Goal: Transaction & Acquisition: Purchase product/service

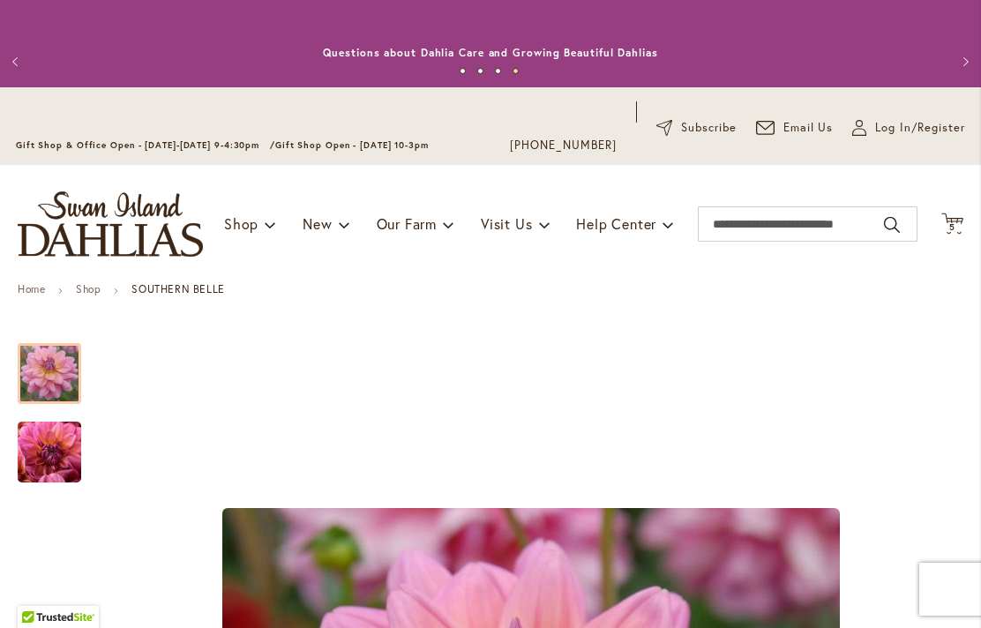
click at [957, 227] on span "5 5 items" at bounding box center [953, 227] width 18 height 9
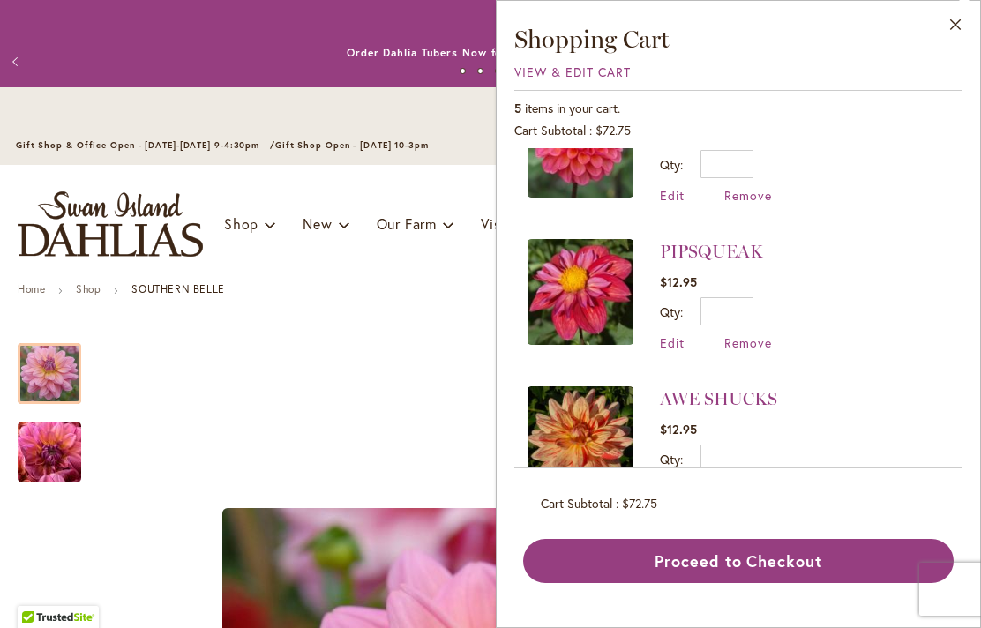
scroll to position [363, 0]
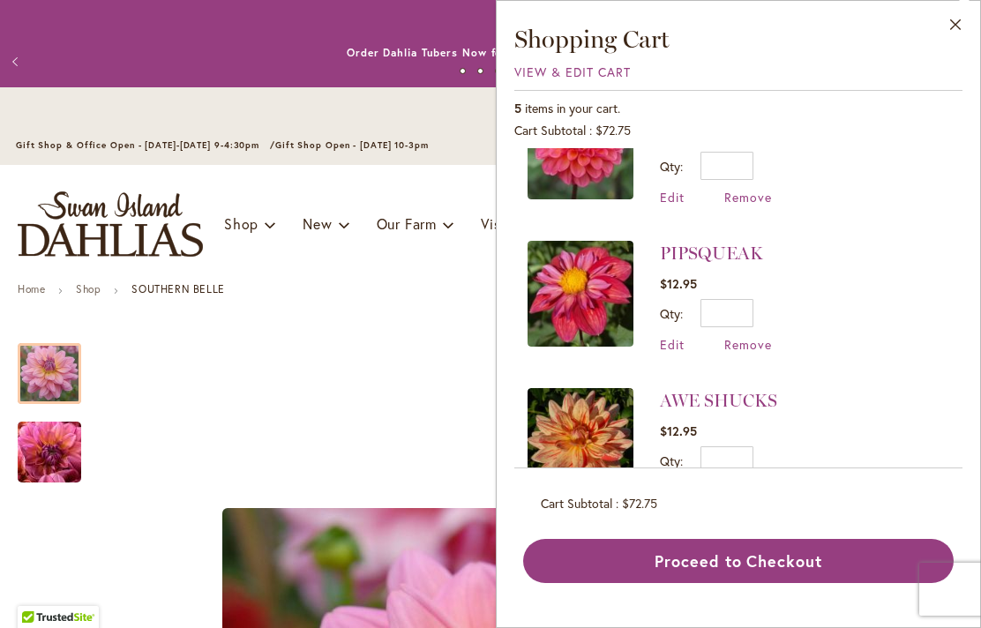
click at [757, 499] on span "Remove" at bounding box center [748, 492] width 48 height 17
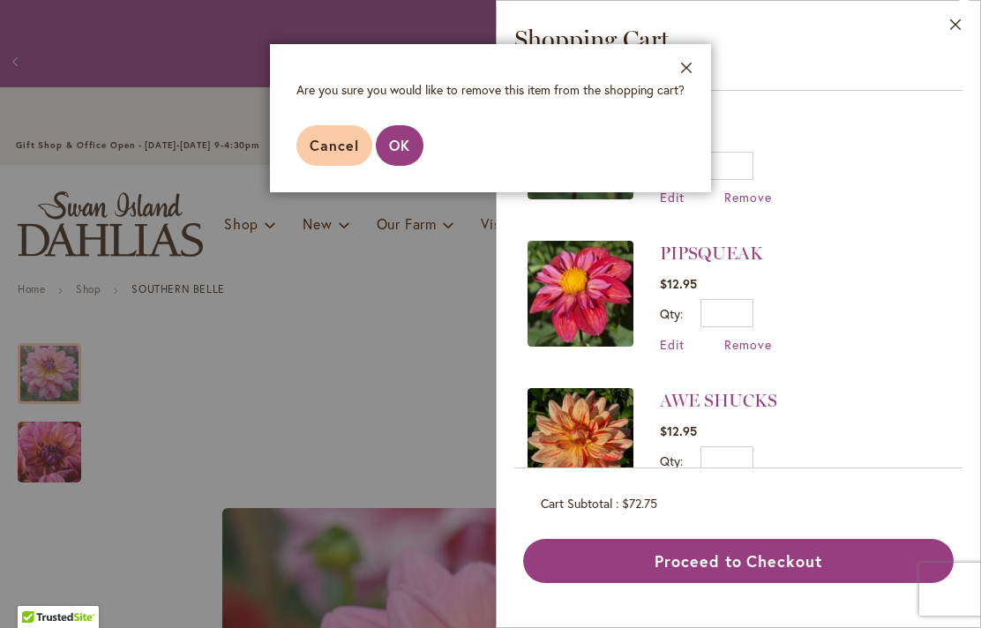
click at [394, 147] on span "OK" at bounding box center [399, 145] width 21 height 19
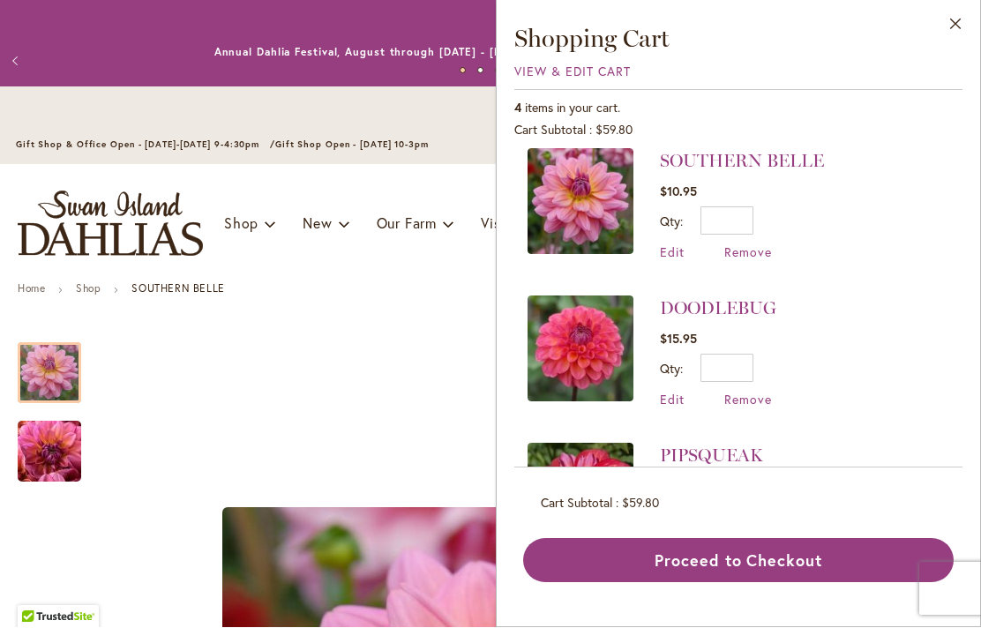
scroll to position [169, 0]
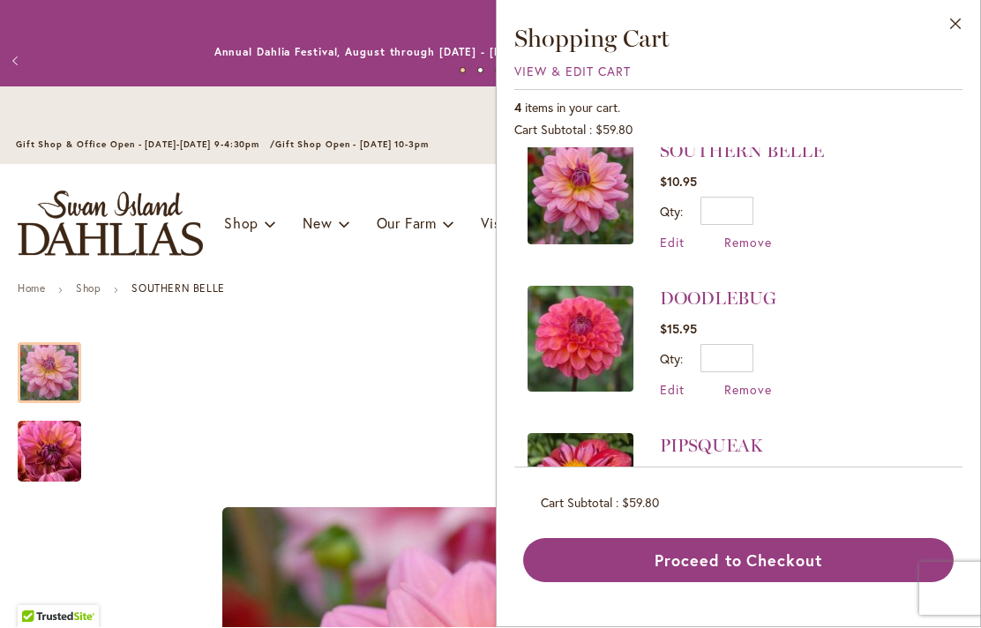
click at [962, 19] on button "Close" at bounding box center [956, 29] width 49 height 56
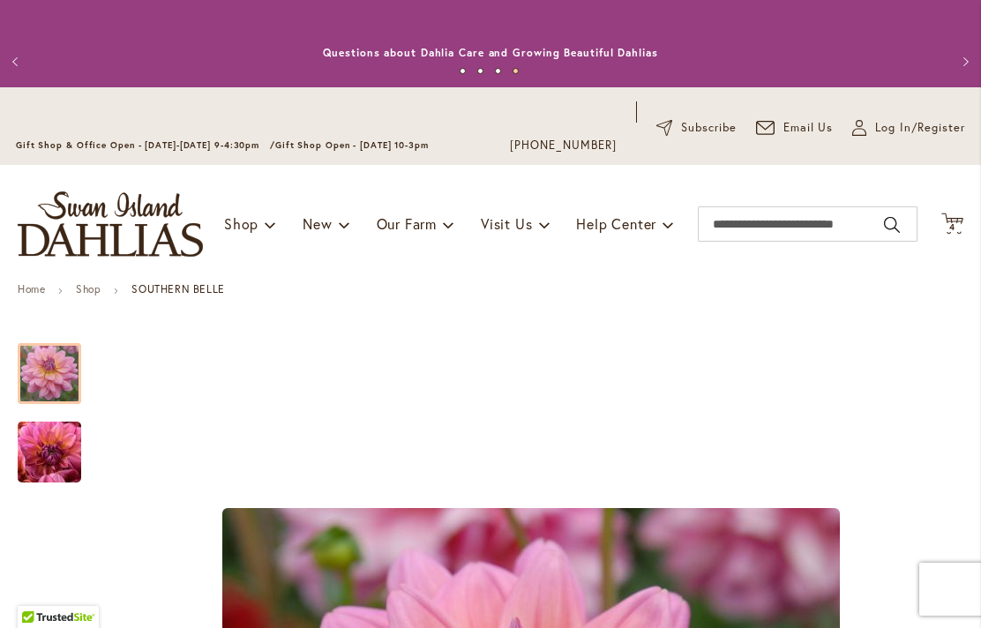
click at [956, 229] on span "4 4 items" at bounding box center [953, 227] width 18 height 9
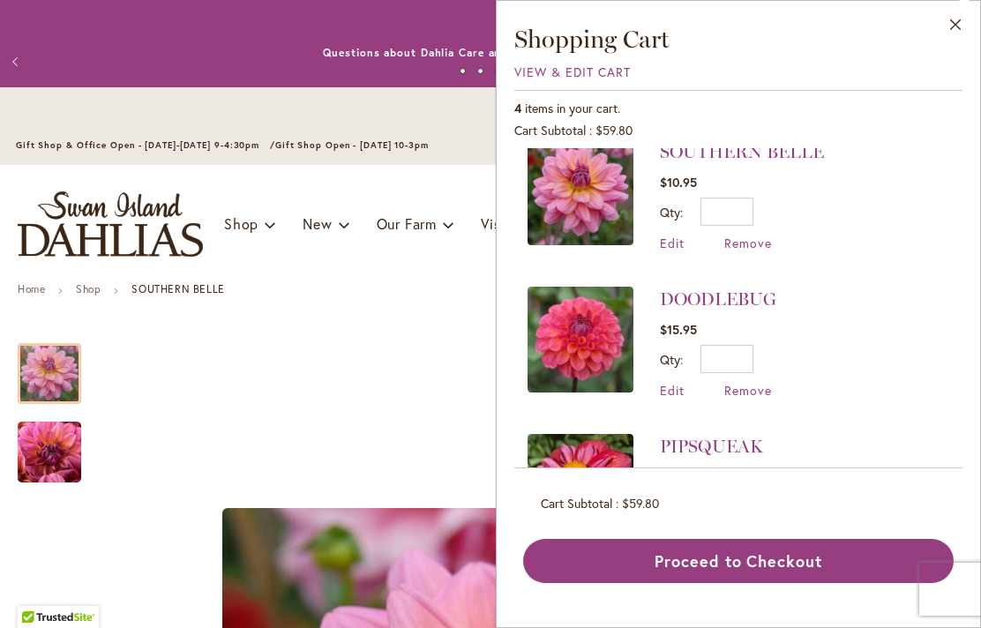
click at [958, 32] on button "Close" at bounding box center [956, 29] width 49 height 56
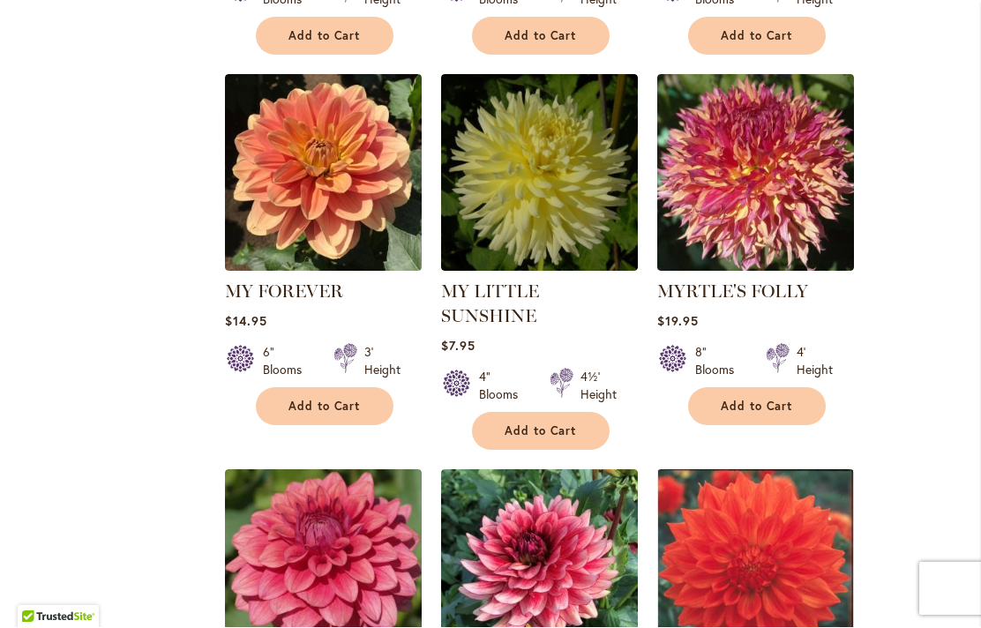
scroll to position [1571, 0]
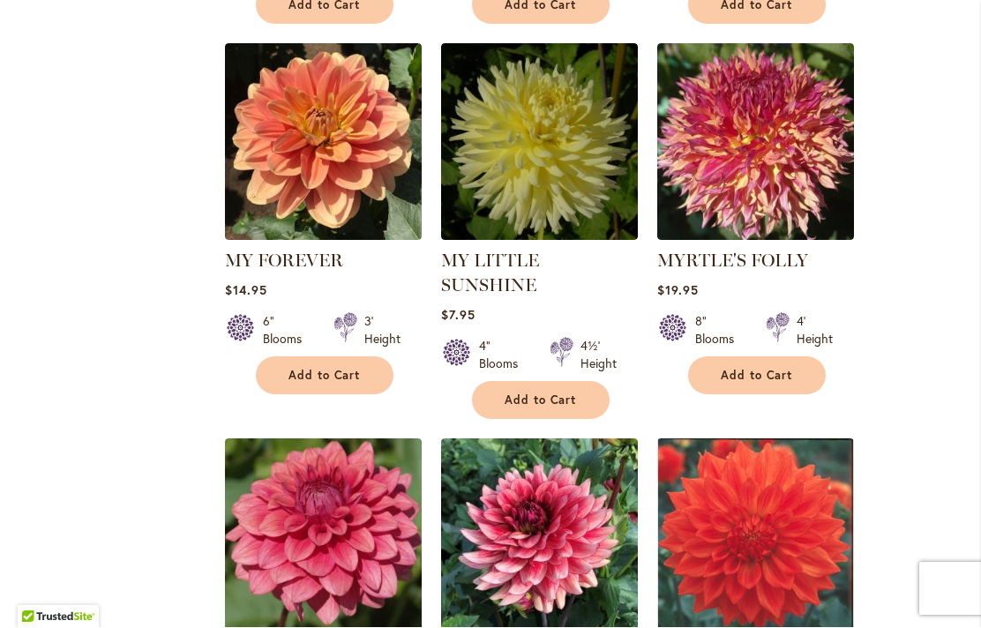
click at [283, 142] on img at bounding box center [323, 142] width 197 height 197
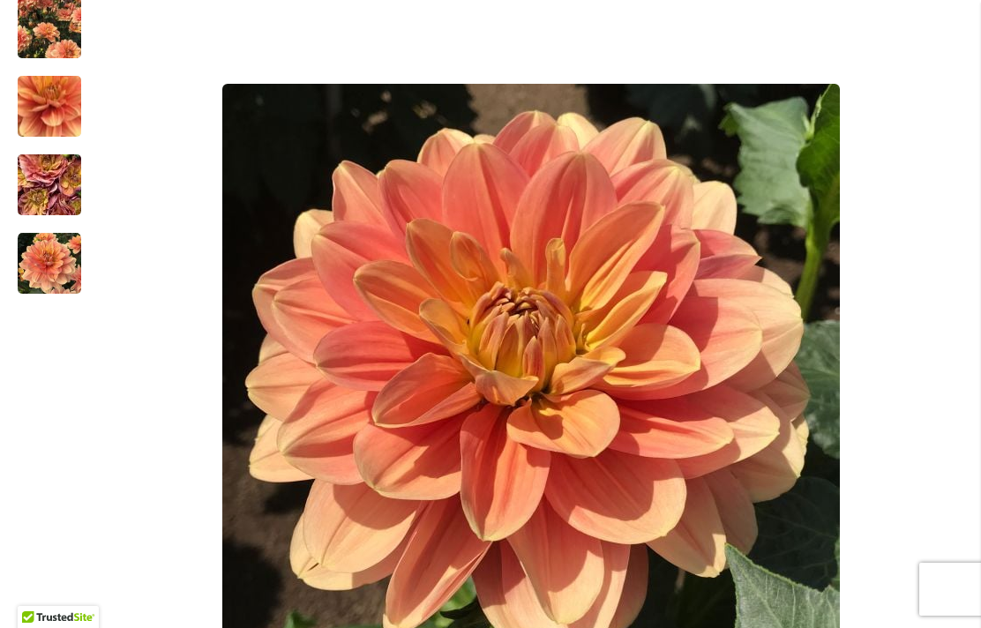
scroll to position [422, 0]
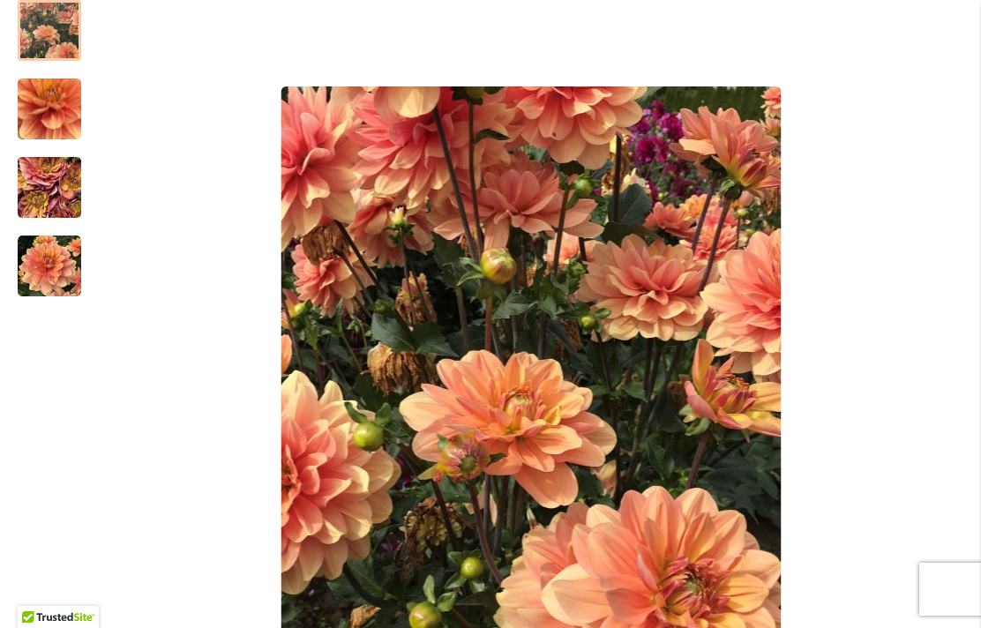
click at [45, 25] on div at bounding box center [50, 30] width 64 height 61
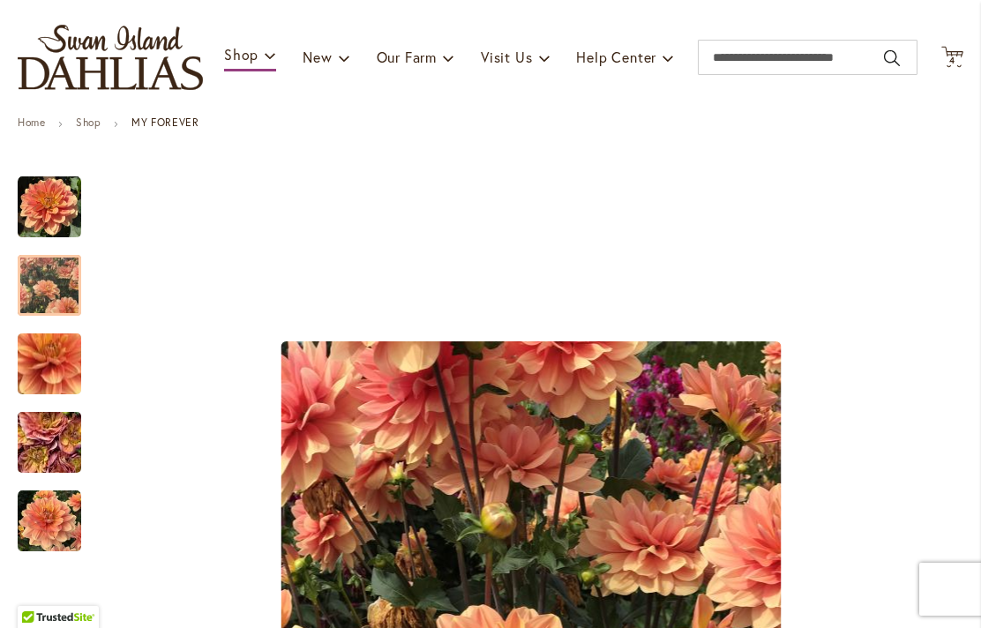
scroll to position [164, 0]
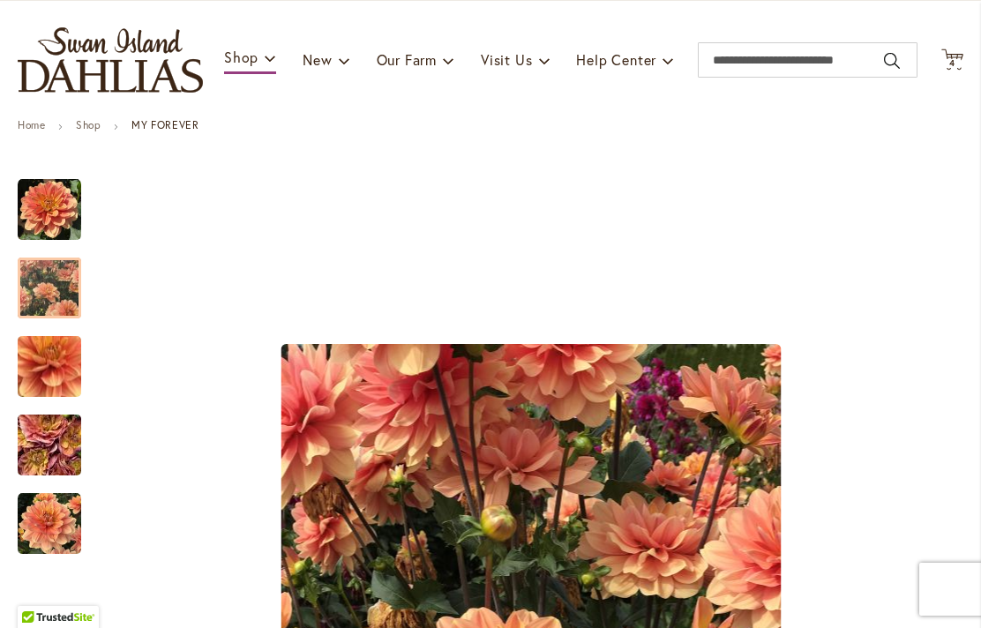
click at [957, 56] on icon at bounding box center [953, 59] width 22 height 21
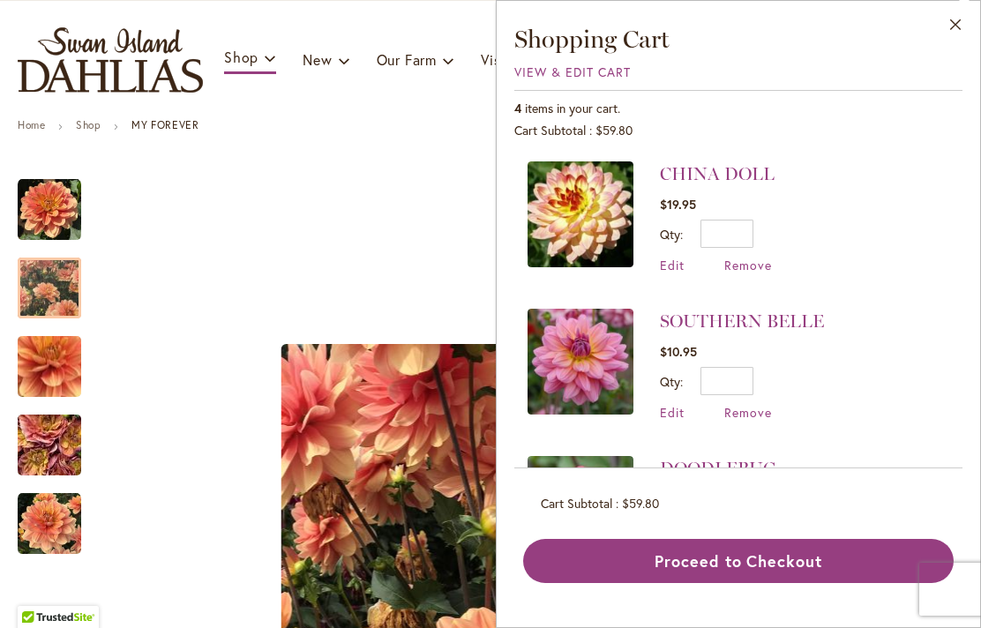
scroll to position [0, 0]
click at [964, 19] on button "Close" at bounding box center [956, 29] width 49 height 56
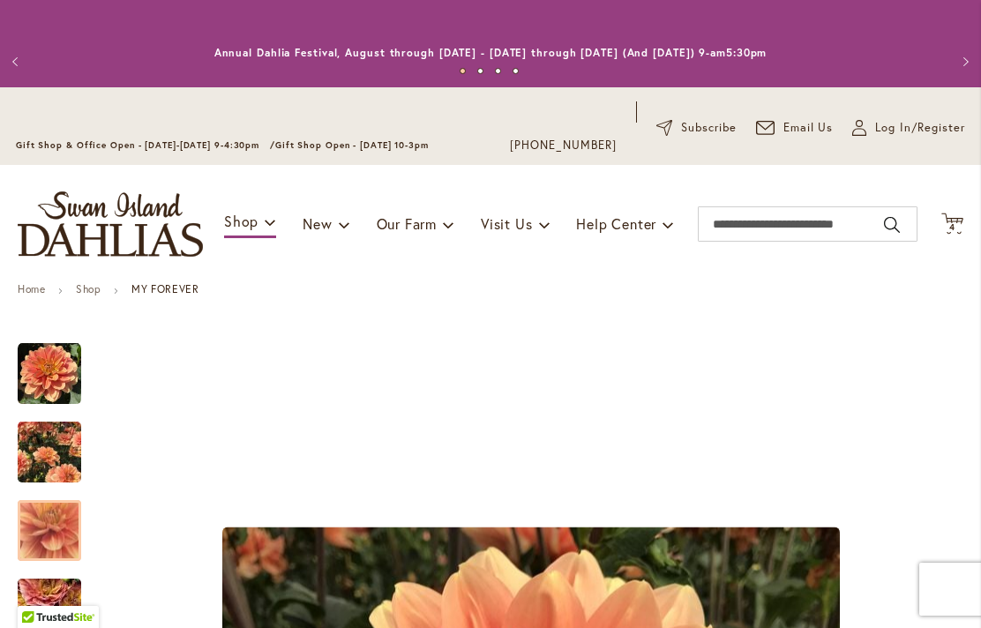
click at [961, 219] on icon "Cart .cls-1 { fill: #231f20; }" at bounding box center [953, 224] width 22 height 22
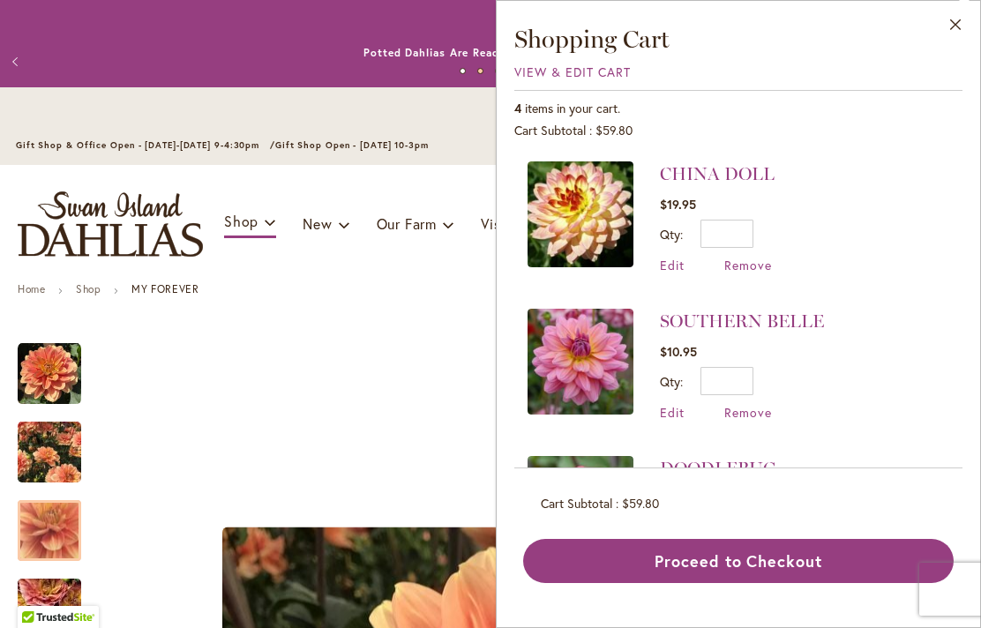
click at [959, 29] on button "Close" at bounding box center [956, 29] width 49 height 56
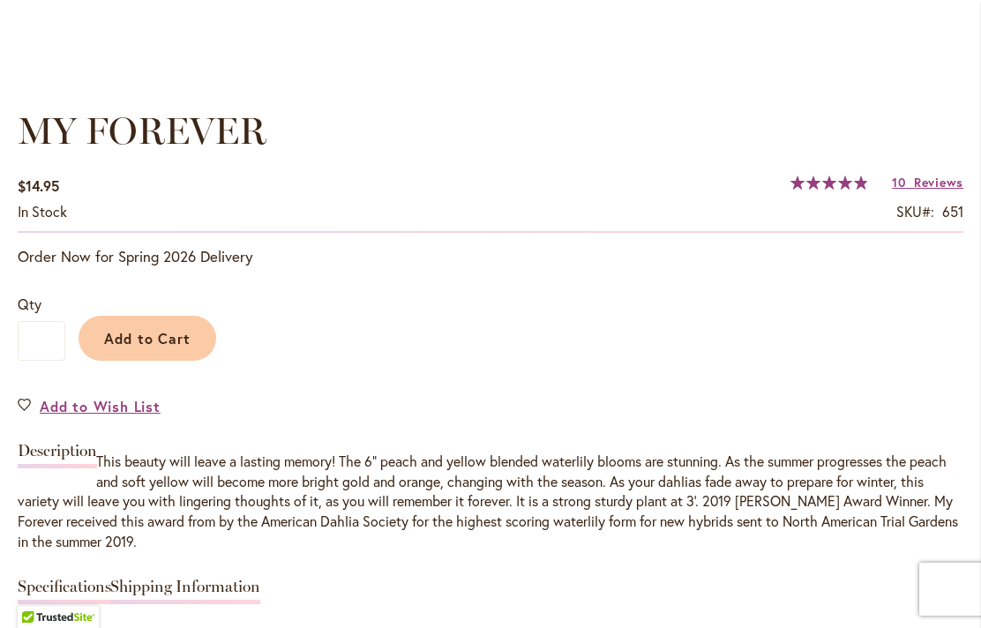
scroll to position [1247, 0]
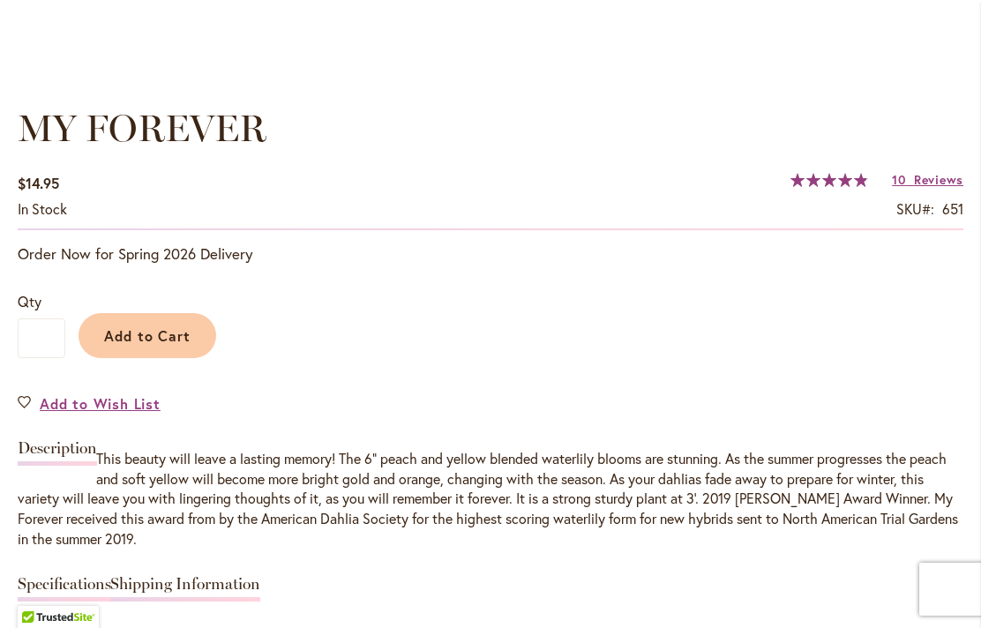
click at [135, 330] on span "Add to Cart" at bounding box center [147, 335] width 87 height 19
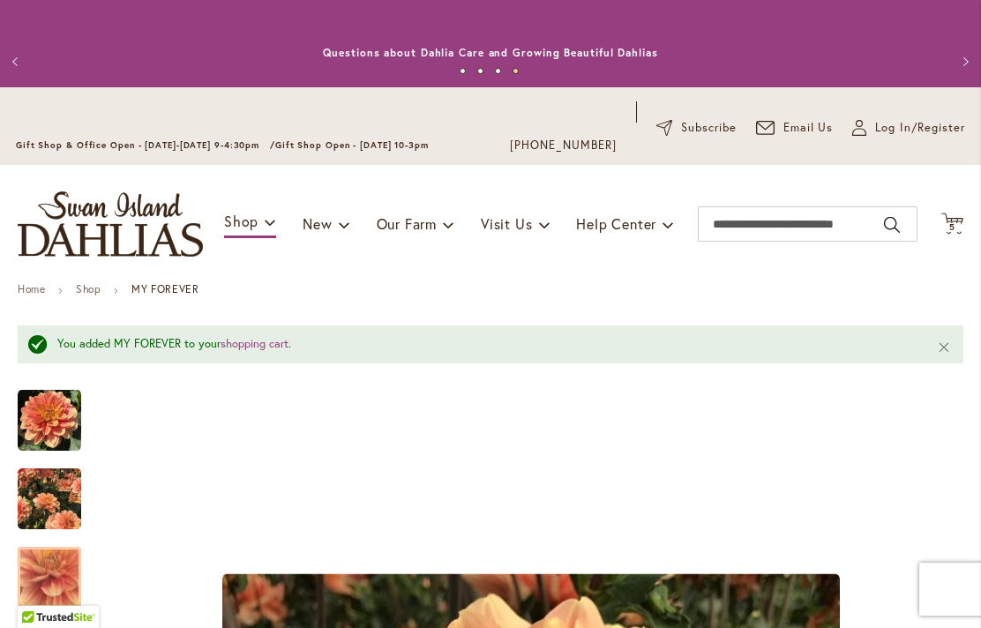
scroll to position [0, 0]
click at [961, 213] on icon "Cart .cls-1 { fill: #231f20; }" at bounding box center [953, 224] width 22 height 22
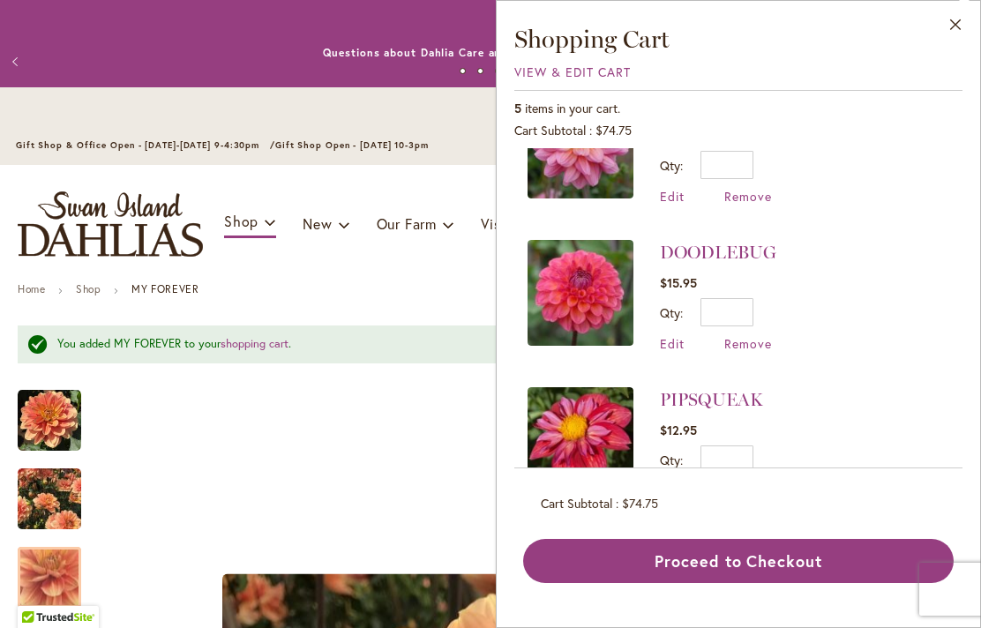
scroll to position [363, 0]
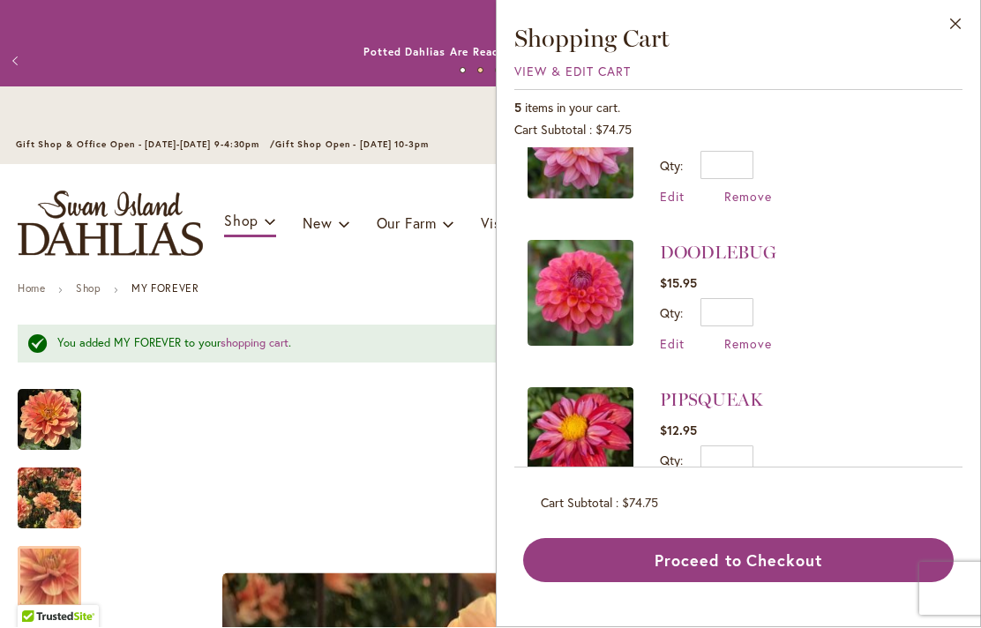
click at [572, 445] on img at bounding box center [581, 441] width 106 height 106
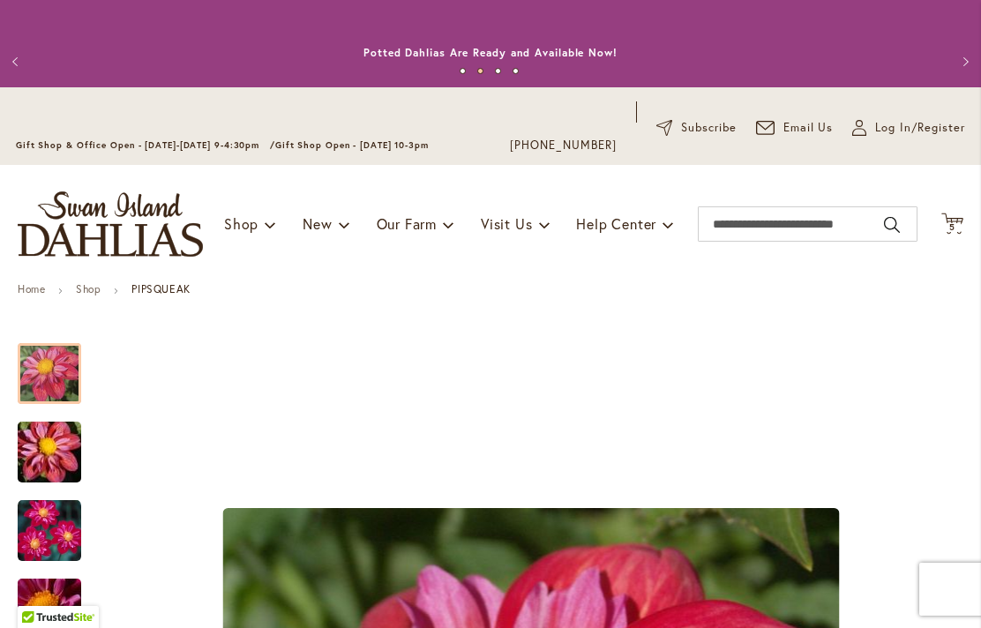
click at [962, 216] on icon "Cart .cls-1 { fill: #231f20; }" at bounding box center [953, 224] width 22 height 22
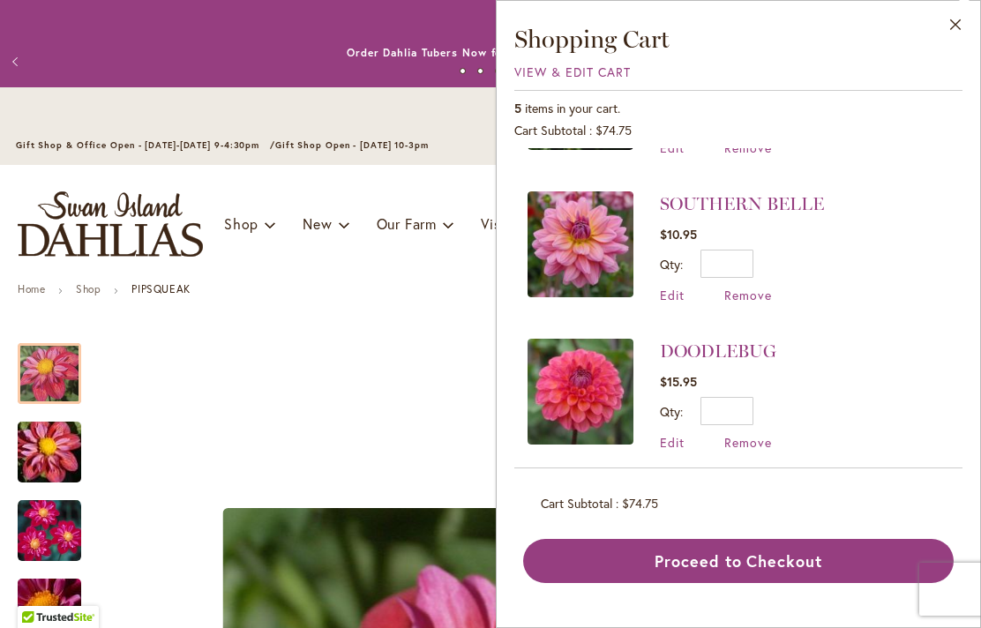
scroll to position [266, 0]
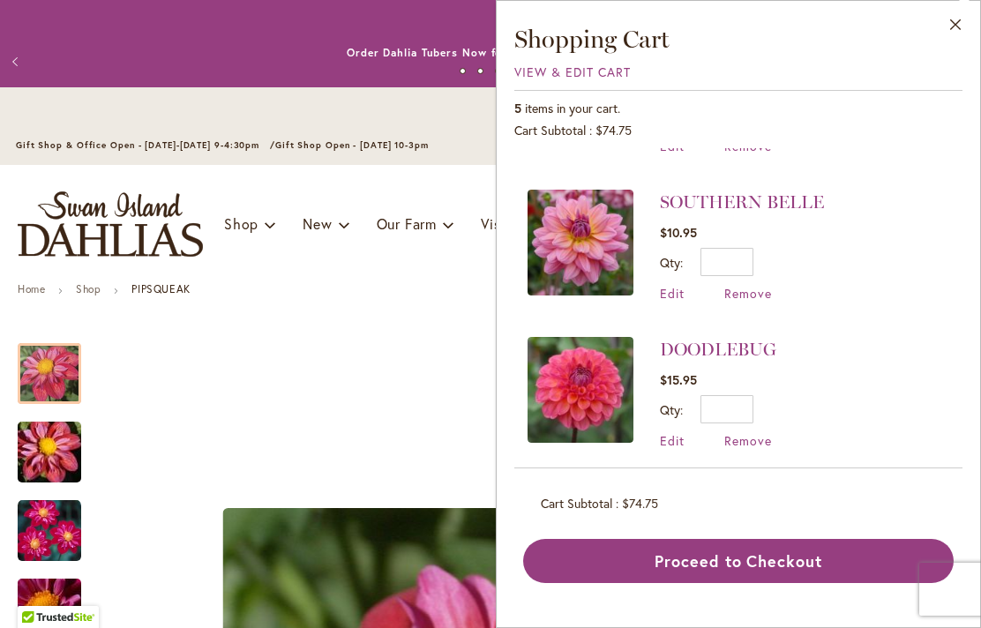
click at [598, 237] on img at bounding box center [581, 243] width 106 height 106
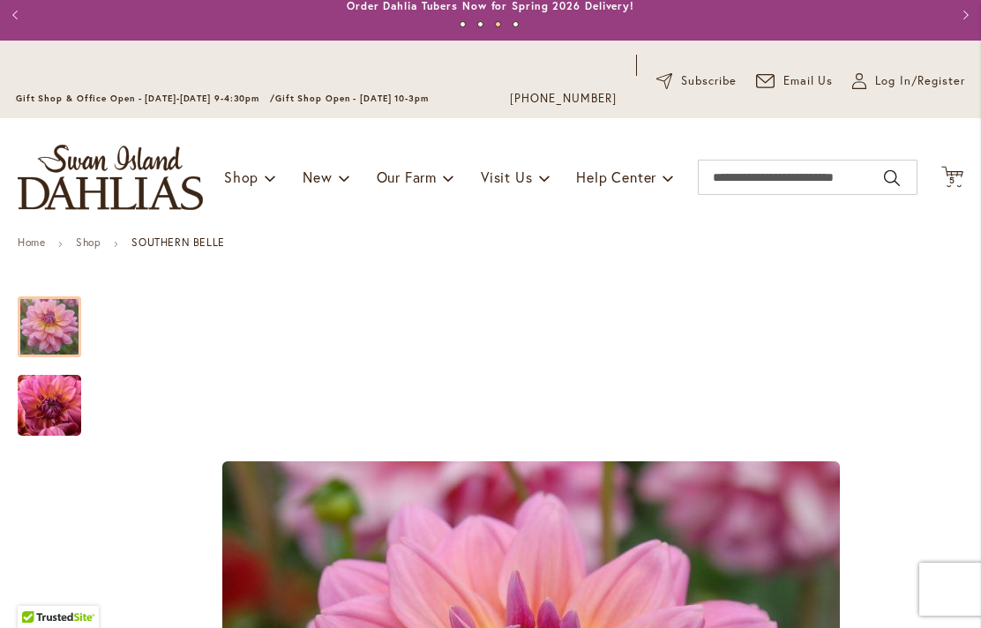
scroll to position [46, 0]
click at [57, 419] on img "SOUTHERN BELLE" at bounding box center [49, 406] width 127 height 95
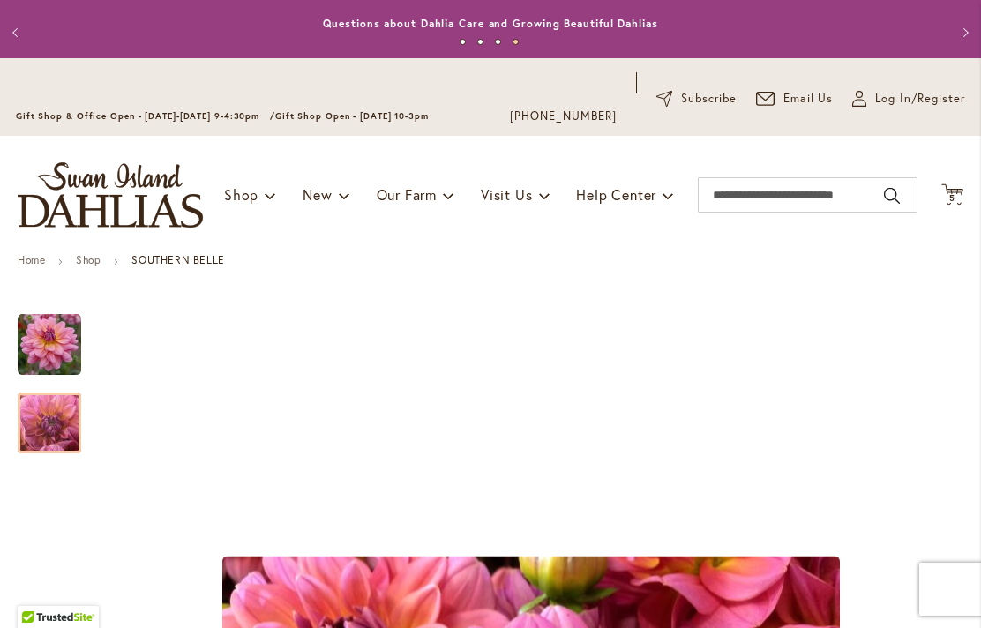
scroll to position [22, 0]
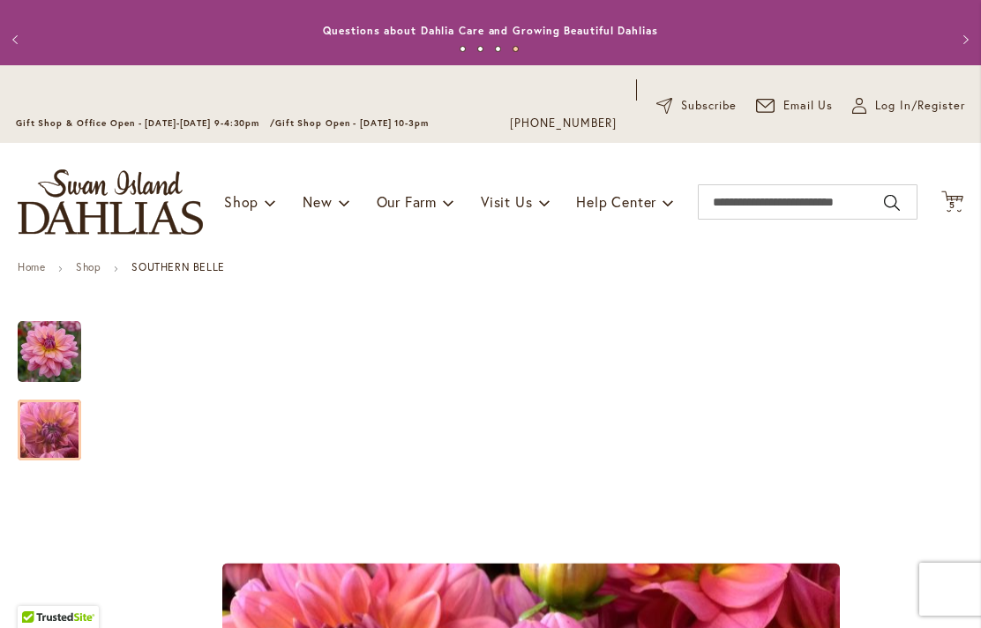
click at [963, 206] on icon "Cart .cls-1 { fill: #231f20; }" at bounding box center [953, 202] width 22 height 22
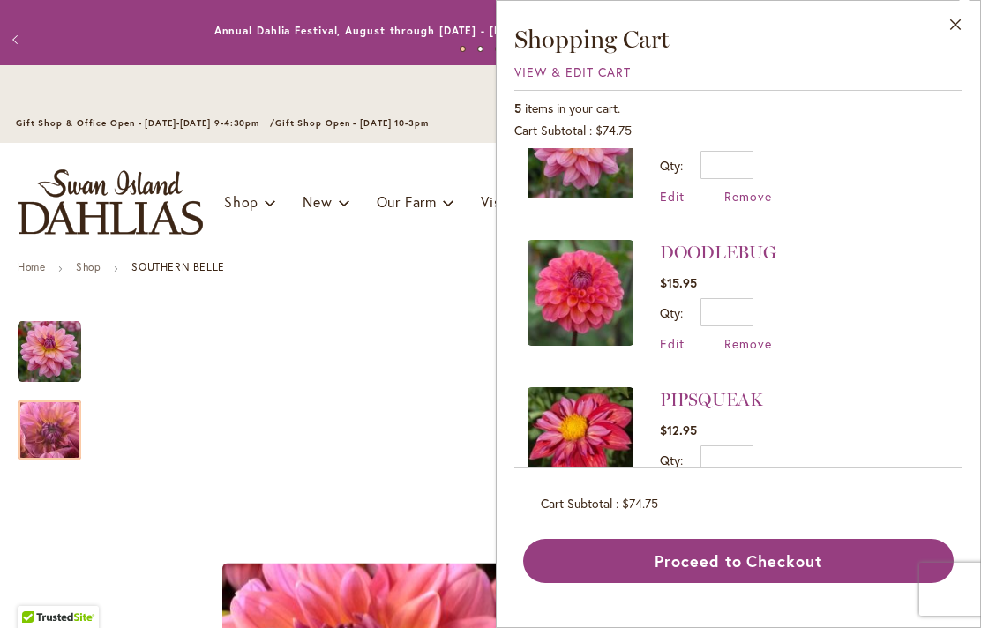
scroll to position [363, 0]
click at [590, 286] on img at bounding box center [581, 294] width 106 height 106
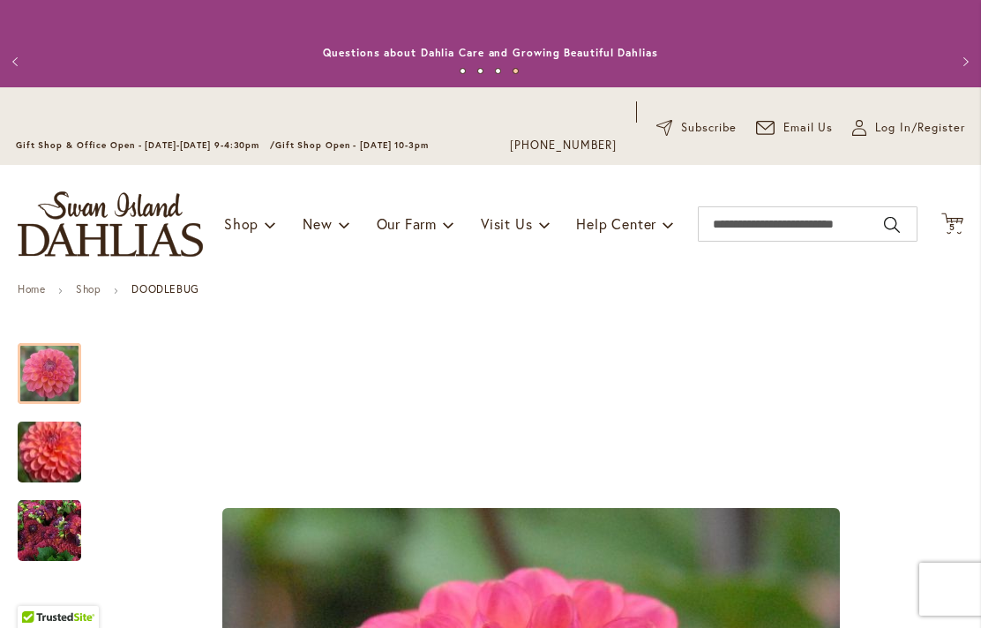
click at [963, 214] on icon "Cart .cls-1 { fill: #231f20; }" at bounding box center [953, 224] width 22 height 22
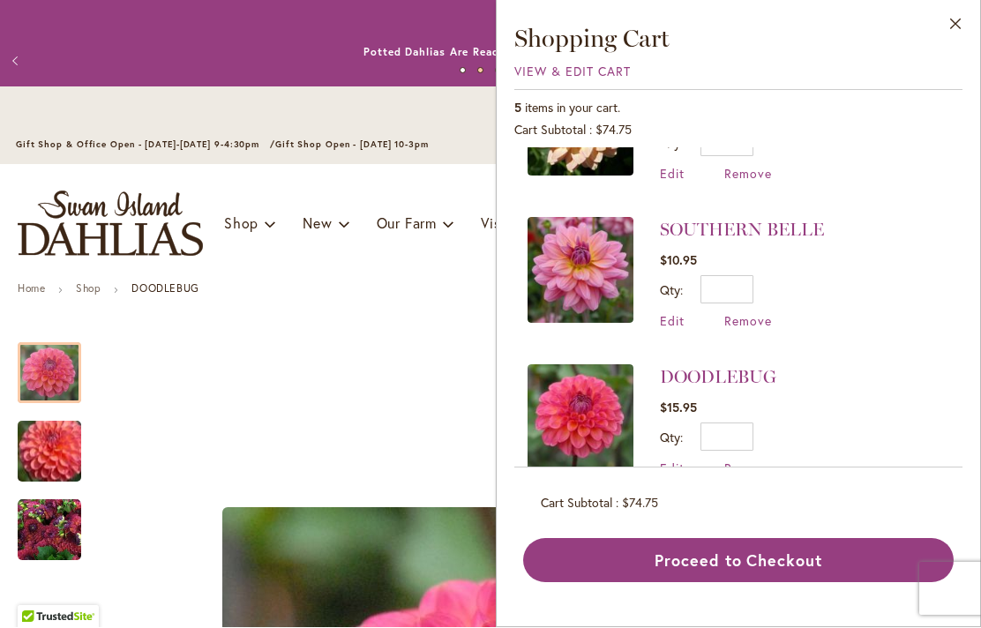
scroll to position [236, 0]
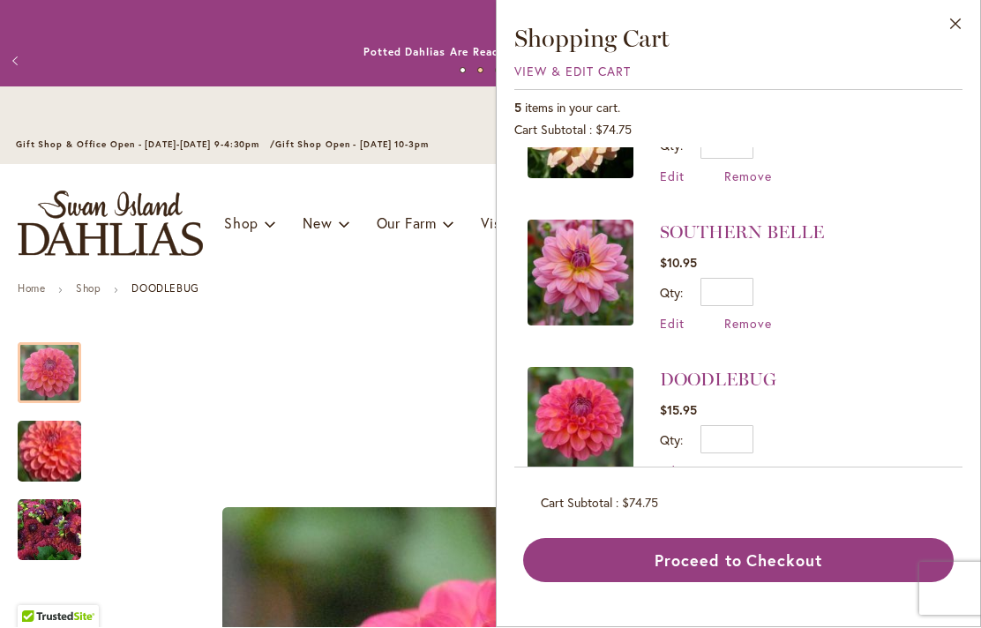
click at [574, 412] on img at bounding box center [581, 421] width 106 height 106
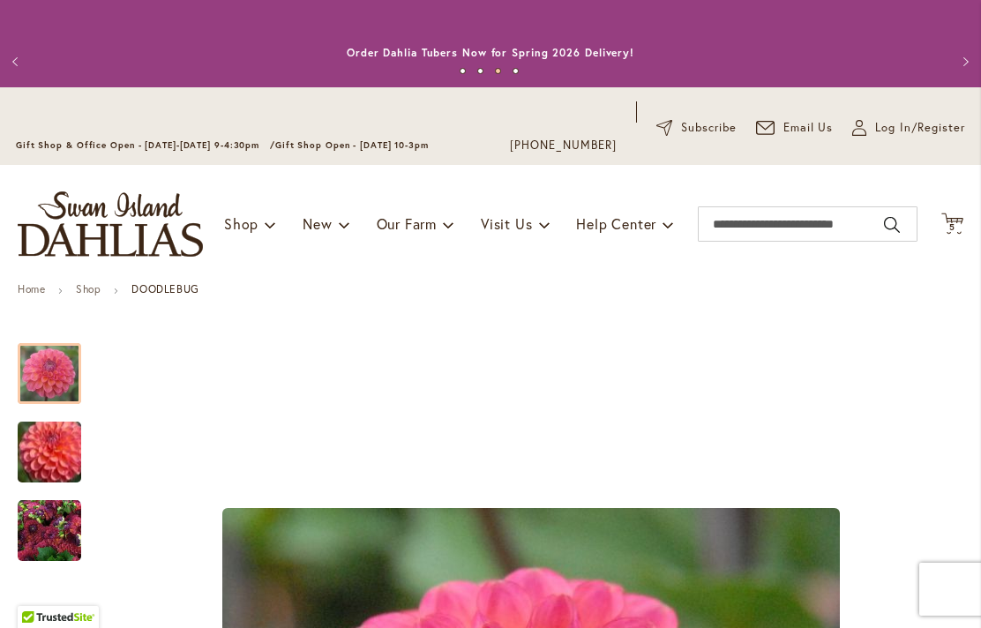
click at [963, 225] on icon "Cart .cls-1 { fill: #231f20; }" at bounding box center [953, 224] width 22 height 22
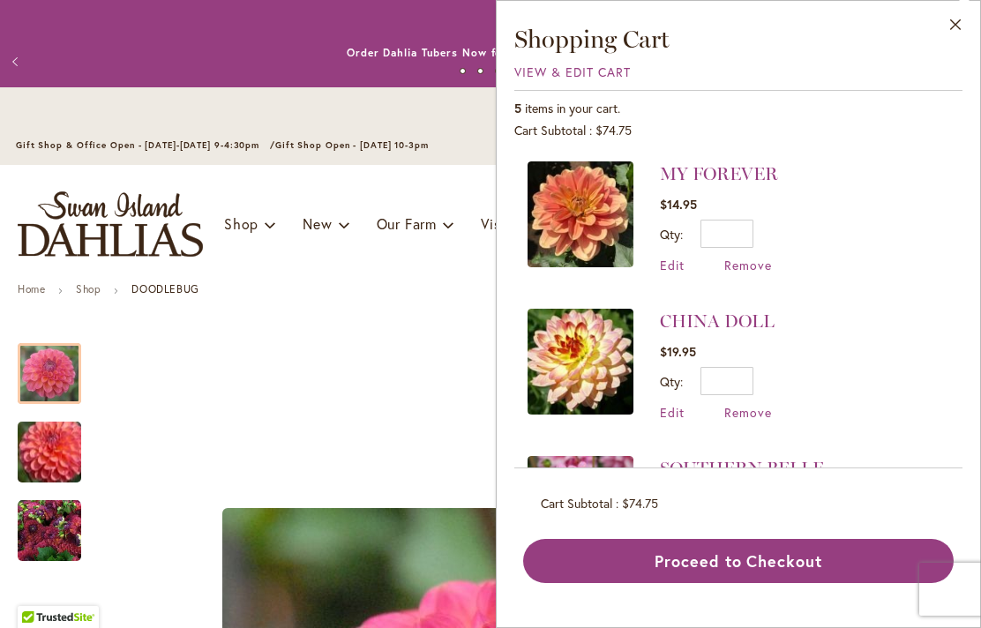
click at [581, 366] on img at bounding box center [581, 362] width 106 height 106
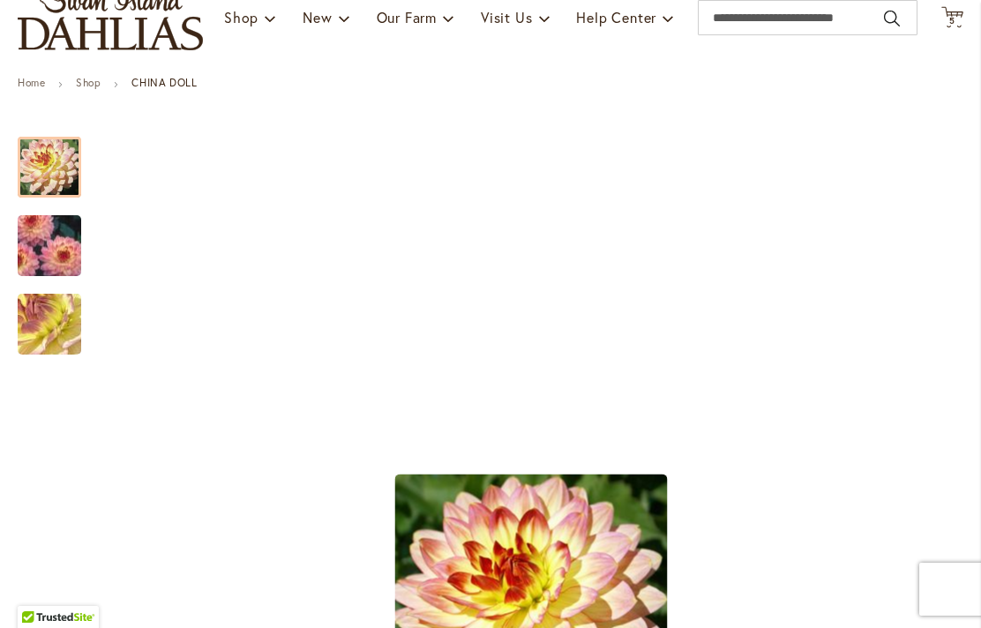
scroll to position [199, 0]
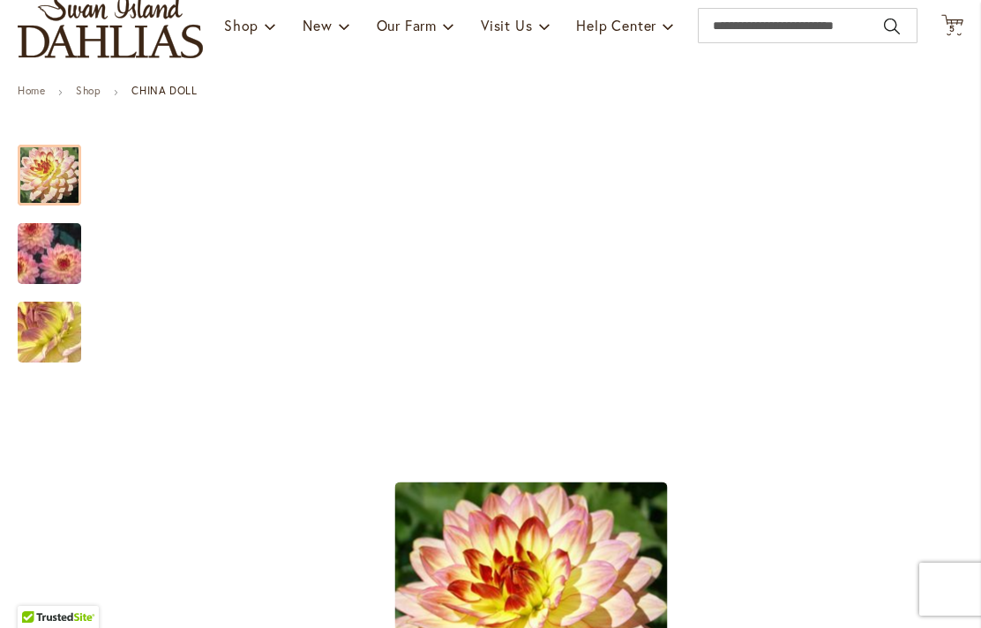
click at [49, 183] on div at bounding box center [50, 175] width 64 height 61
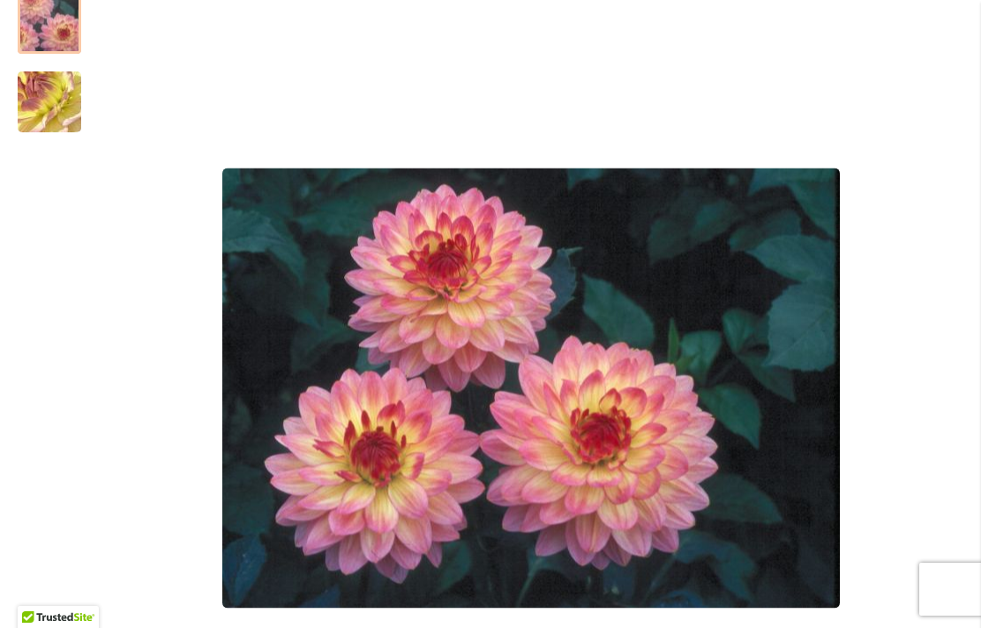
scroll to position [430, 0]
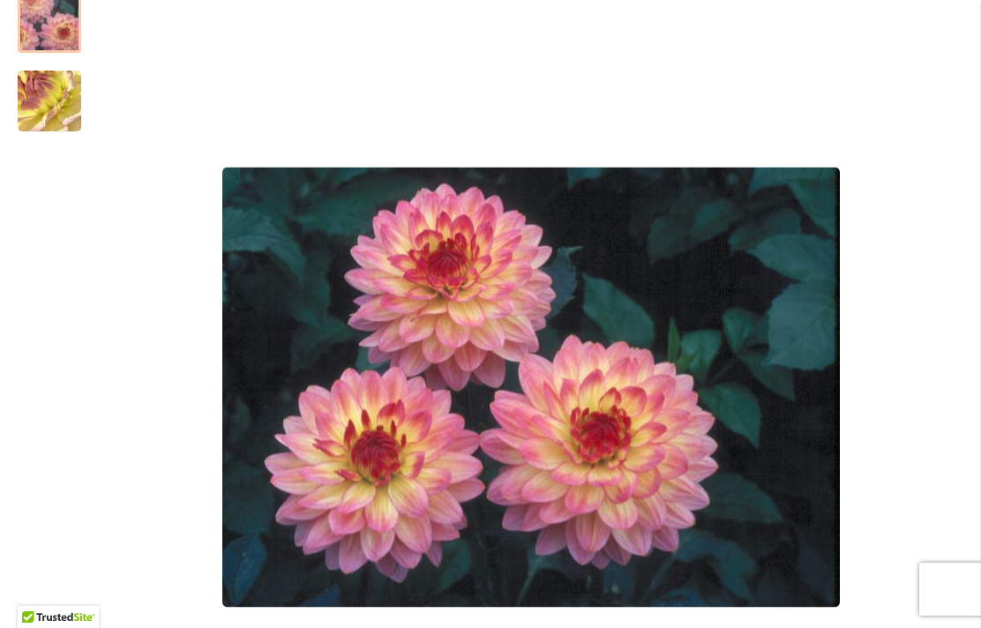
click at [59, 31] on img "CHINA DOLL" at bounding box center [49, 22] width 127 height 91
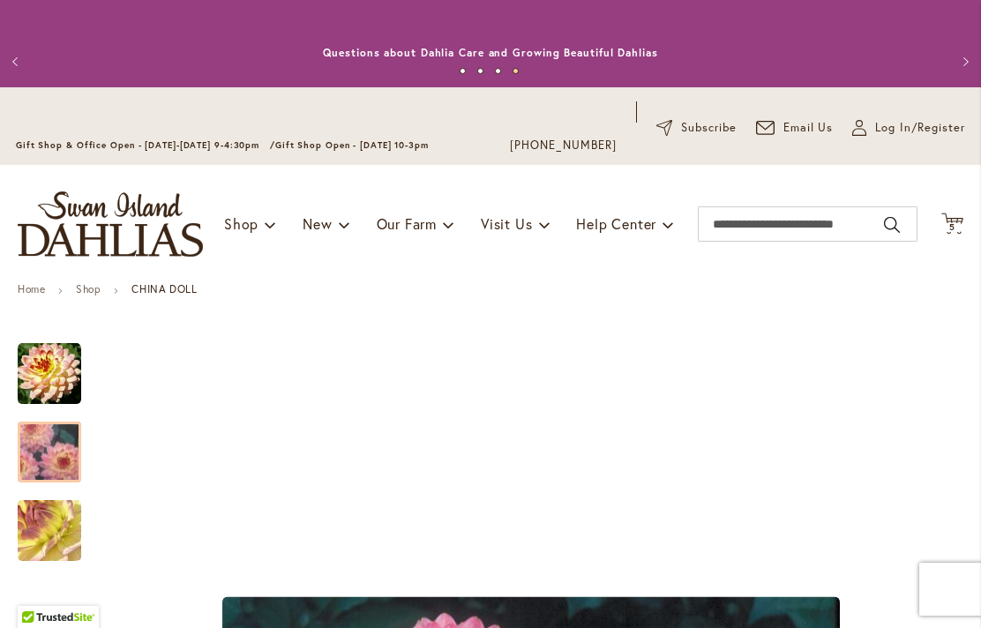
scroll to position [0, 0]
click at [960, 230] on span "5 5 items" at bounding box center [953, 227] width 18 height 9
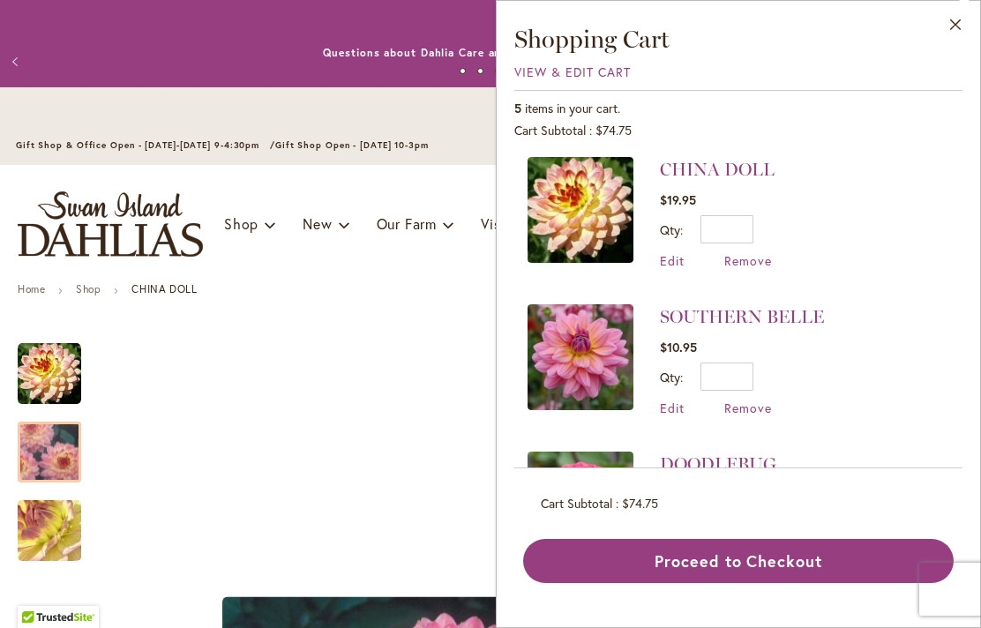
scroll to position [163, 0]
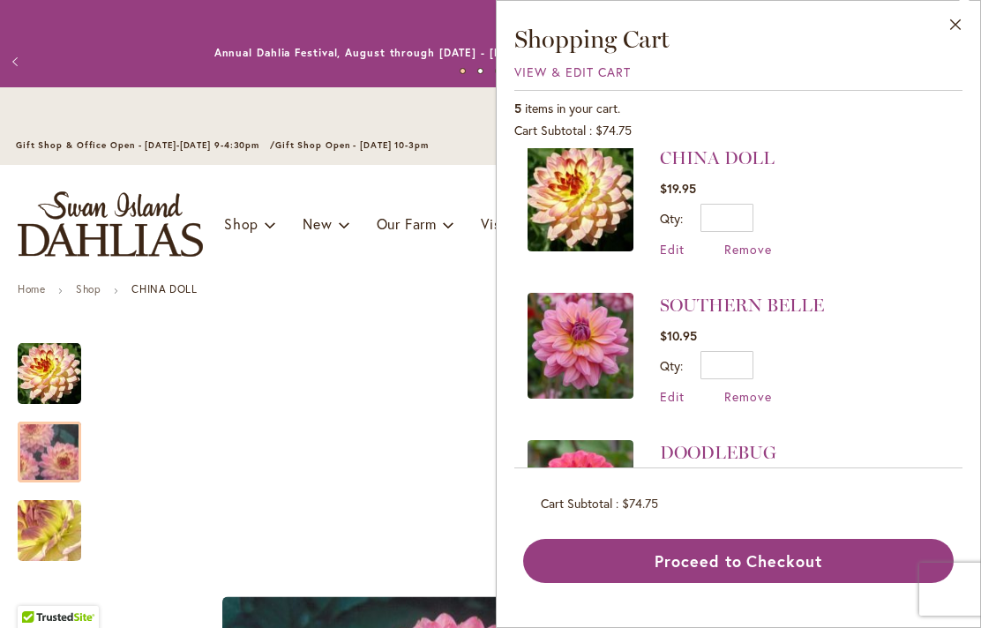
click at [593, 355] on img at bounding box center [581, 346] width 106 height 106
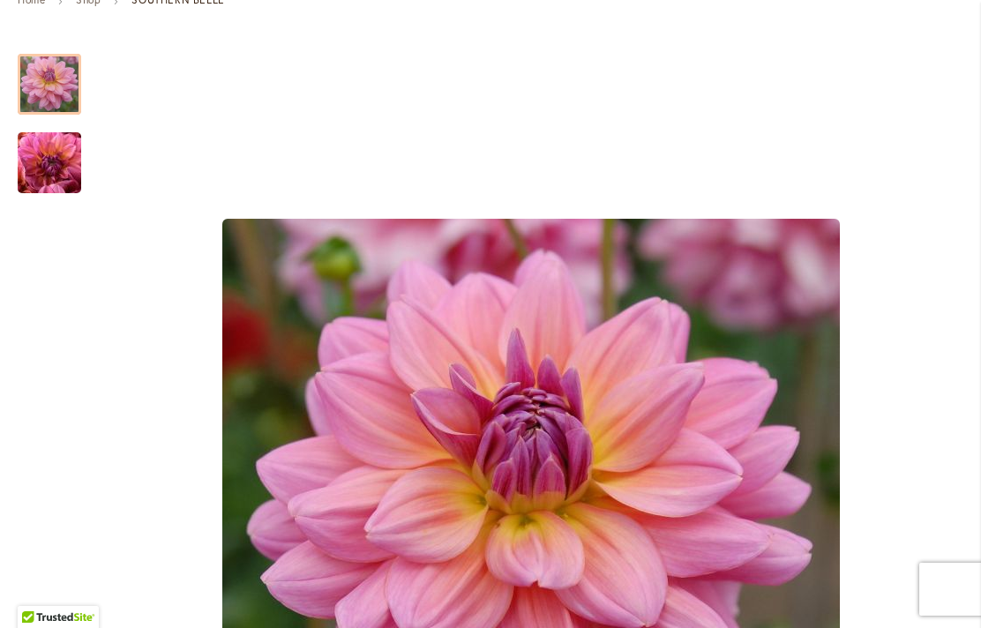
scroll to position [293, 0]
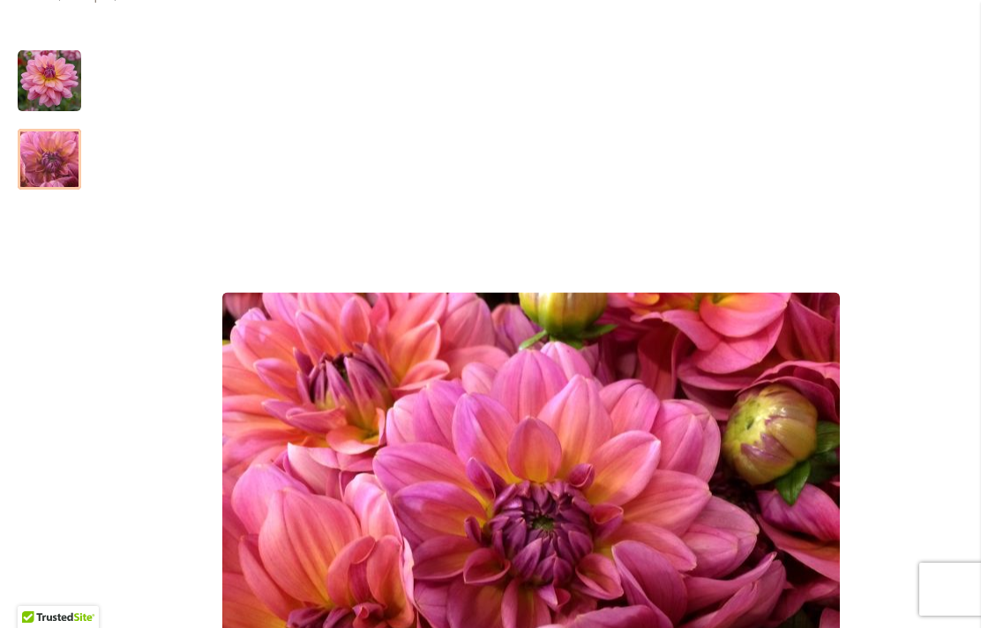
click at [41, 161] on img "SOUTHERN BELLE" at bounding box center [49, 159] width 127 height 95
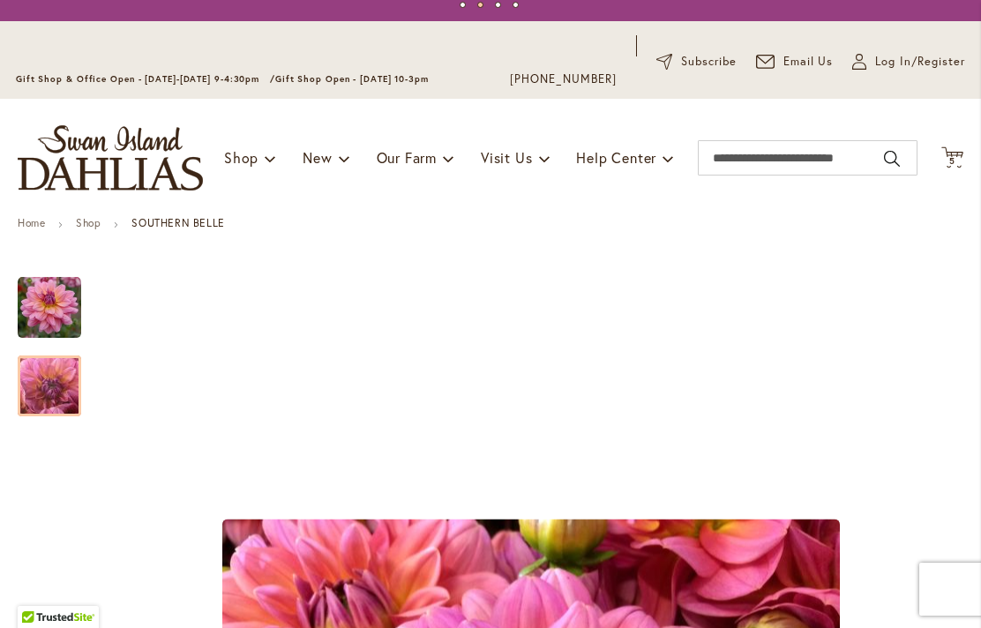
scroll to position [39, 0]
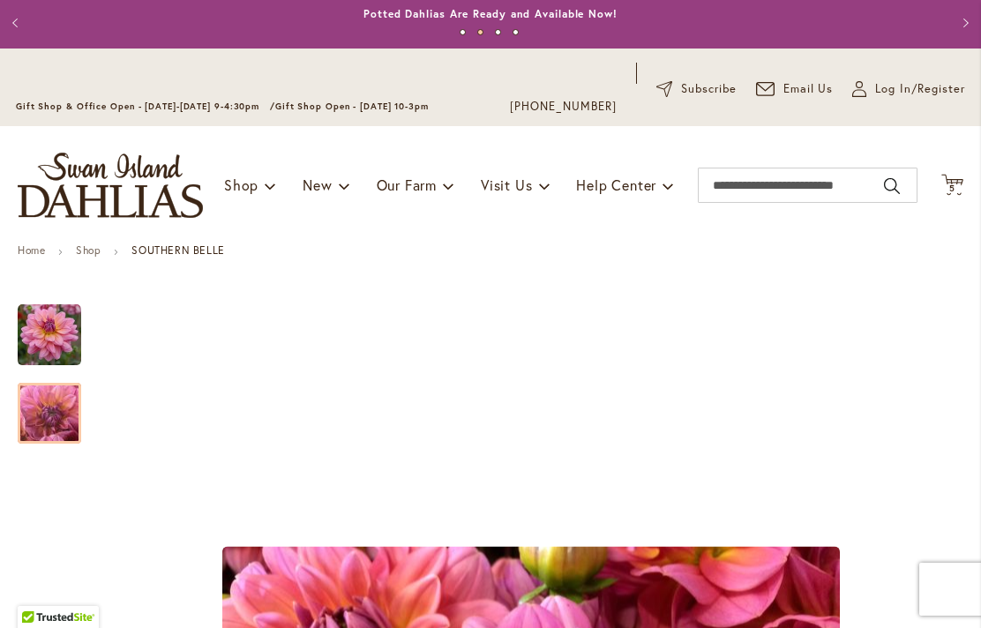
click at [957, 184] on icon "Cart .cls-1 { fill: #231f20; }" at bounding box center [953, 185] width 22 height 22
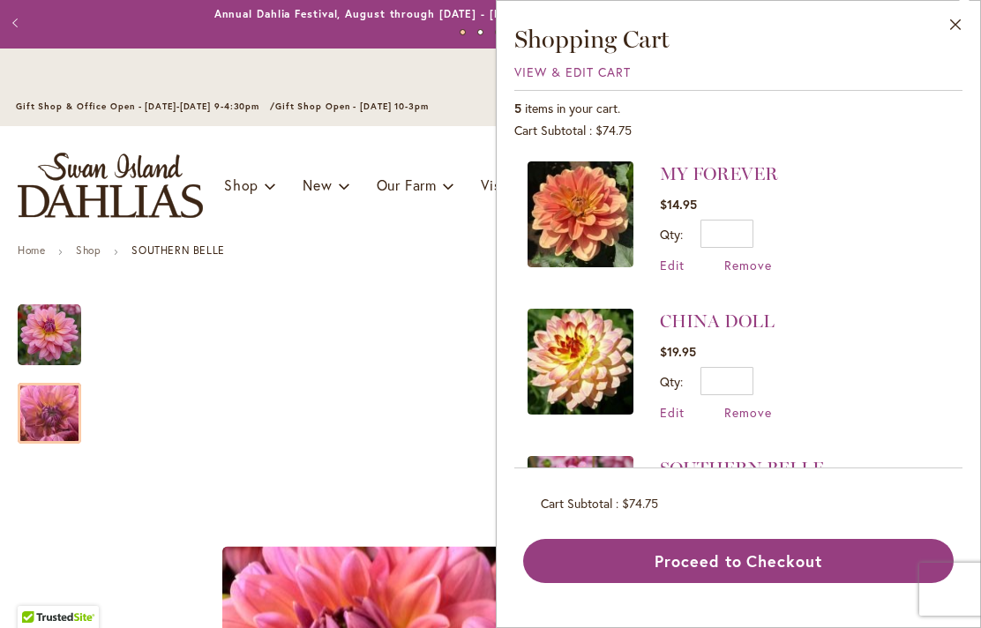
scroll to position [0, 0]
click at [574, 343] on img at bounding box center [581, 362] width 106 height 106
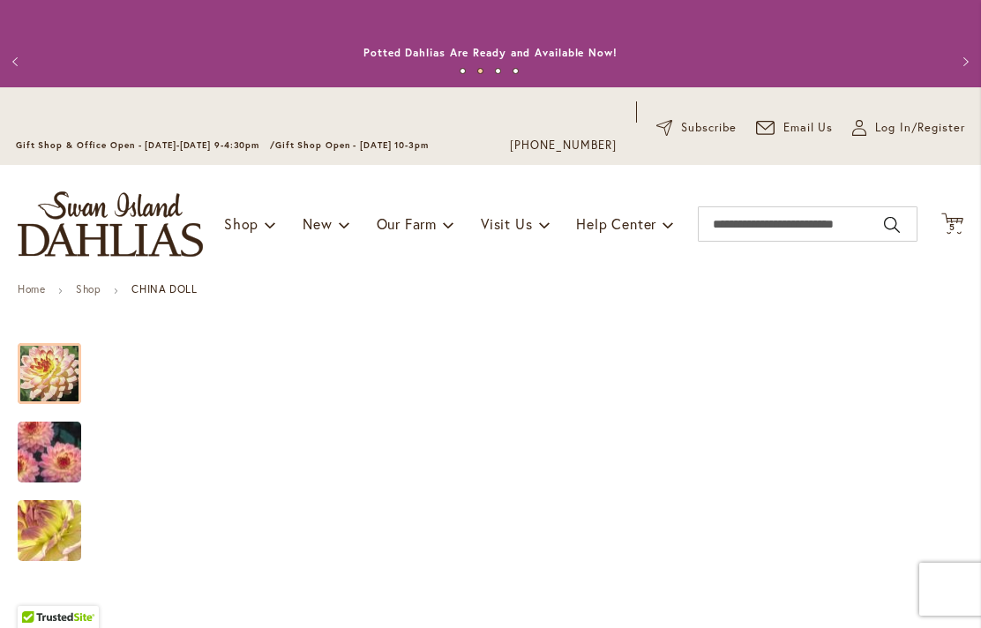
click at [959, 221] on icon at bounding box center [953, 223] width 22 height 21
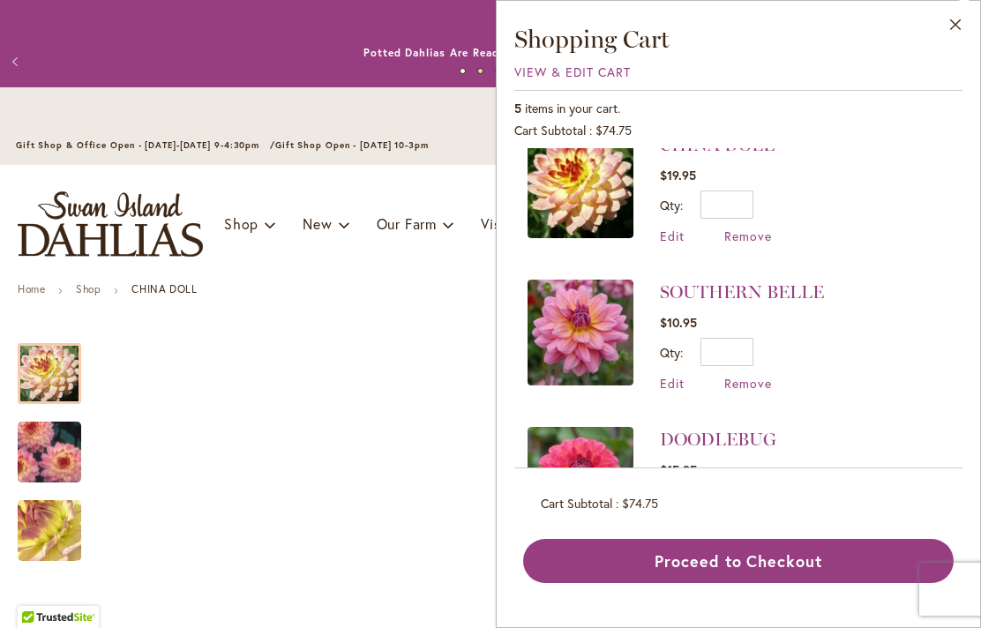
scroll to position [200, 0]
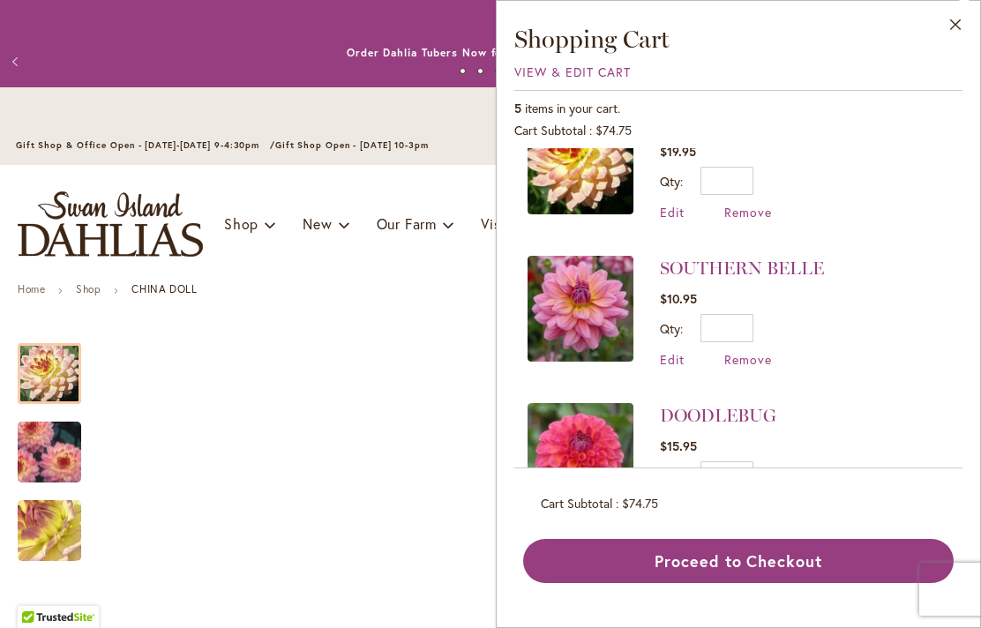
click at [599, 319] on img at bounding box center [581, 309] width 106 height 106
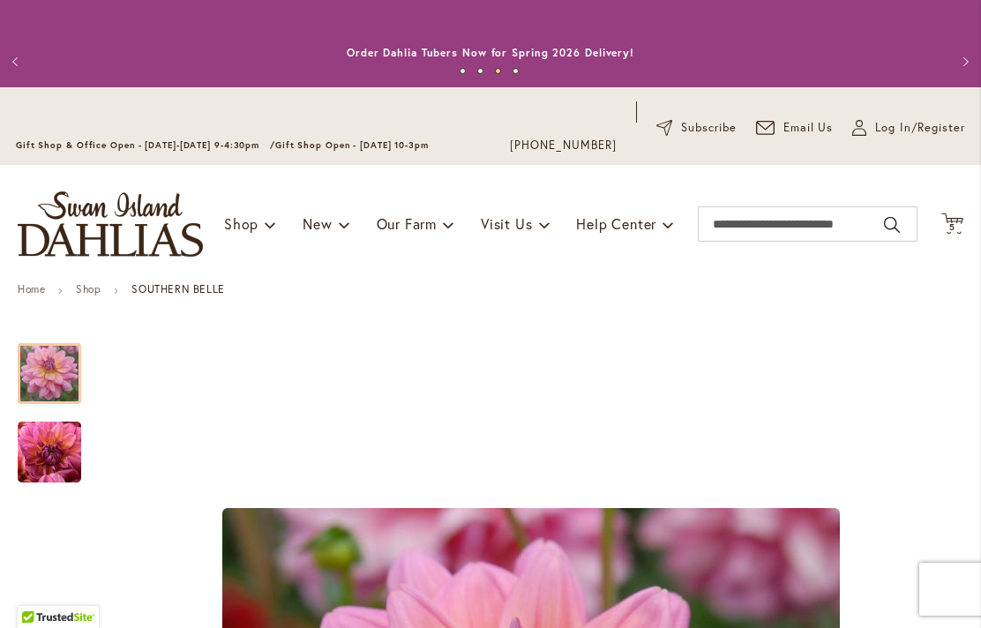
click at [959, 230] on span "5 5 items" at bounding box center [953, 227] width 18 height 9
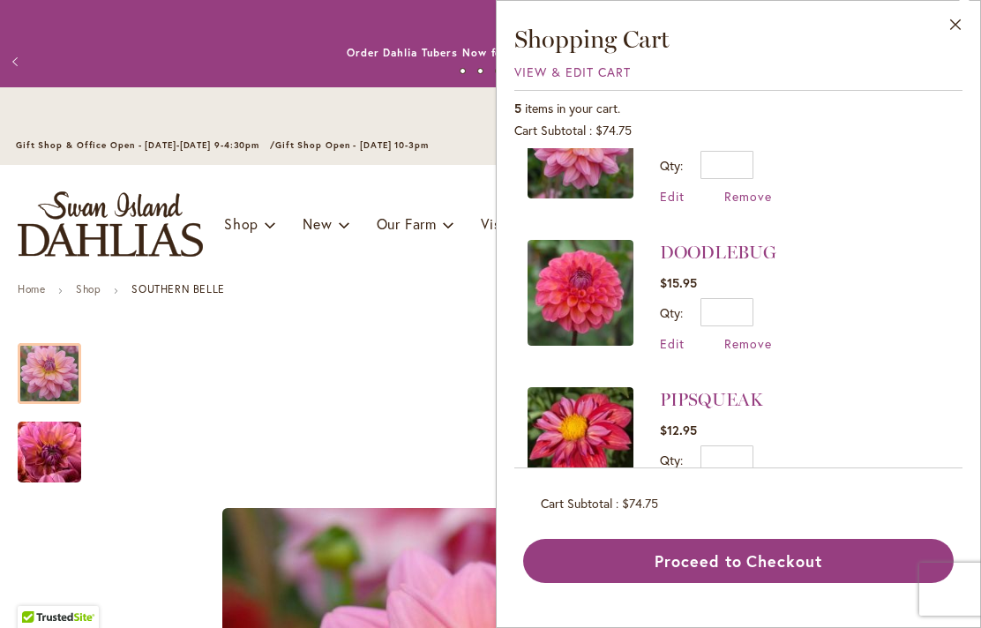
scroll to position [363, 0]
click at [575, 452] on img at bounding box center [581, 441] width 106 height 106
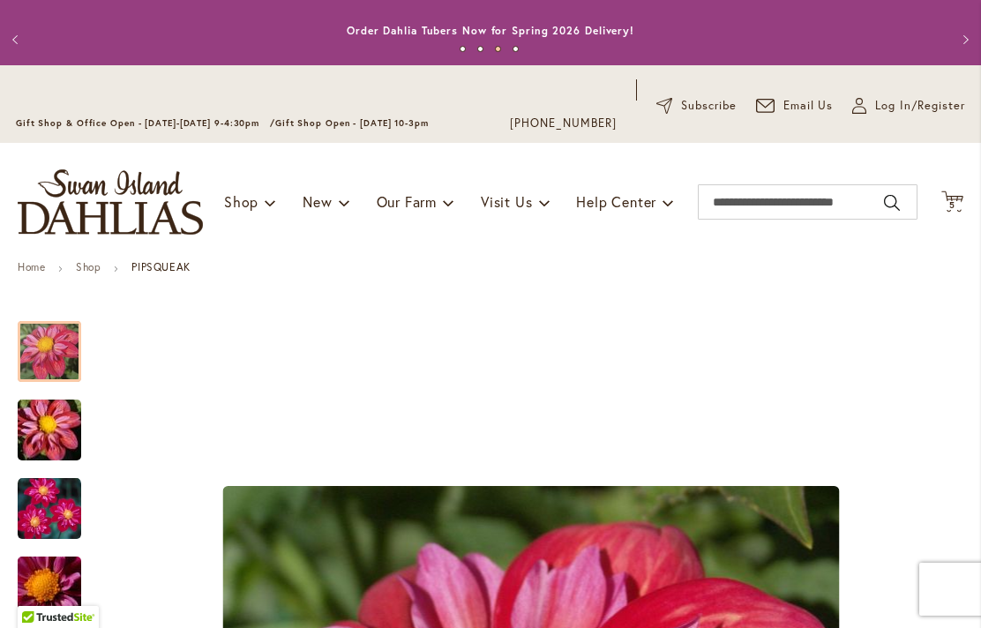
scroll to position [19, 0]
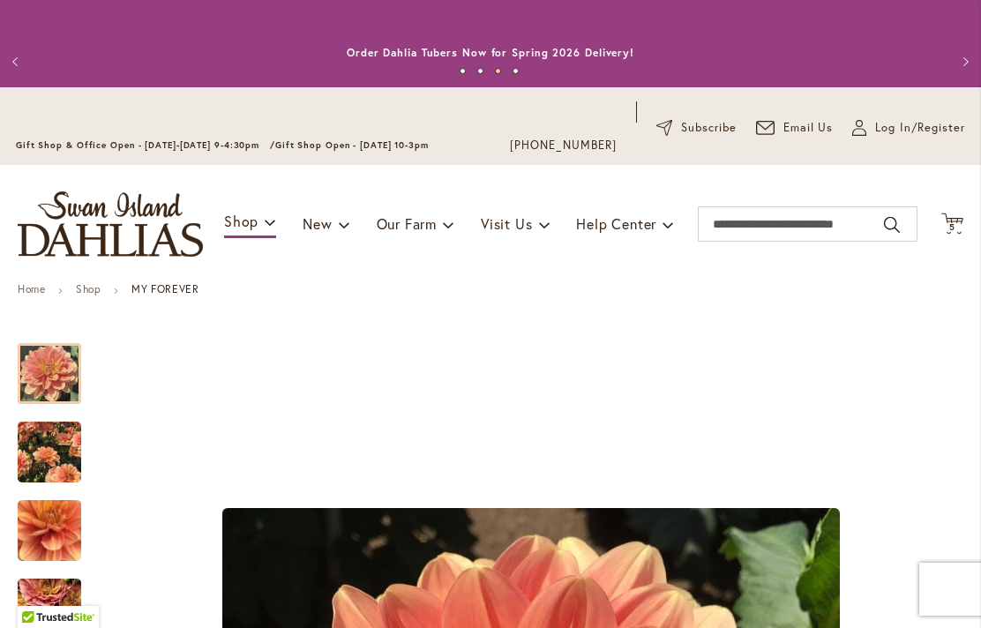
click at [961, 221] on icon "Cart .cls-1 { fill: #231f20; }" at bounding box center [953, 224] width 22 height 22
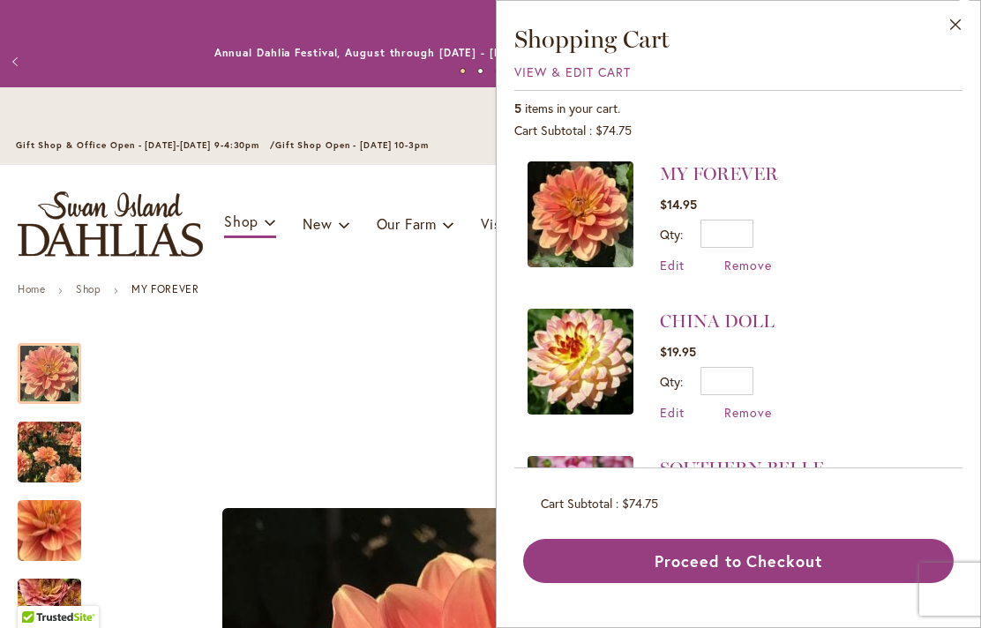
scroll to position [3, 0]
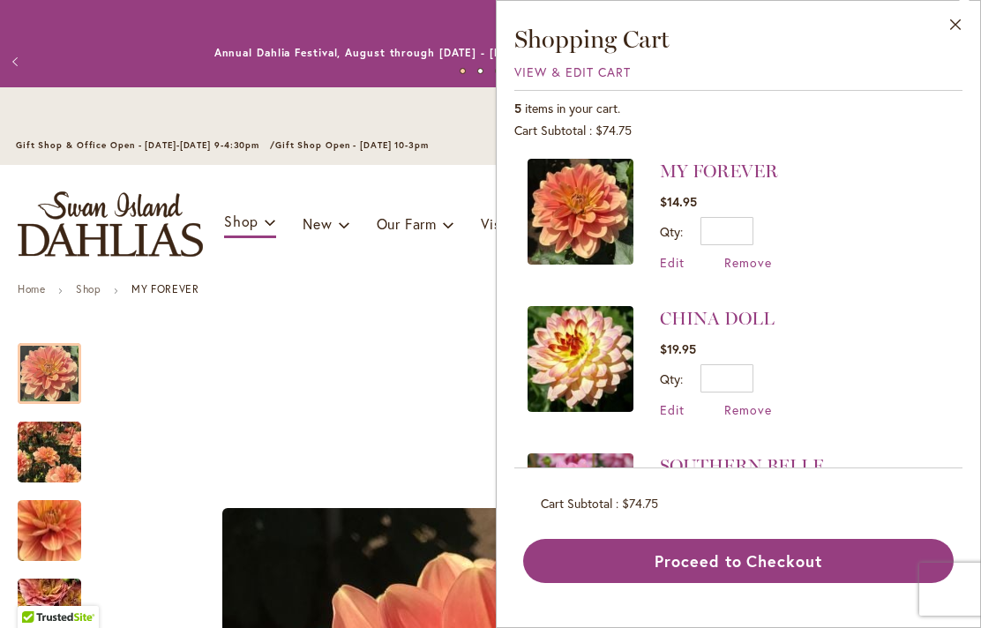
click at [582, 356] on img at bounding box center [581, 359] width 106 height 106
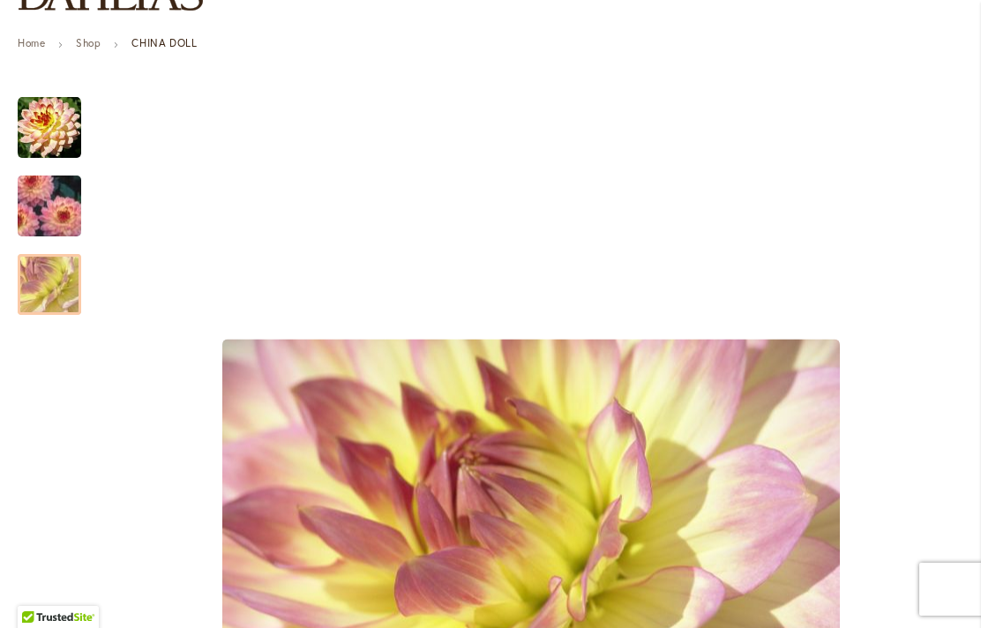
scroll to position [243, 0]
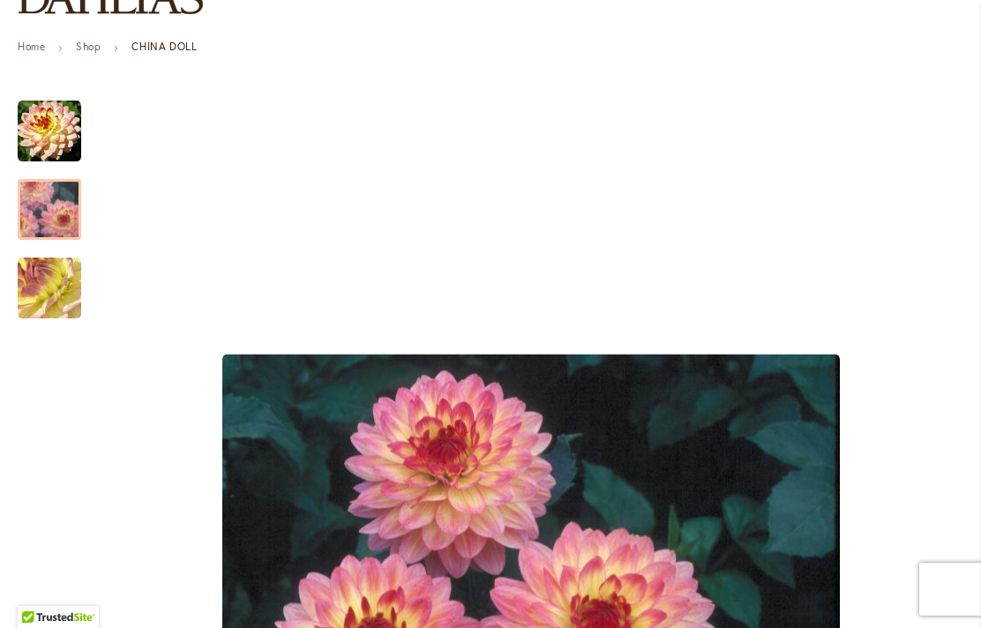
click at [48, 203] on img "CHINA DOLL" at bounding box center [49, 209] width 127 height 91
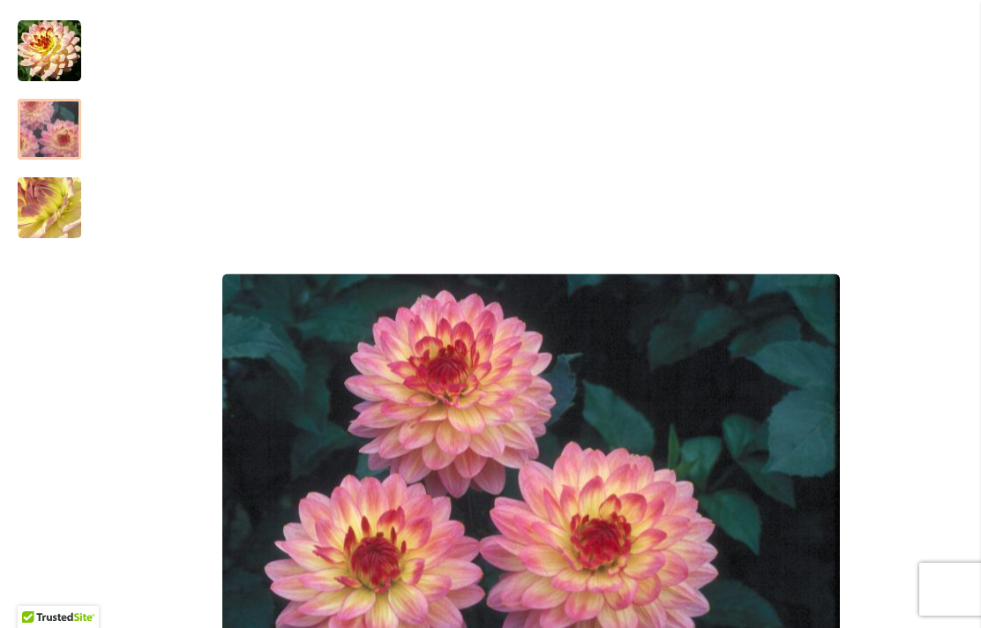
scroll to position [312, 0]
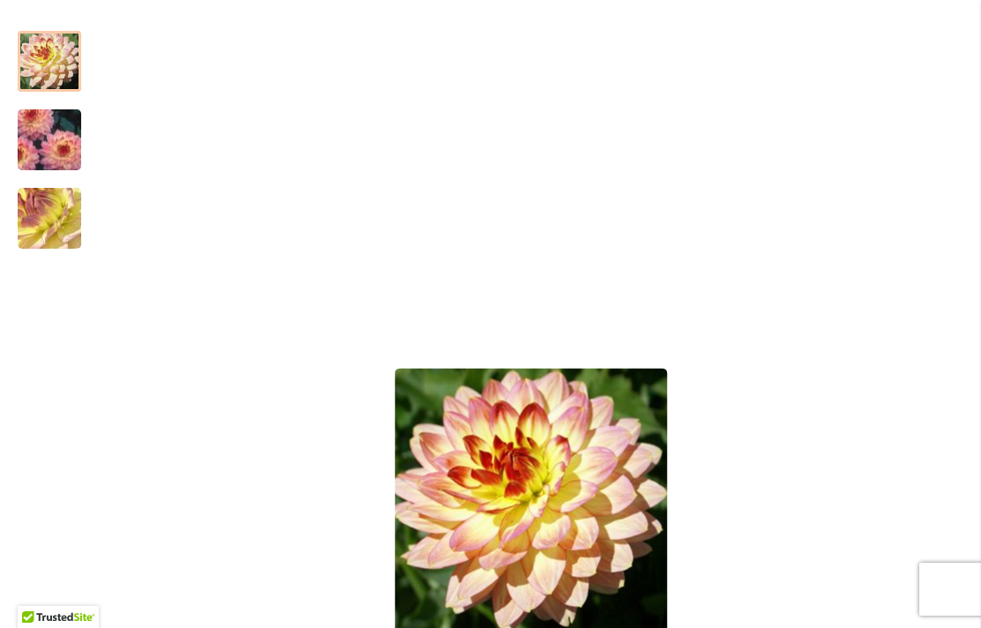
click at [35, 58] on img "CHINA DOLL" at bounding box center [50, 62] width 64 height 64
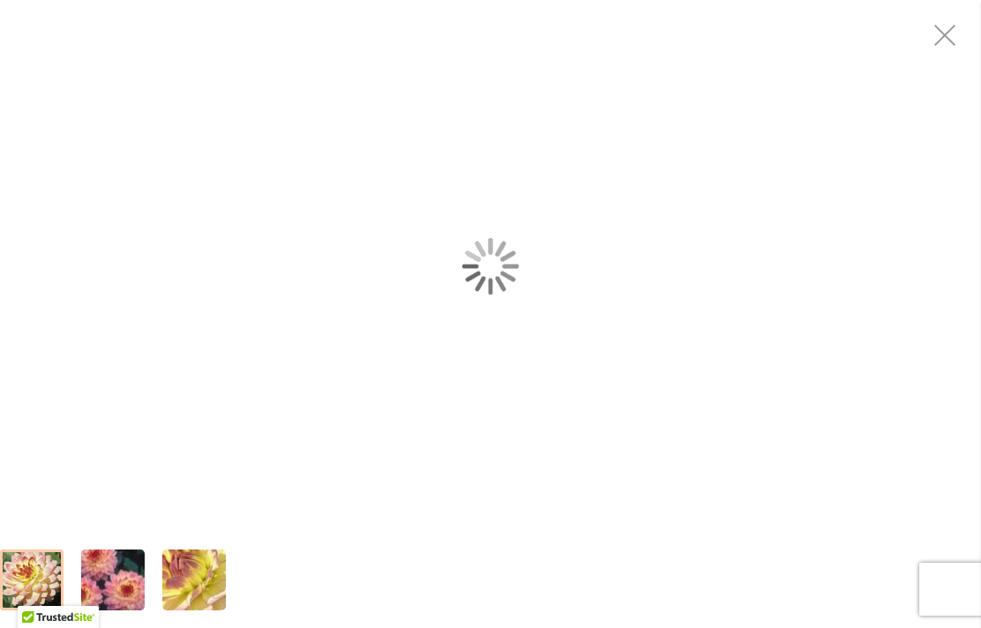
scroll to position [282, 0]
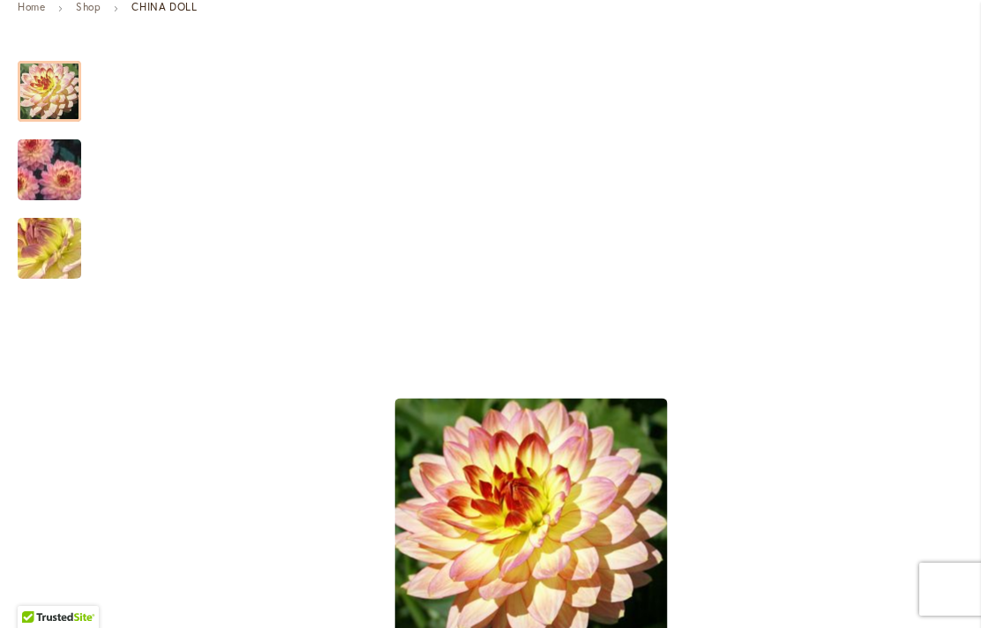
click at [948, 43] on div "Product Images" at bounding box center [531, 535] width 865 height 984
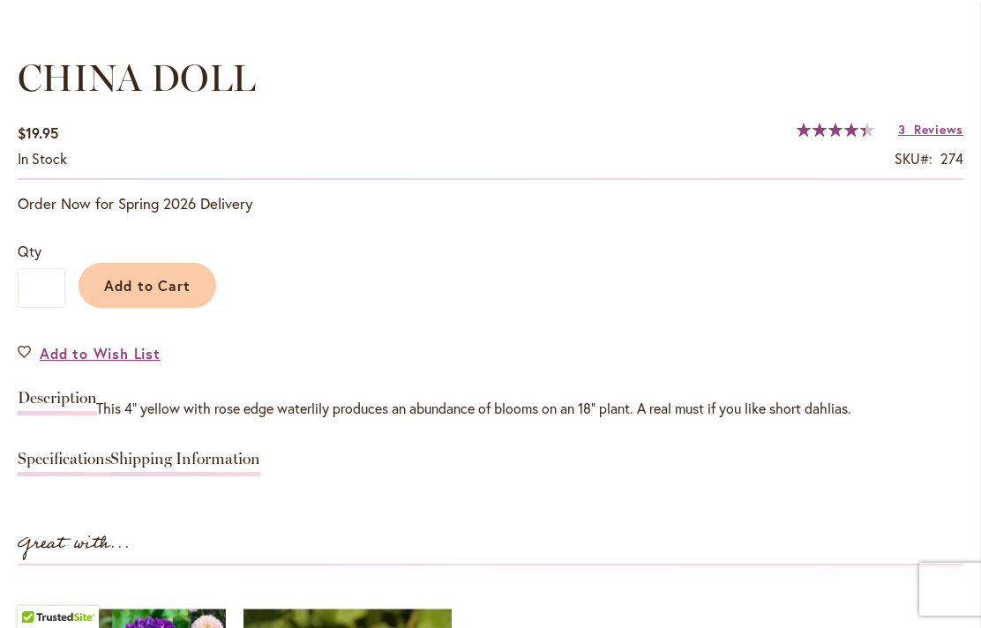
scroll to position [1299, 0]
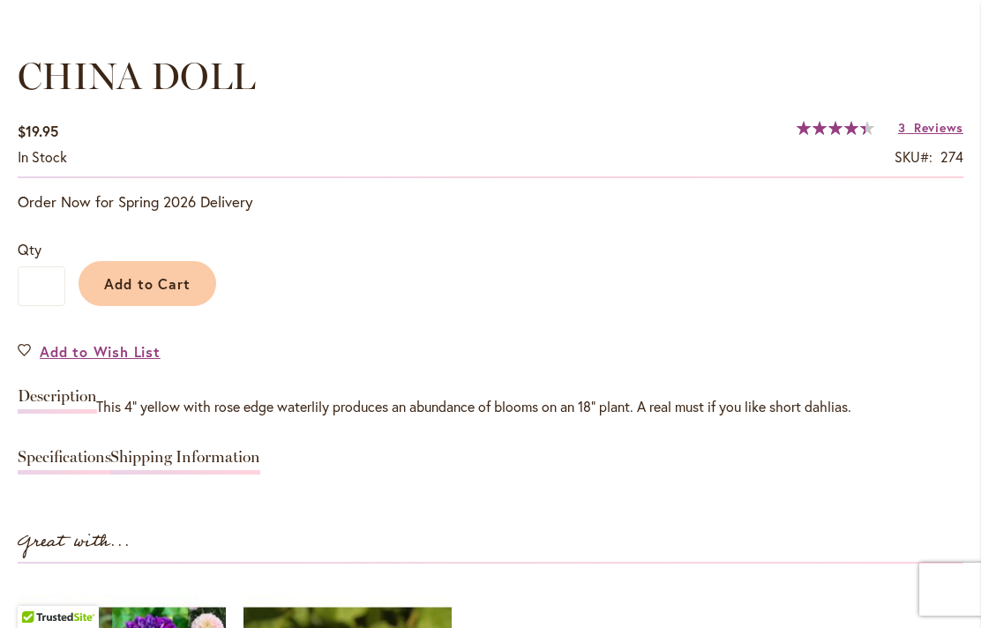
click at [953, 120] on span "Reviews" at bounding box center [938, 127] width 49 height 17
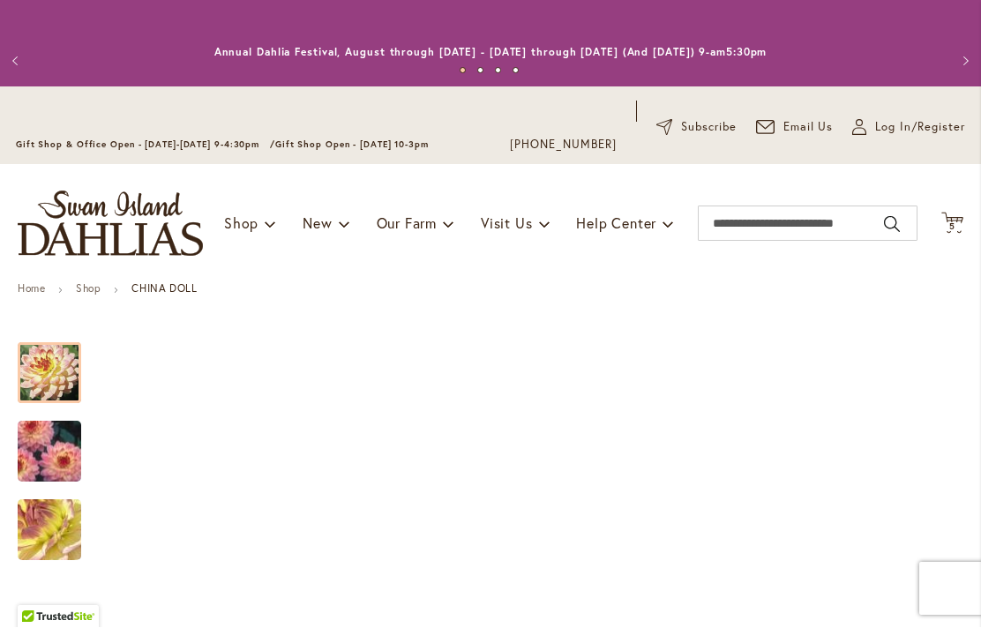
scroll to position [0, 0]
click at [962, 229] on icon "Cart .cls-1 { fill: #231f20; }" at bounding box center [953, 224] width 22 height 22
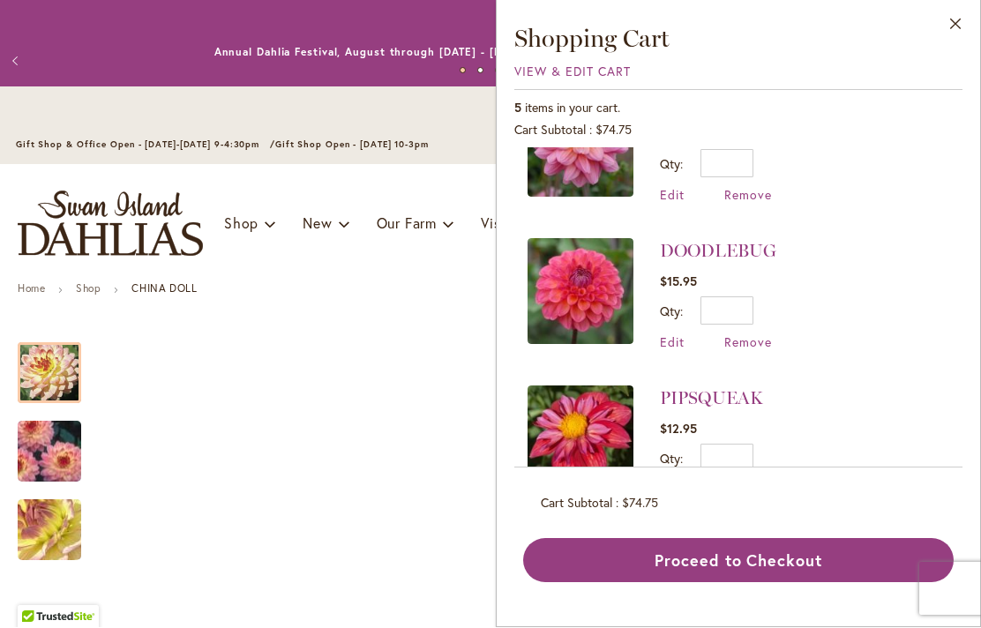
scroll to position [363, 0]
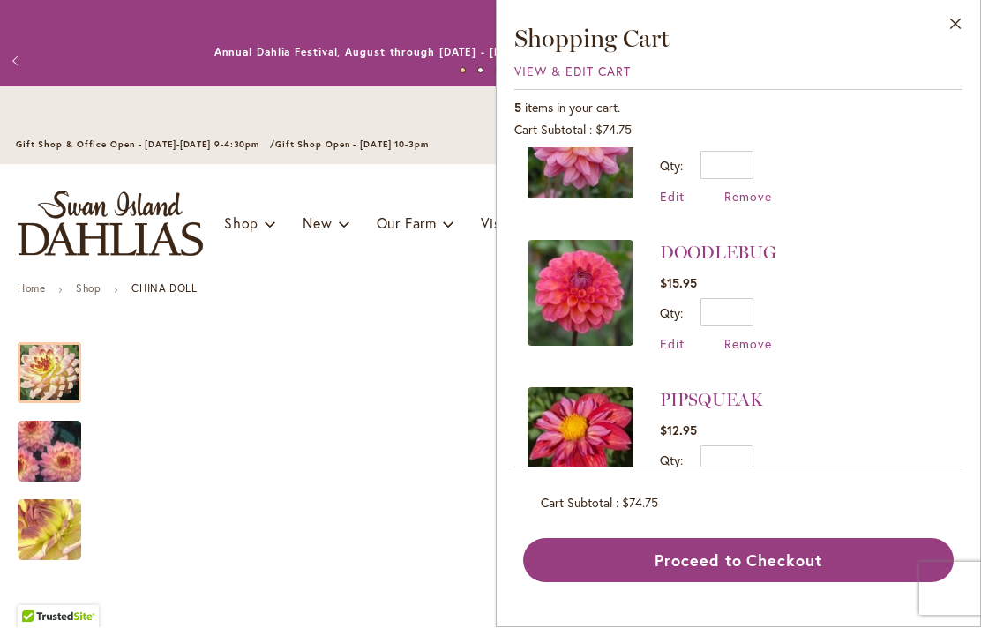
click at [589, 301] on img at bounding box center [581, 294] width 106 height 106
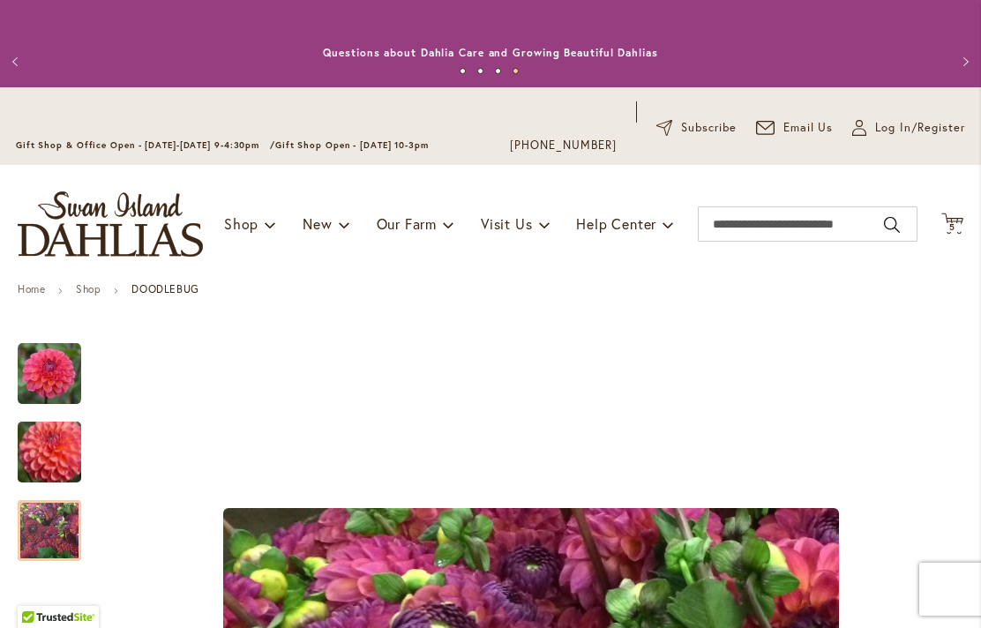
click at [957, 235] on span "Cart .cls-1 { fill: #231f20; }" at bounding box center [953, 225] width 22 height 24
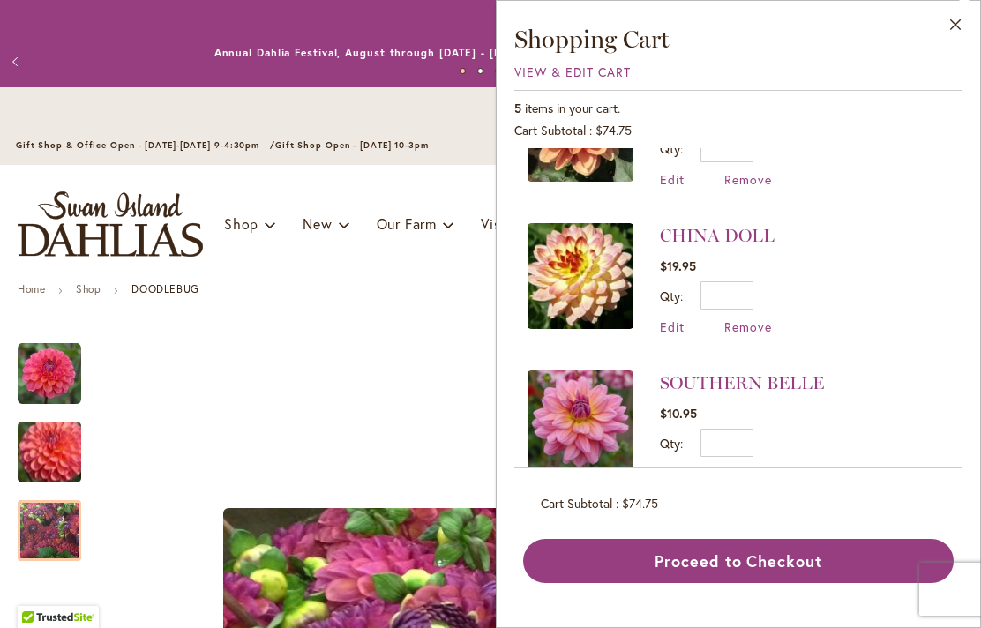
scroll to position [81, 0]
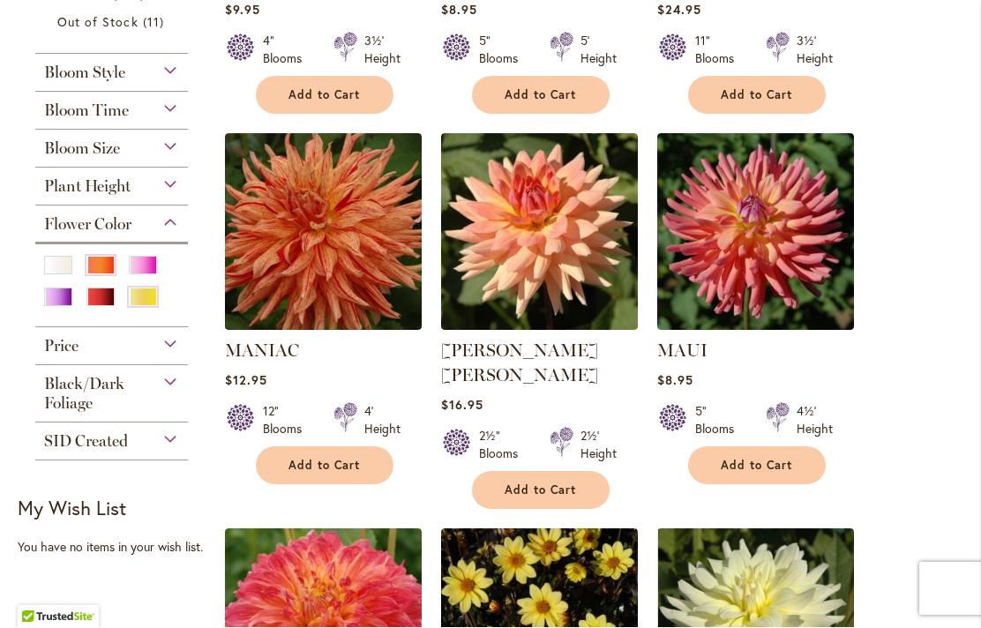
scroll to position [747, 0]
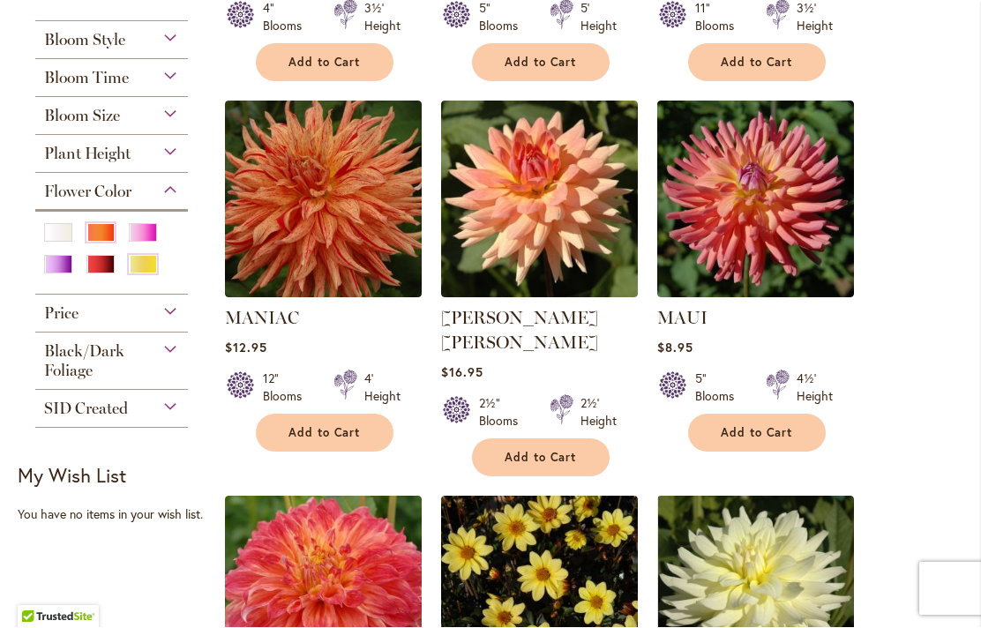
click at [93, 274] on div "Red" at bounding box center [100, 265] width 28 height 19
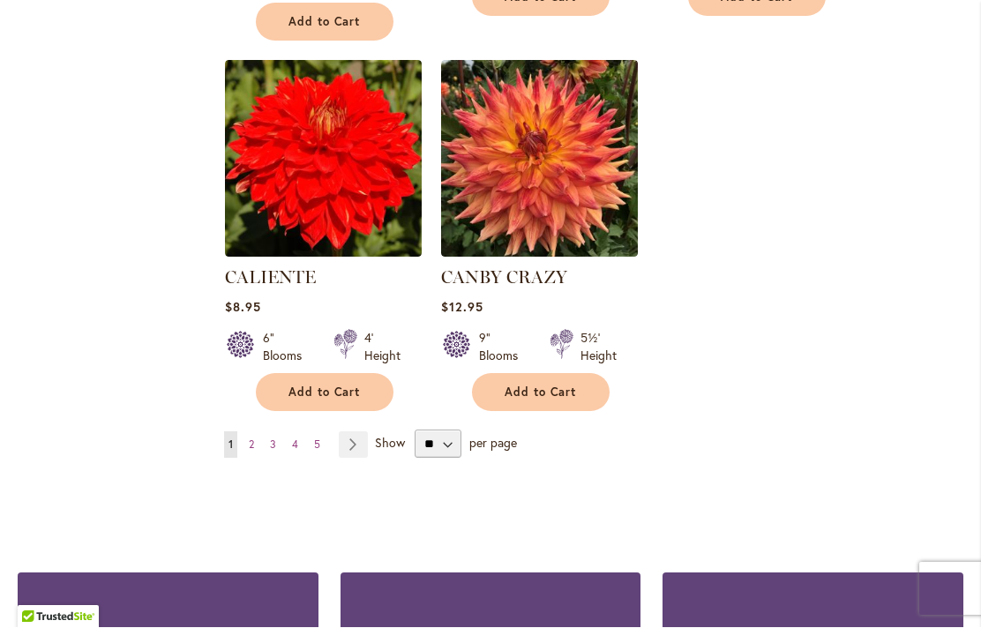
scroll to position [4174, 0]
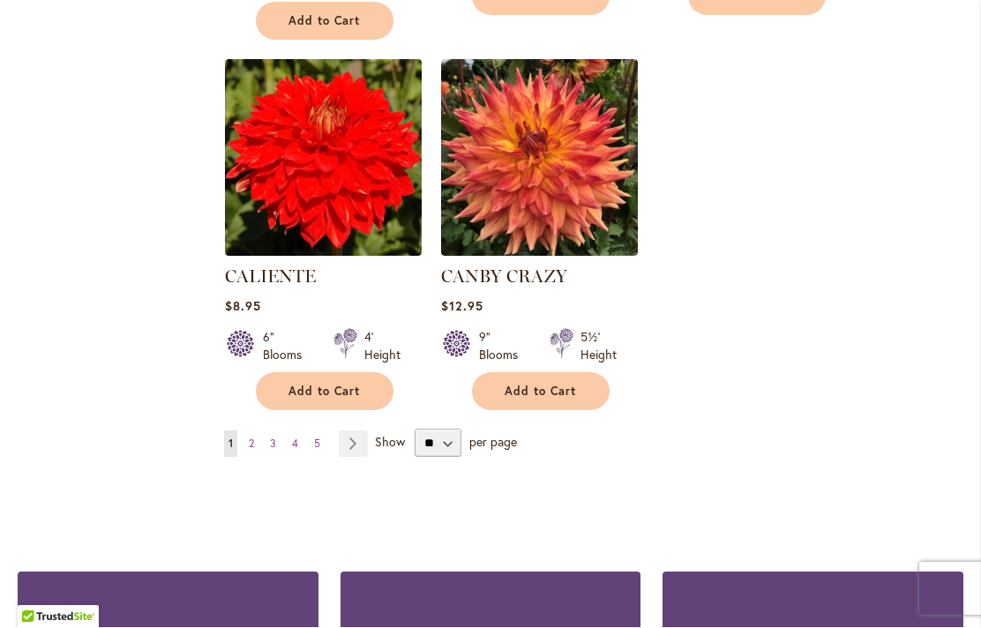
click at [255, 432] on link "Page 2" at bounding box center [251, 445] width 14 height 26
click at [259, 432] on link "Page 2" at bounding box center [251, 445] width 14 height 26
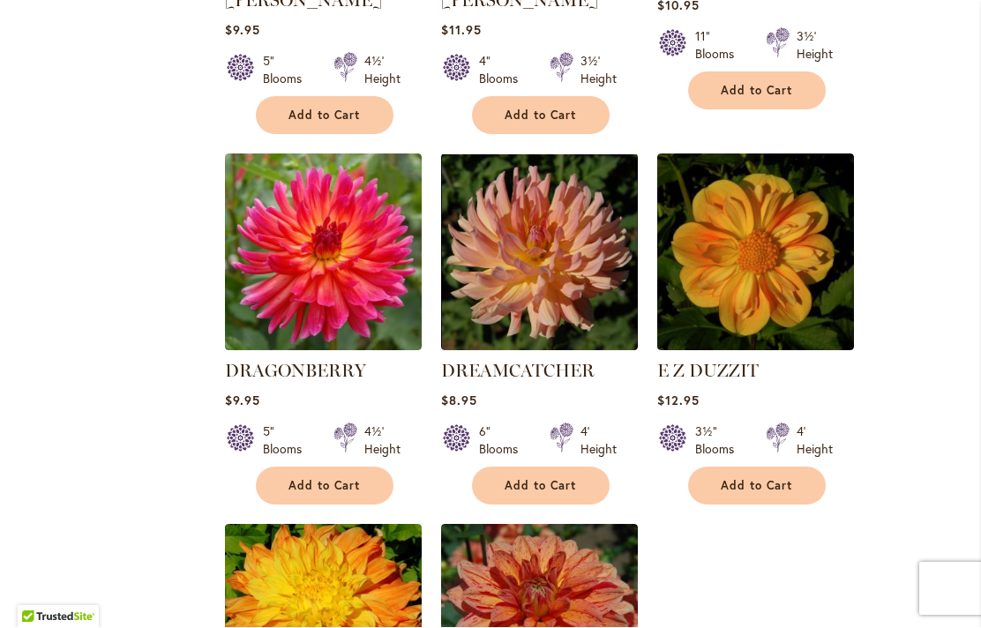
scroll to position [3784, 0]
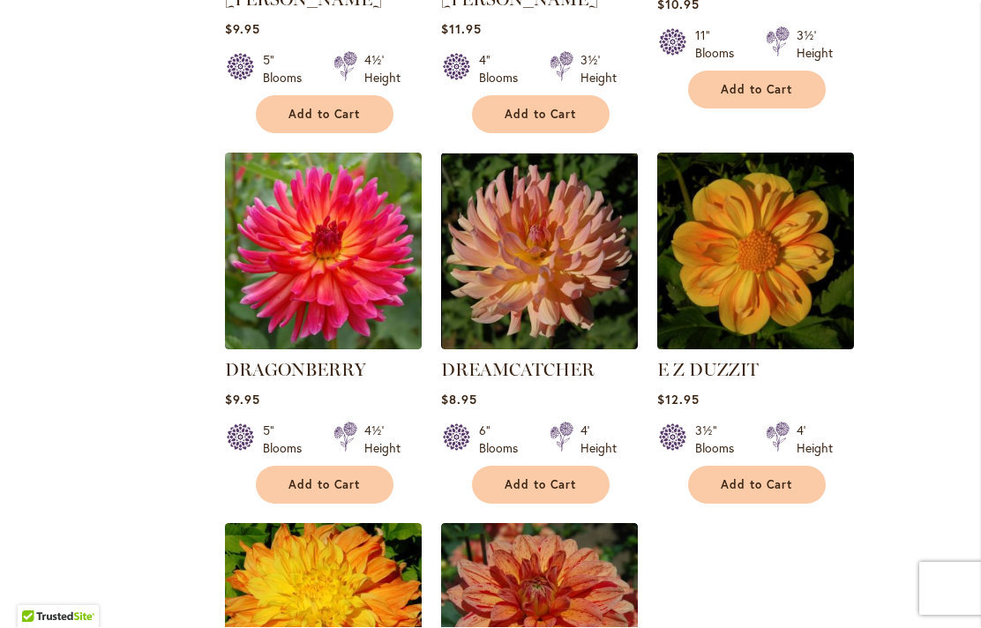
click at [773, 183] on img at bounding box center [755, 252] width 197 height 197
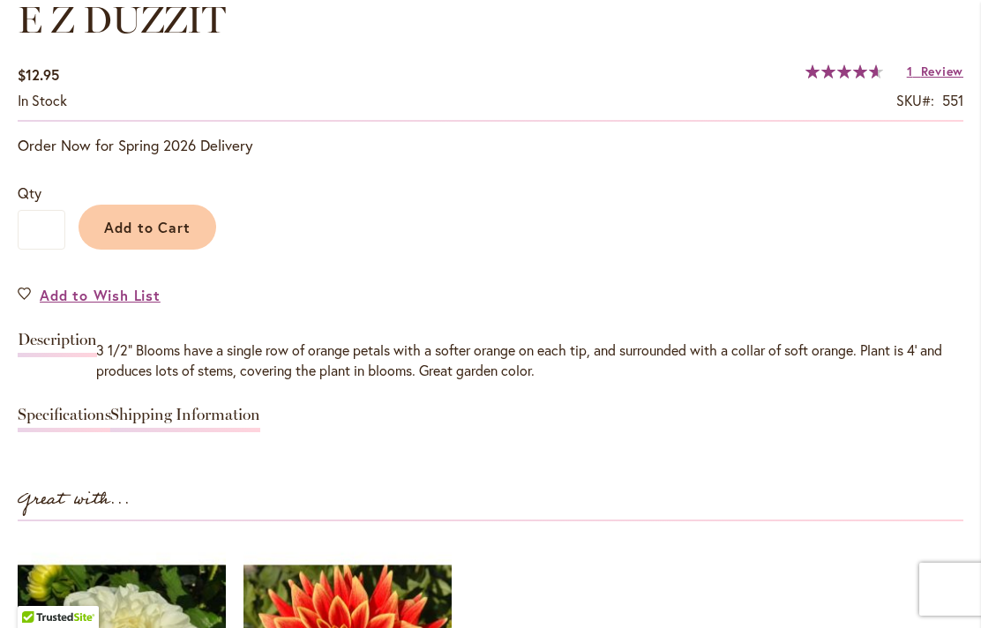
scroll to position [1357, 0]
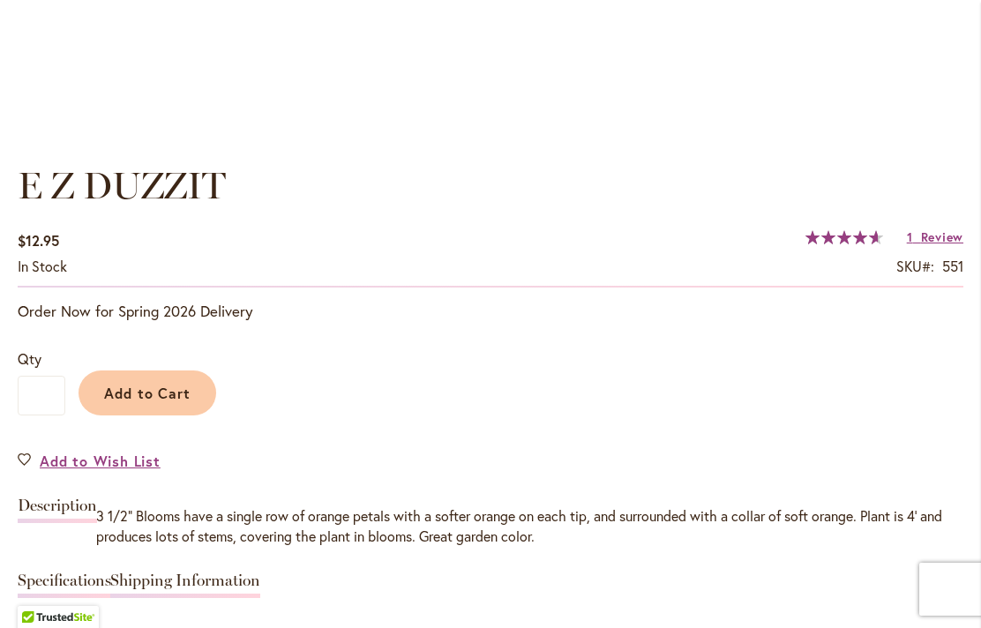
click at [930, 243] on span "Review" at bounding box center [942, 237] width 42 height 17
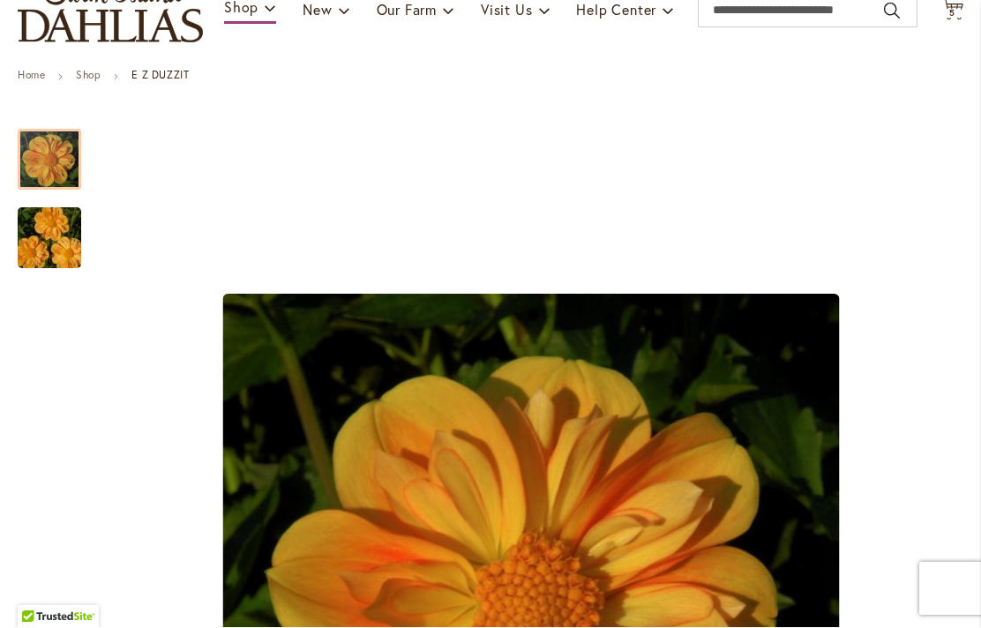
scroll to position [212, 0]
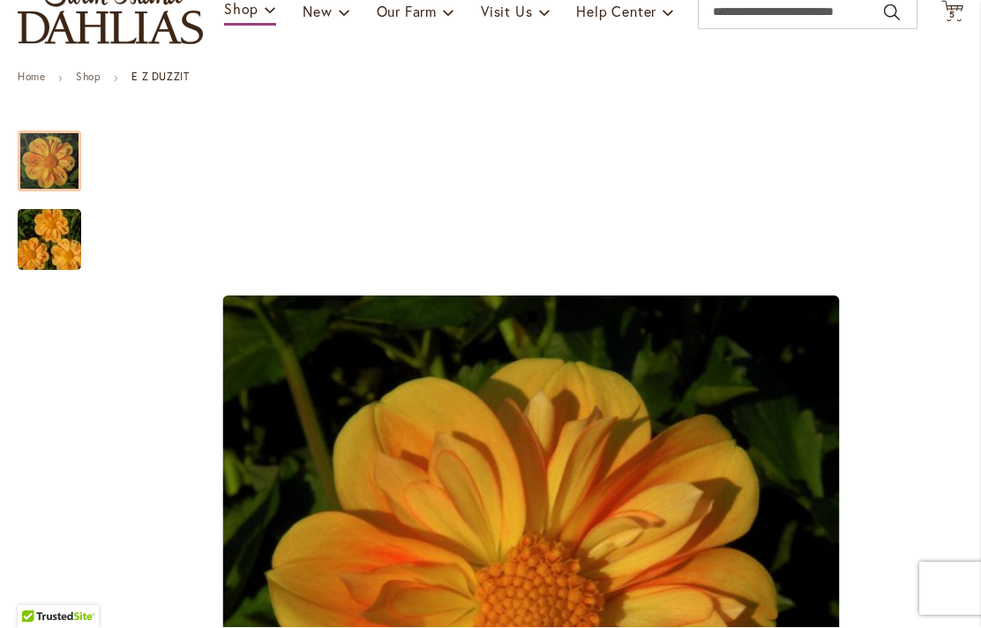
click at [39, 157] on div at bounding box center [50, 161] width 64 height 61
click at [43, 169] on div at bounding box center [50, 161] width 64 height 61
click at [54, 243] on img "E Z DUZZIT" at bounding box center [49, 241] width 127 height 85
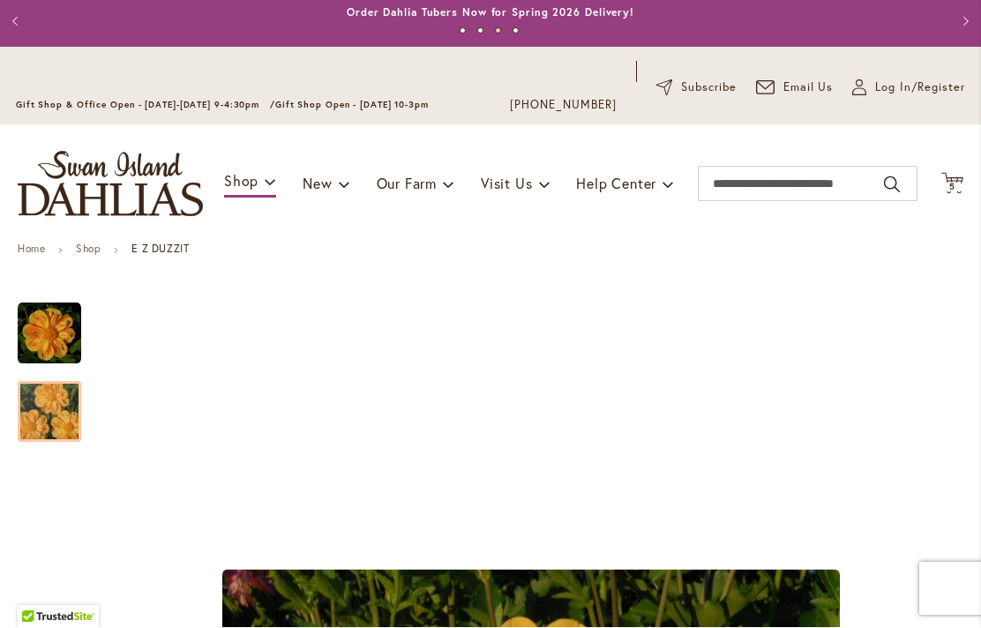
scroll to position [32, 0]
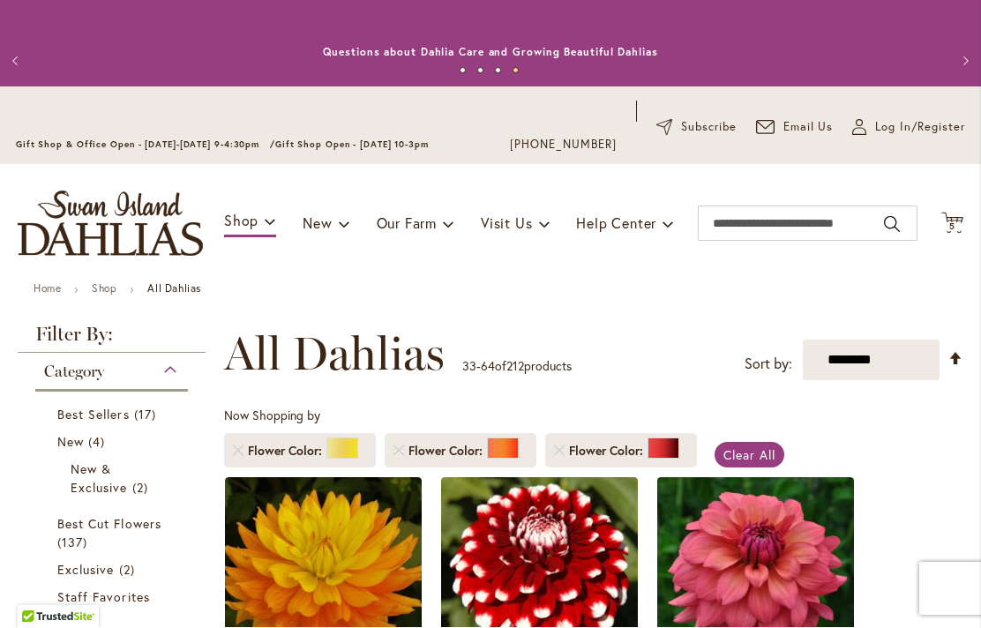
click at [960, 230] on span "5 5 items" at bounding box center [953, 227] width 18 height 9
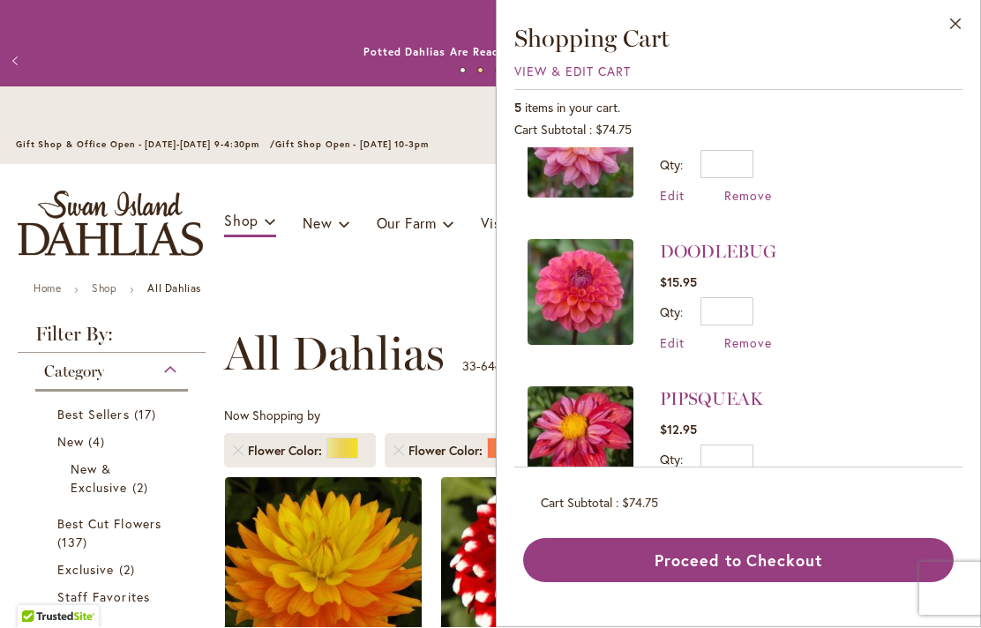
scroll to position [363, 0]
click at [760, 497] on span "Remove" at bounding box center [748, 492] width 48 height 17
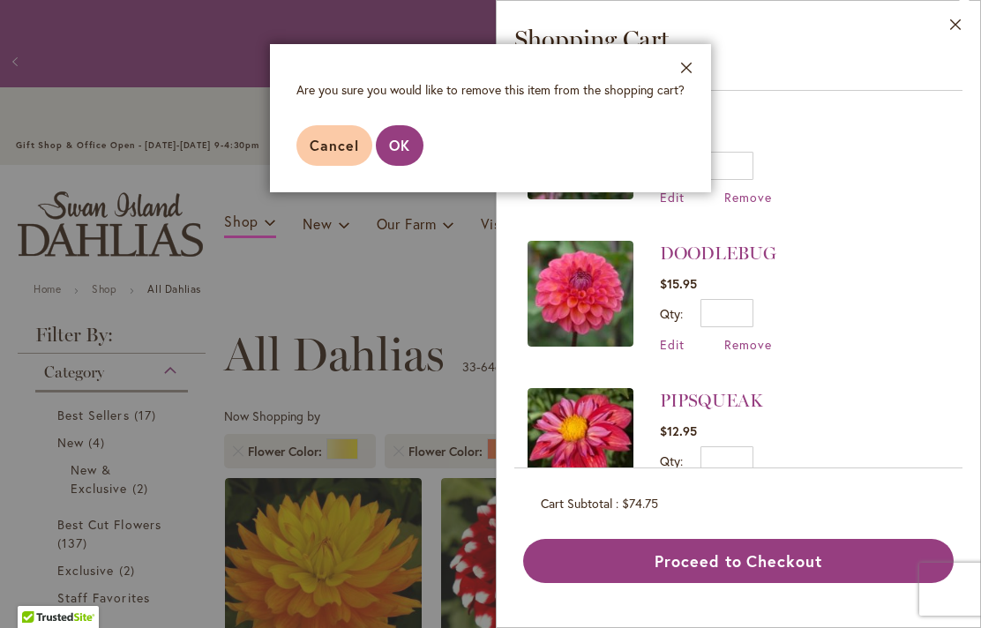
click at [399, 143] on span "OK" at bounding box center [399, 145] width 21 height 19
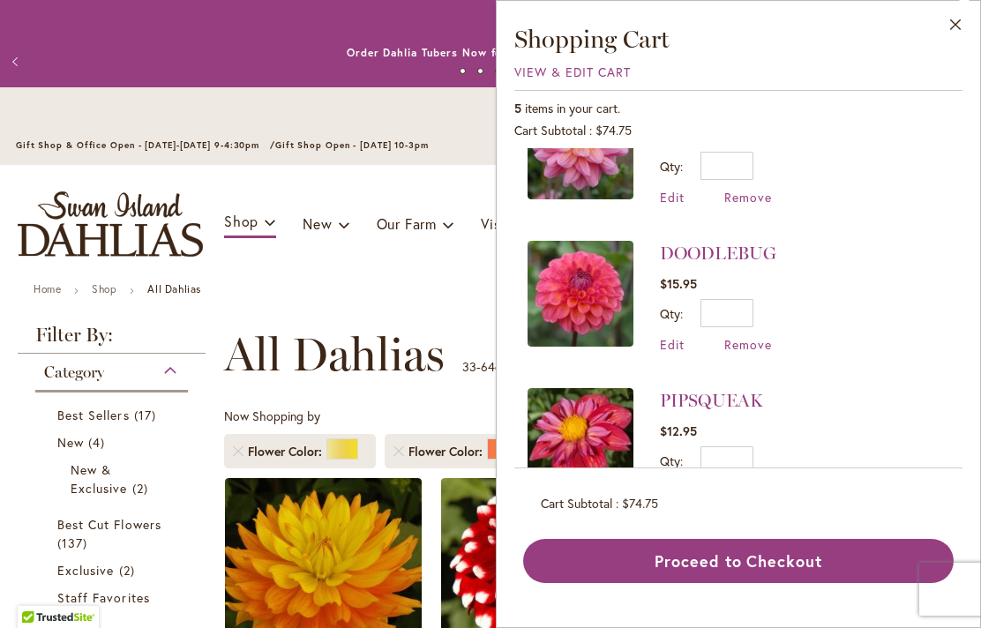
click at [957, 19] on button "Close" at bounding box center [956, 29] width 49 height 56
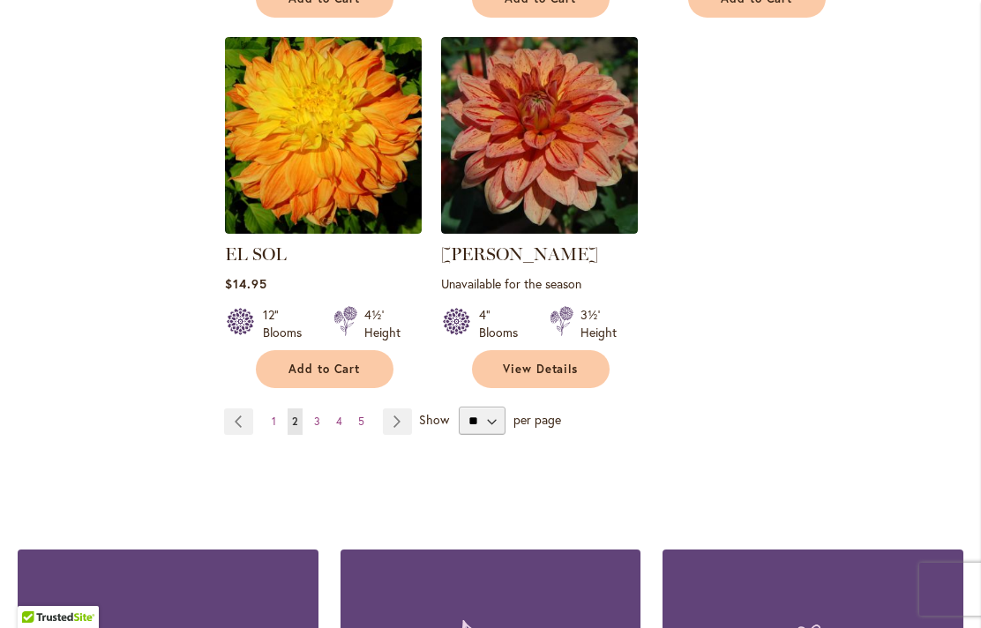
scroll to position [4272, 0]
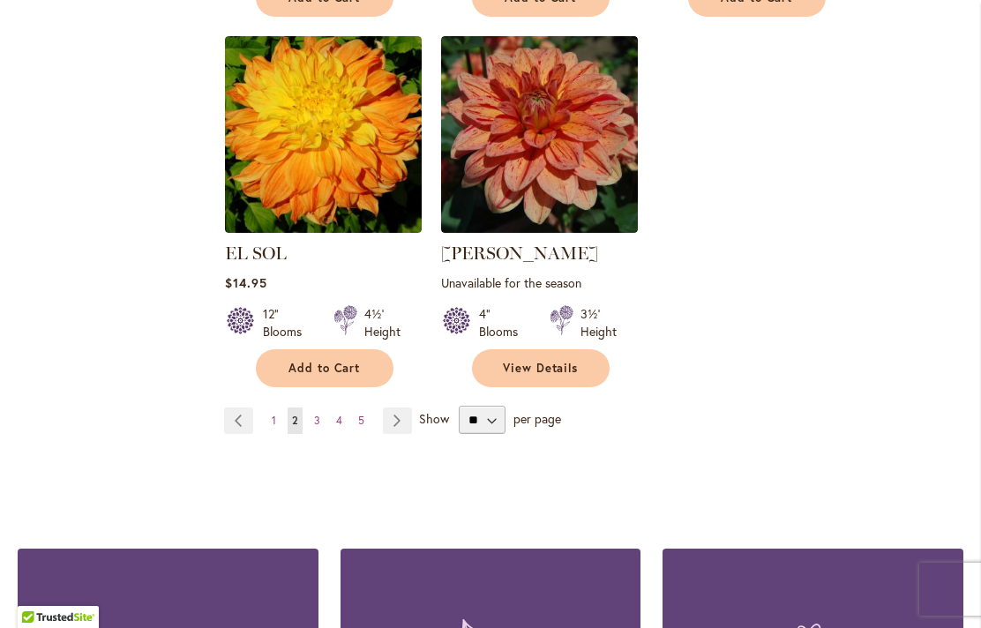
click at [398, 408] on link "Page Next" at bounding box center [397, 421] width 29 height 26
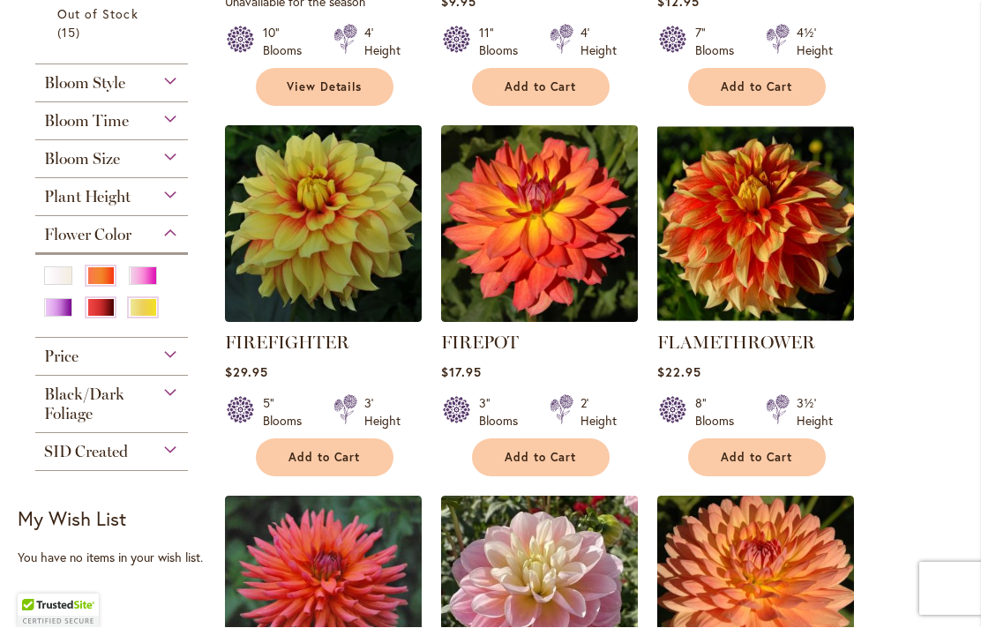
scroll to position [728, 0]
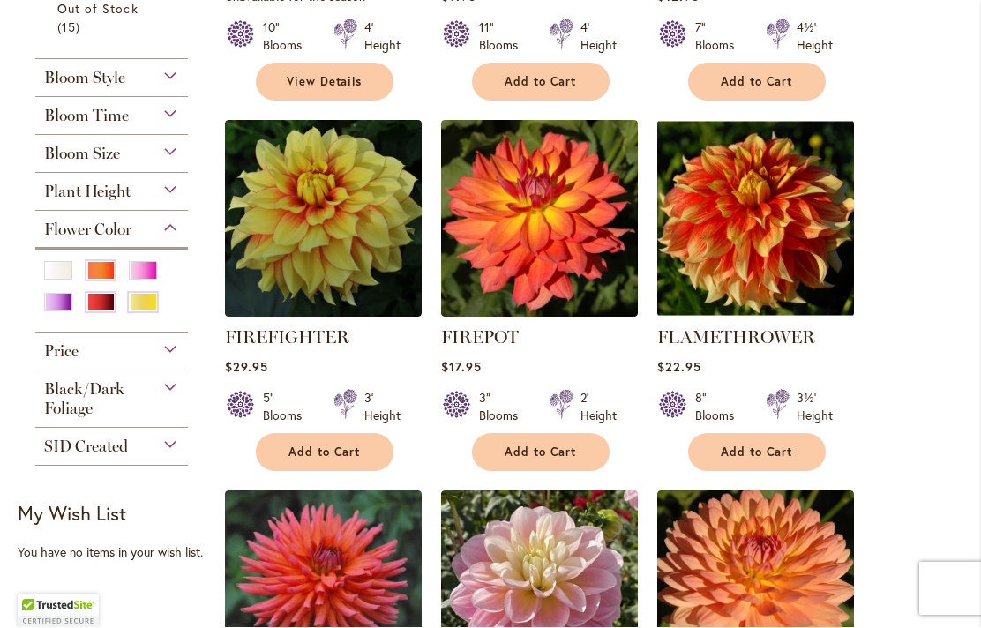
click at [285, 245] on img at bounding box center [323, 219] width 197 height 197
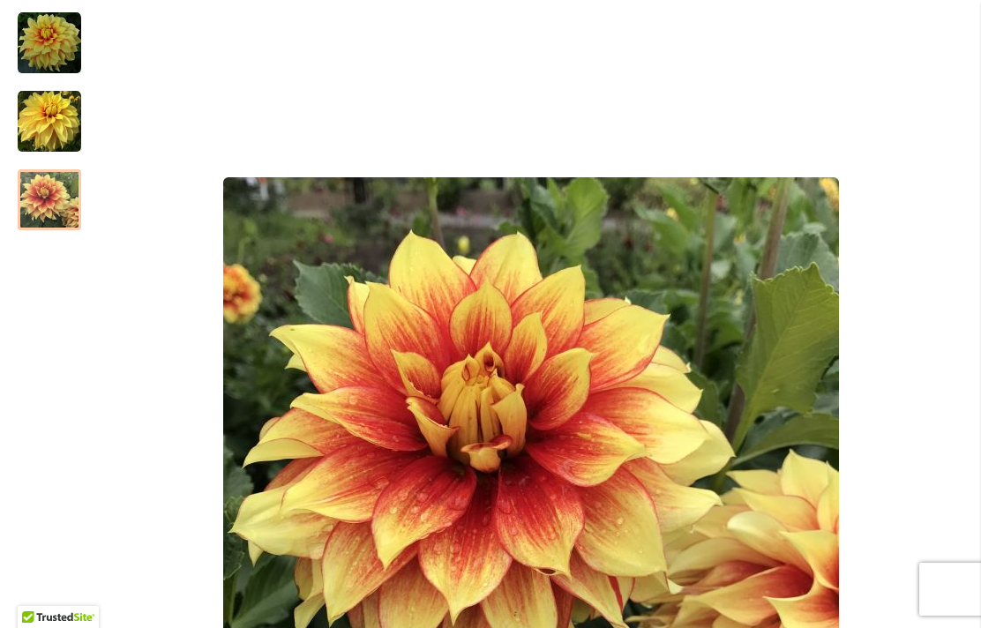
scroll to position [315, 0]
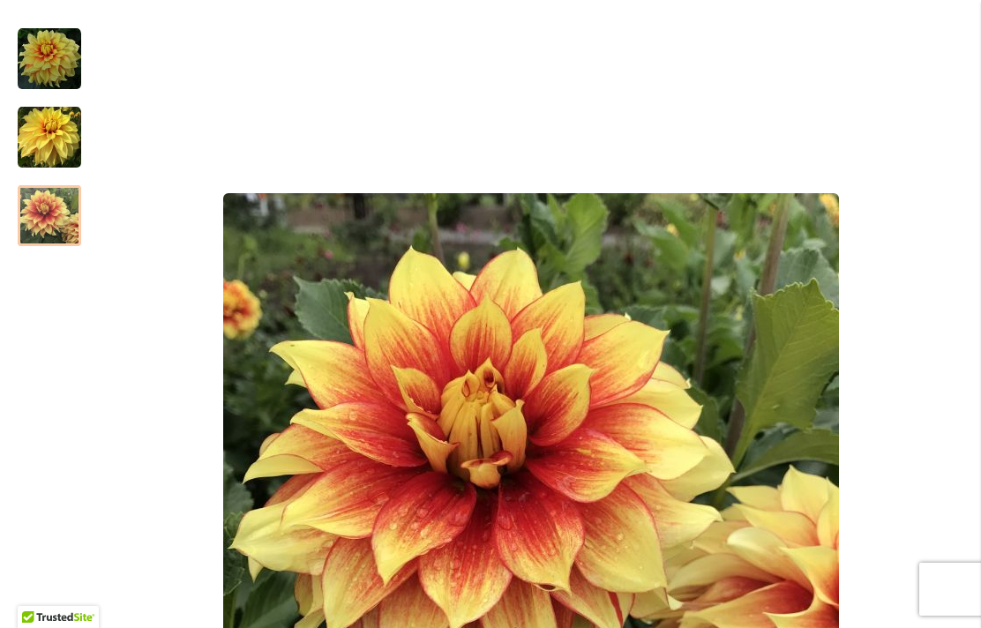
click at [45, 214] on div at bounding box center [50, 215] width 64 height 61
click at [47, 221] on div at bounding box center [50, 215] width 64 height 61
click at [41, 218] on div at bounding box center [50, 215] width 64 height 61
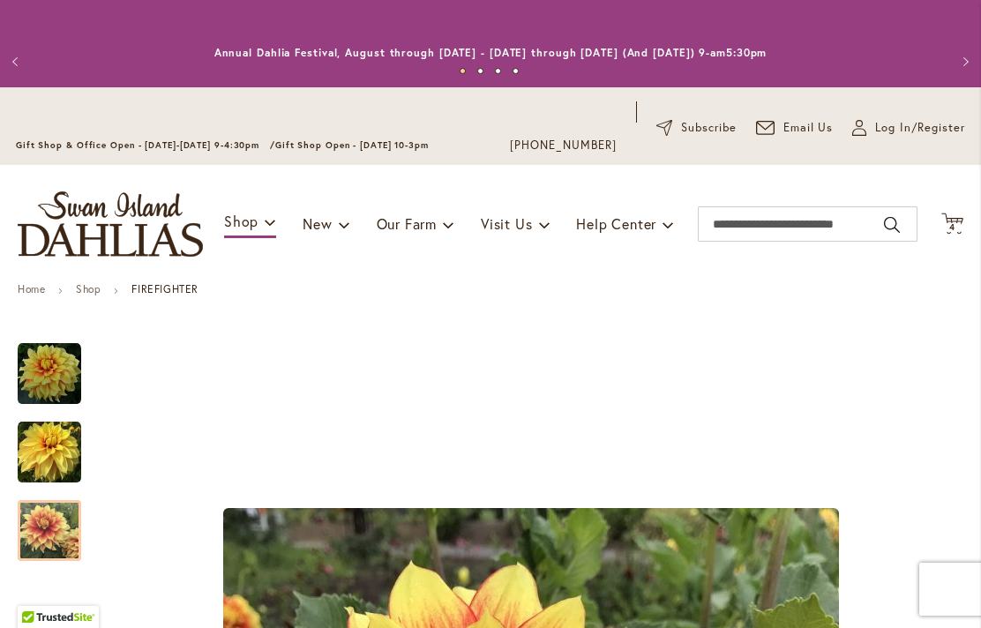
scroll to position [0, 0]
click at [957, 229] on span "4 4 items" at bounding box center [953, 227] width 18 height 9
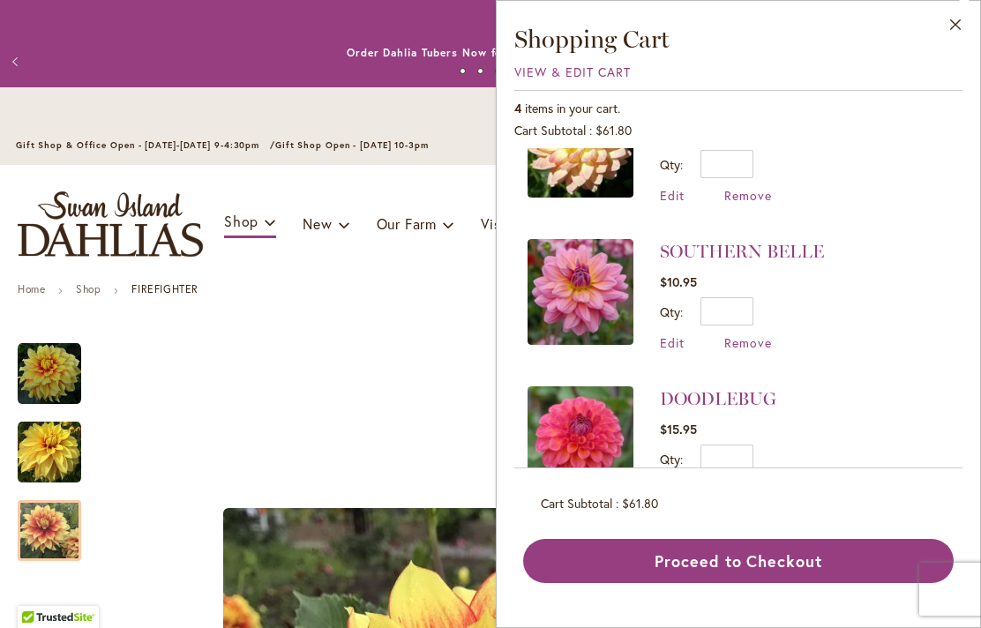
scroll to position [215, 0]
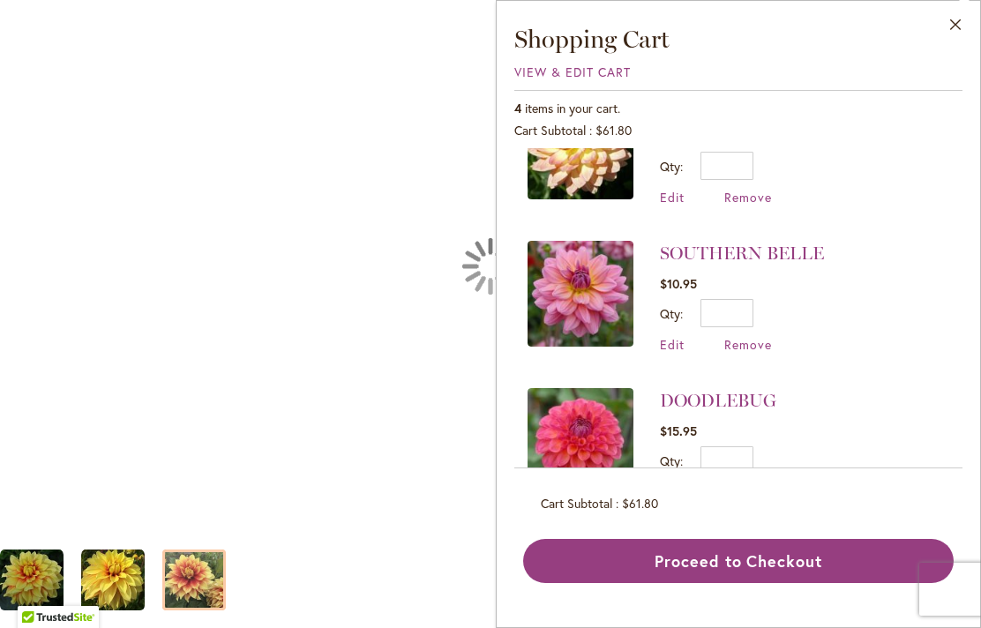
click at [328, 396] on div "FIREFIGHTER" at bounding box center [490, 266] width 981 height 532
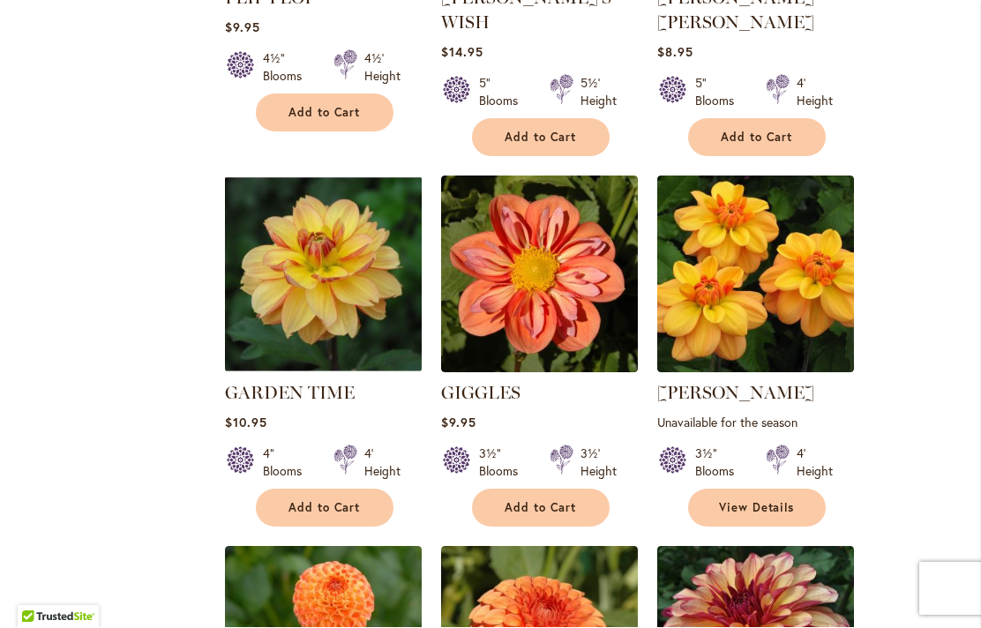
scroll to position [1442, 0]
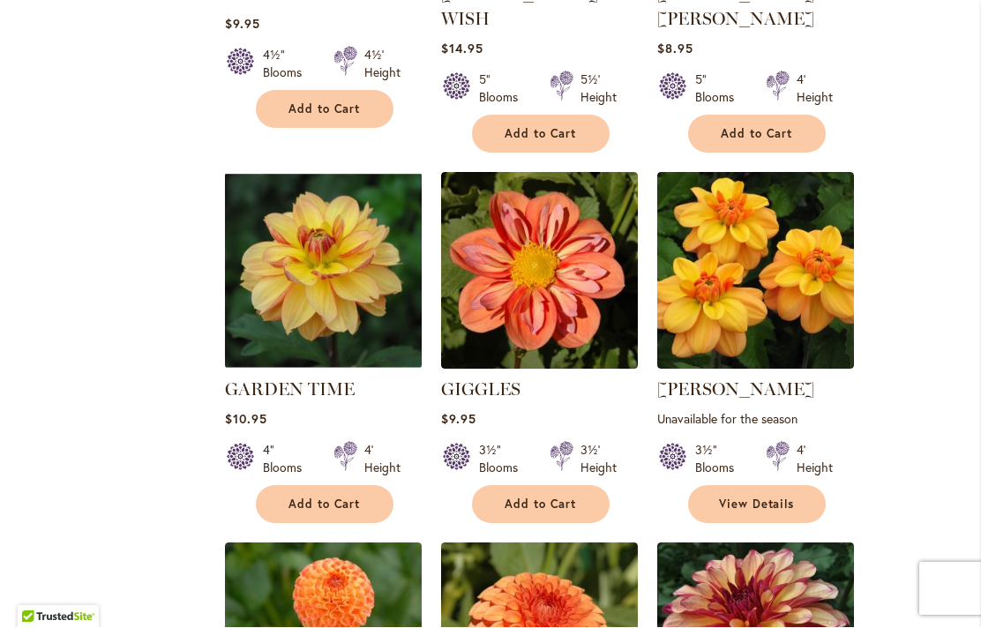
click at [513, 266] on img at bounding box center [539, 271] width 197 height 197
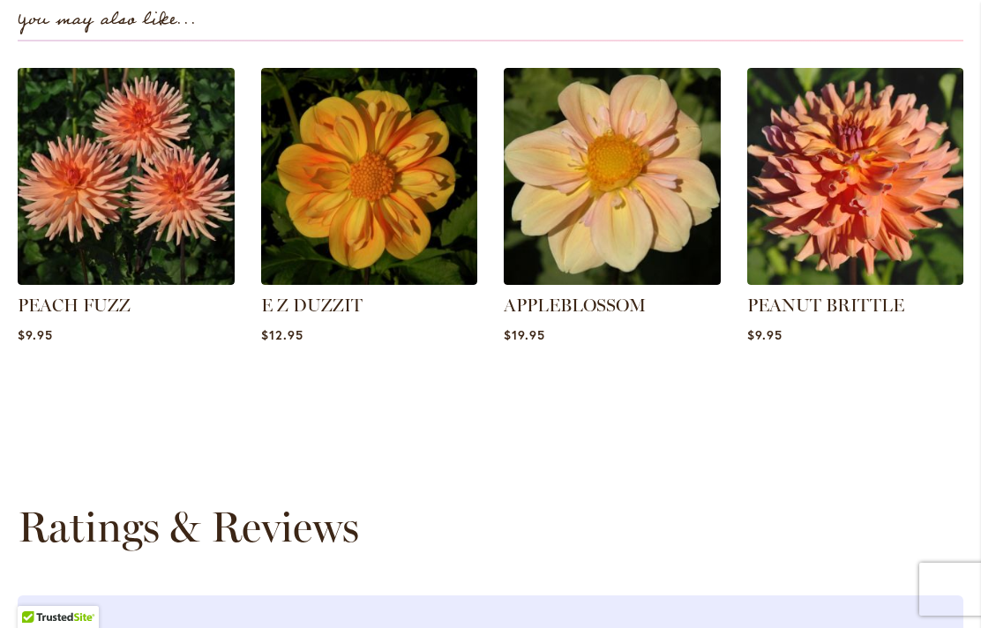
scroll to position [2391, 0]
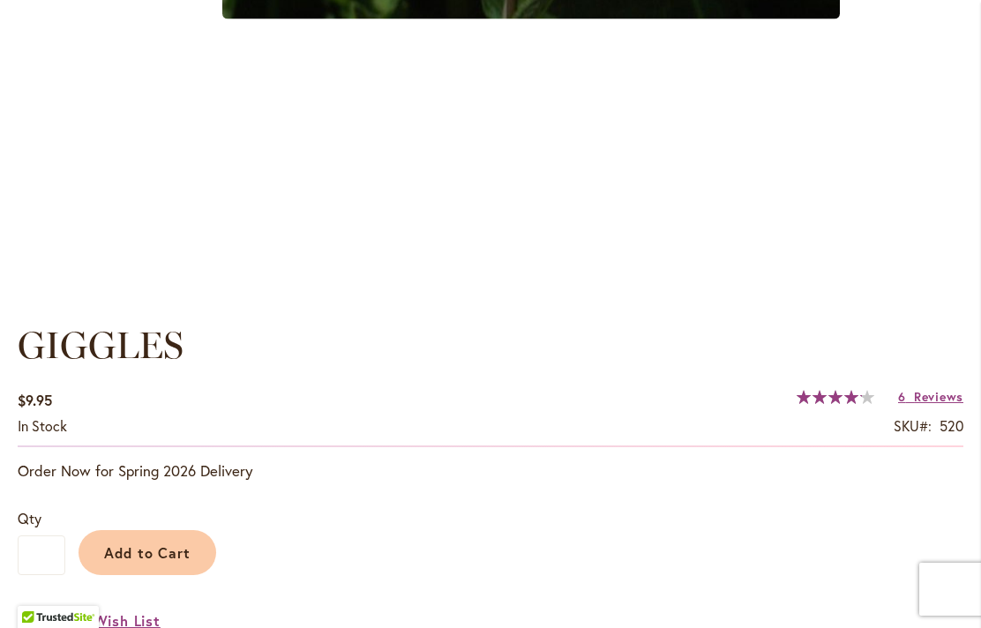
click at [926, 395] on span "Reviews" at bounding box center [938, 396] width 49 height 17
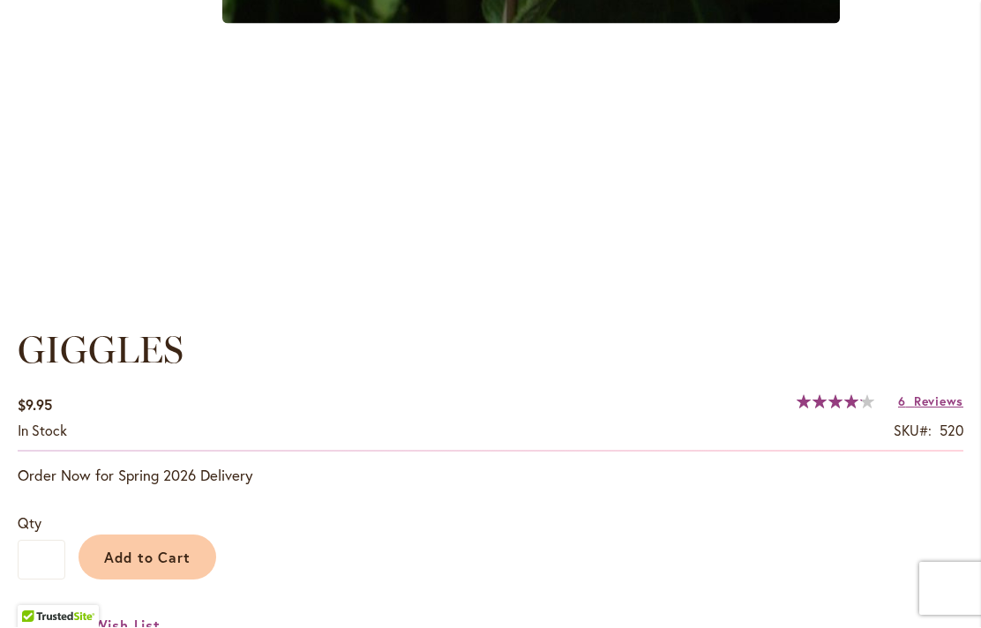
scroll to position [1082, 0]
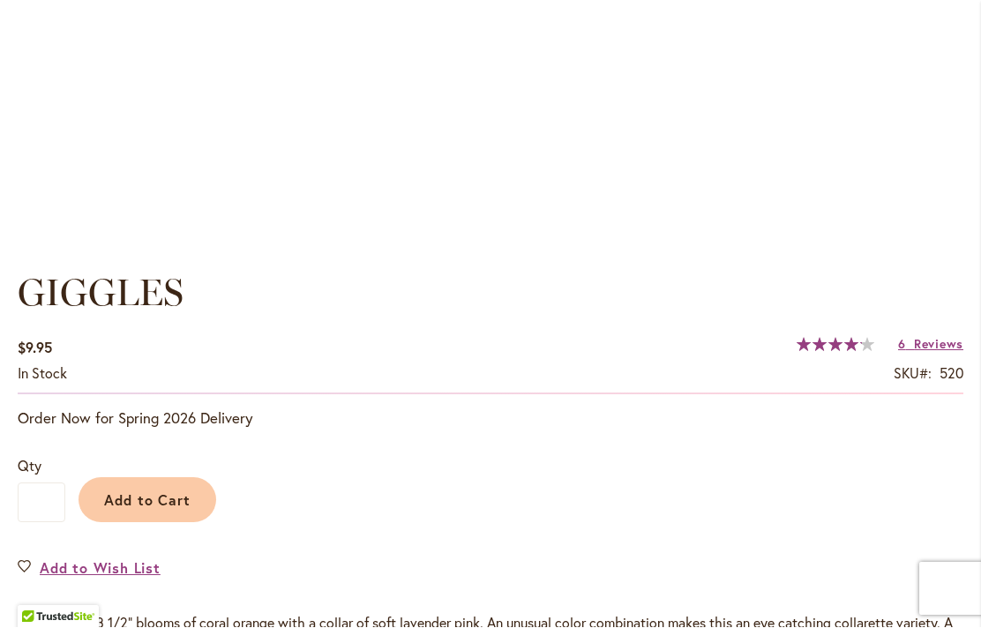
click at [139, 497] on span "Add to Cart" at bounding box center [147, 501] width 87 height 19
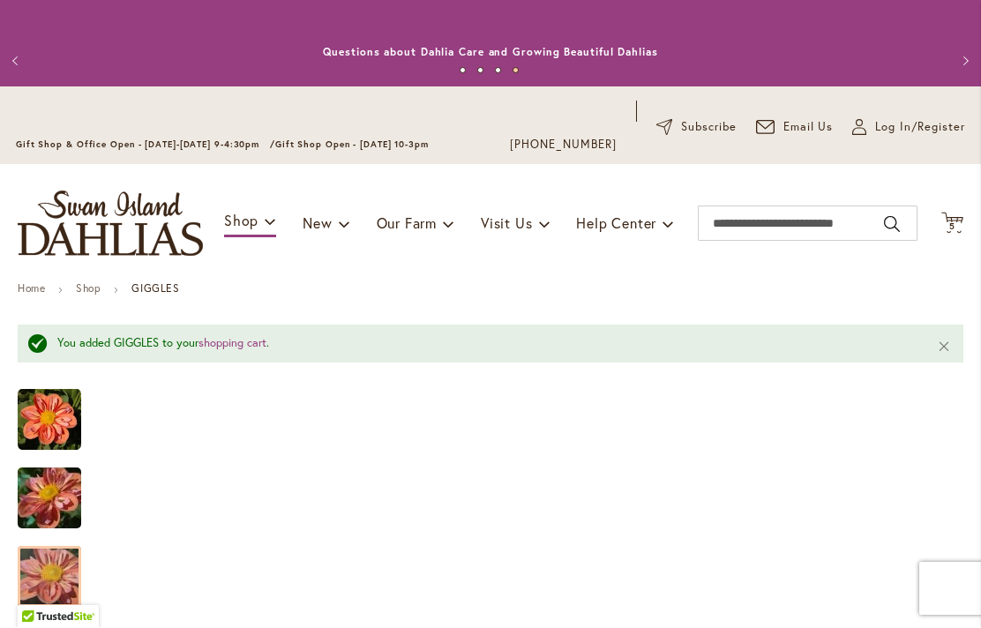
scroll to position [0, 0]
click at [960, 221] on icon at bounding box center [953, 223] width 22 height 21
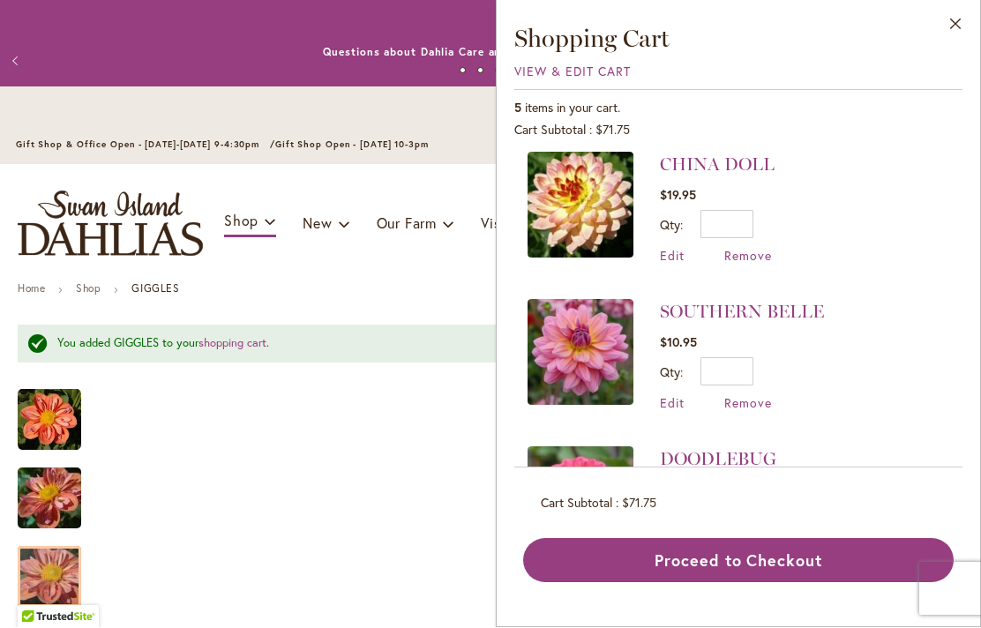
scroll to position [315, 0]
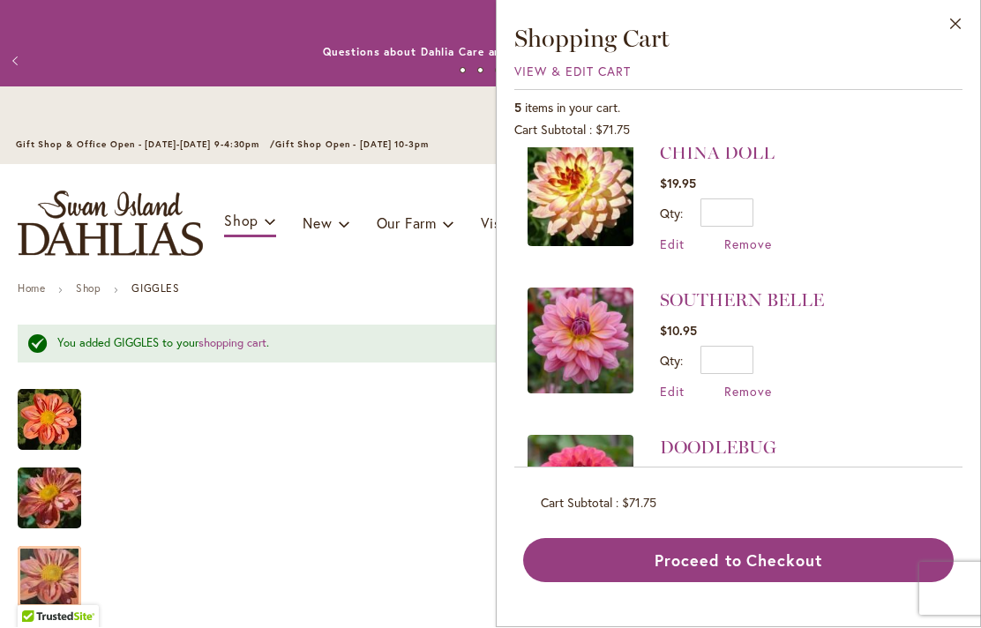
click at [588, 200] on img at bounding box center [581, 194] width 106 height 106
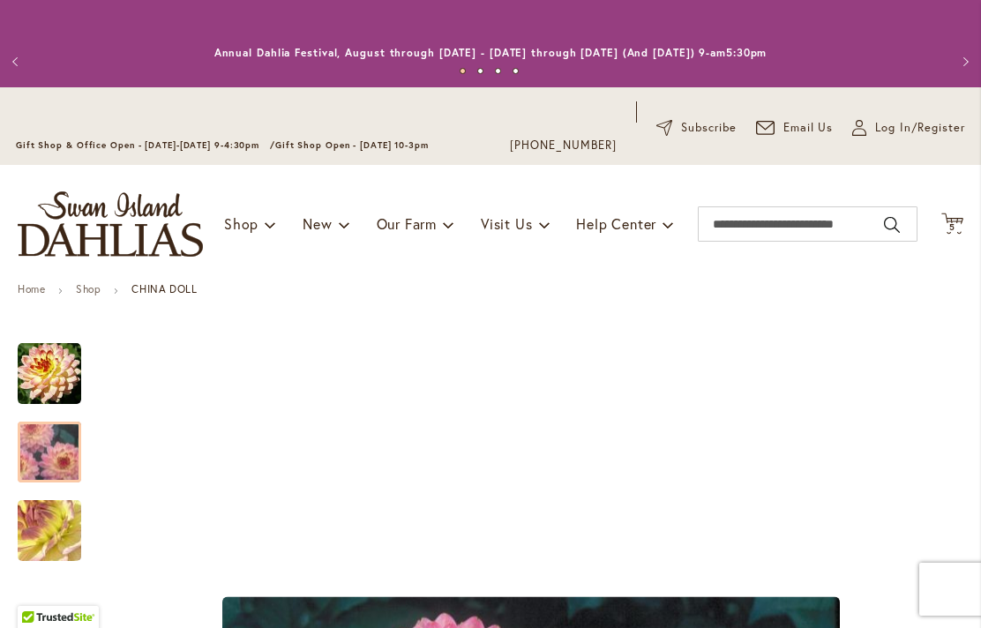
click at [960, 220] on icon "Cart .cls-1 { fill: #231f20; }" at bounding box center [953, 224] width 22 height 22
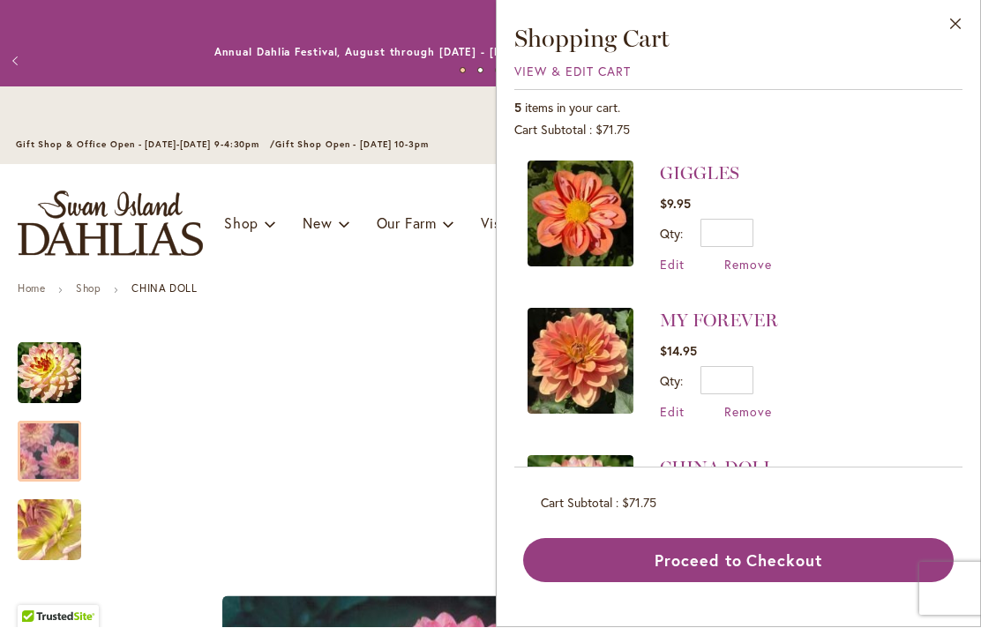
click at [951, 28] on button "Close" at bounding box center [956, 29] width 49 height 56
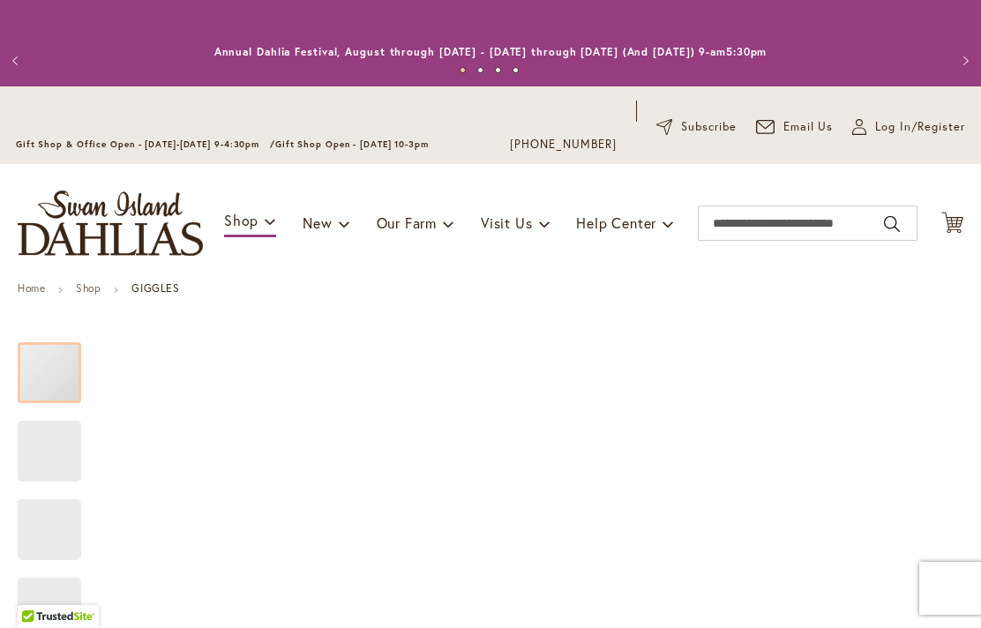
scroll to position [1, 0]
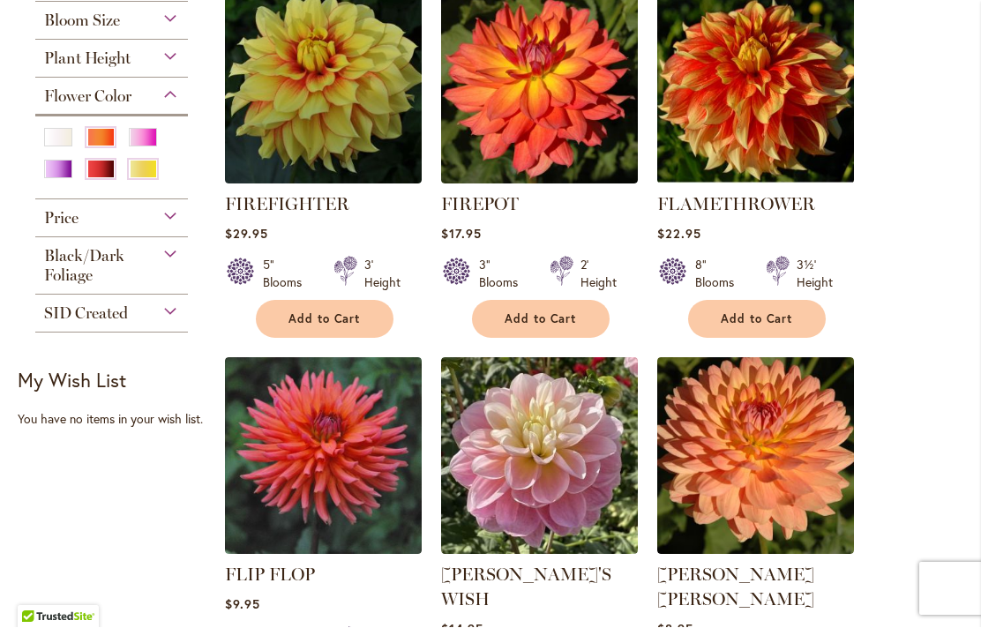
scroll to position [862, 0]
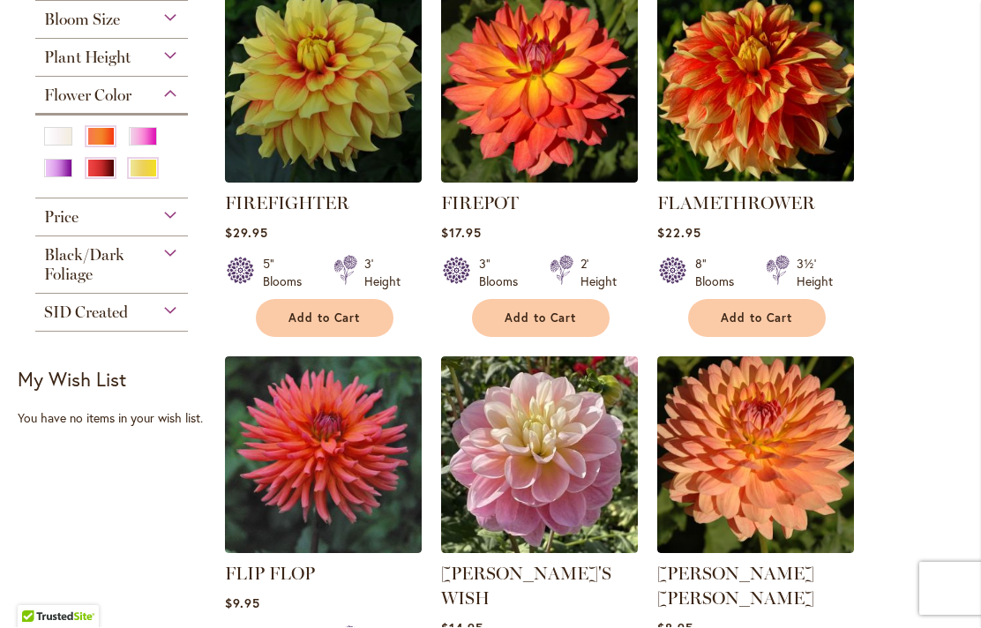
click at [100, 128] on div "Orange/Peach" at bounding box center [100, 137] width 28 height 19
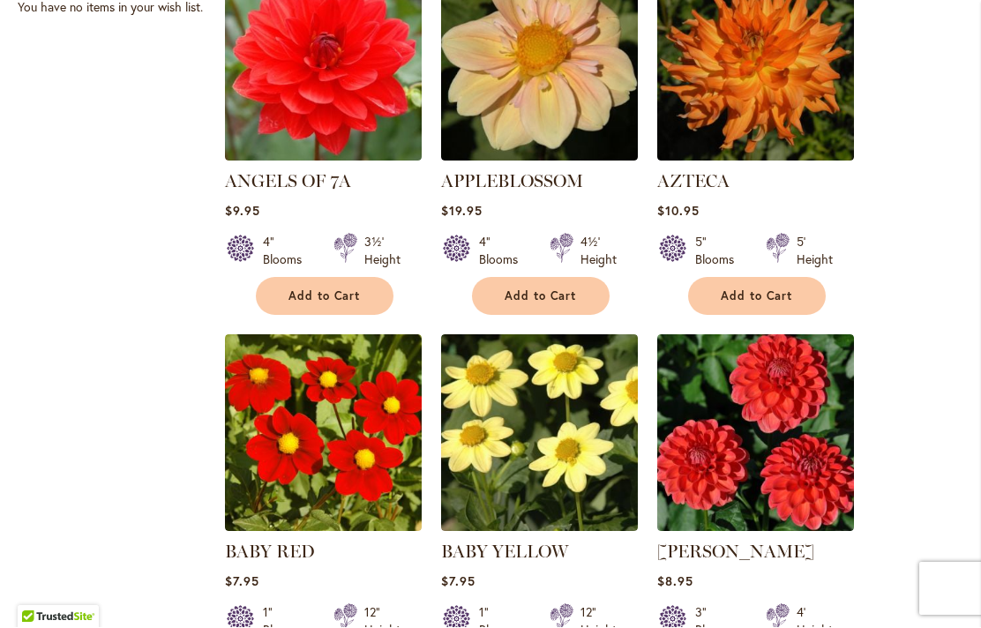
scroll to position [1257, 0]
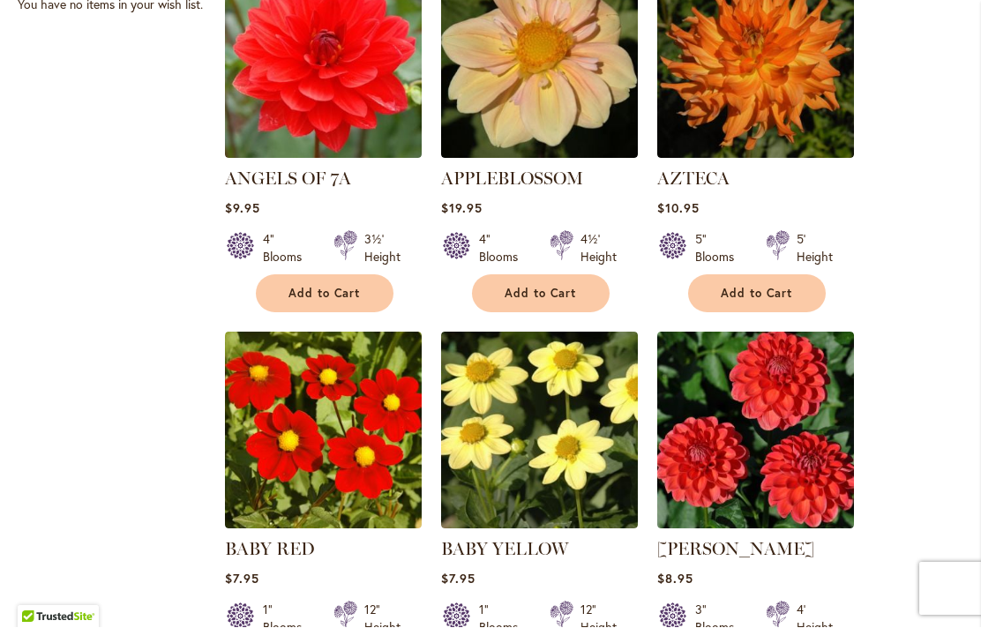
click at [507, 99] on img at bounding box center [539, 60] width 197 height 197
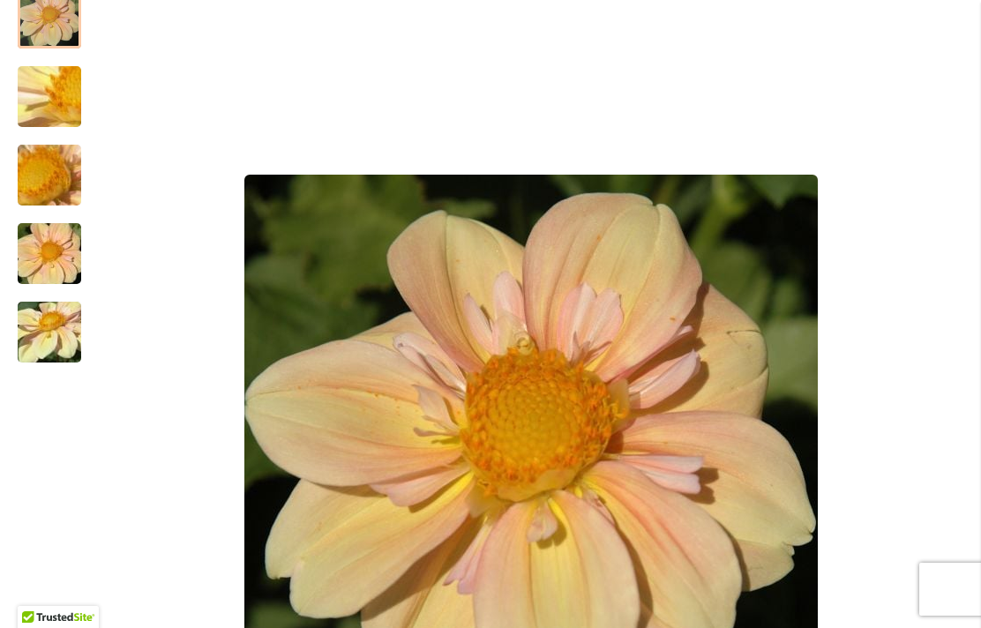
scroll to position [351, 0]
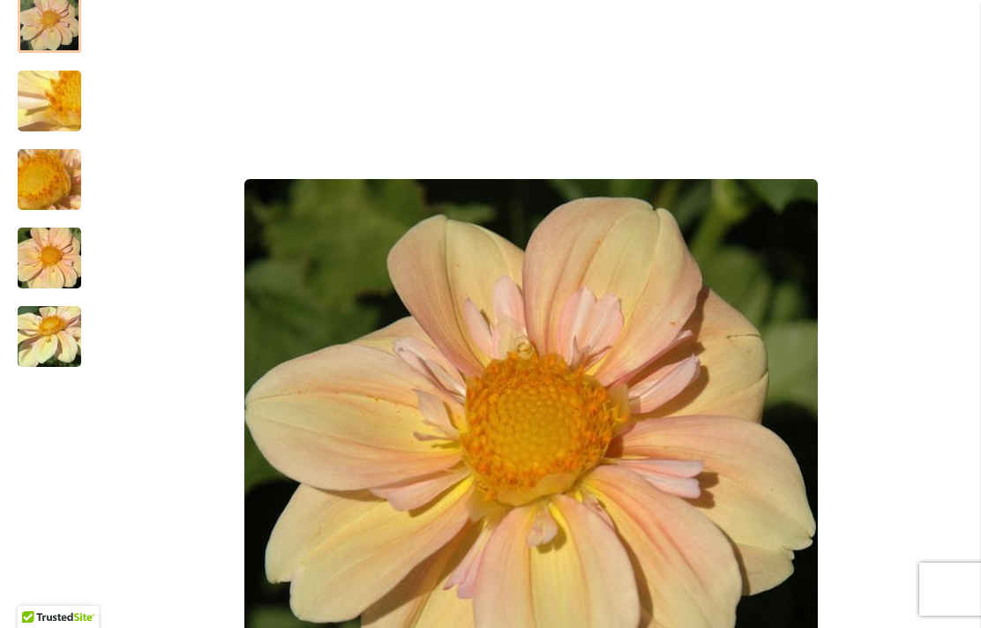
click at [46, 44] on div at bounding box center [50, 22] width 64 height 61
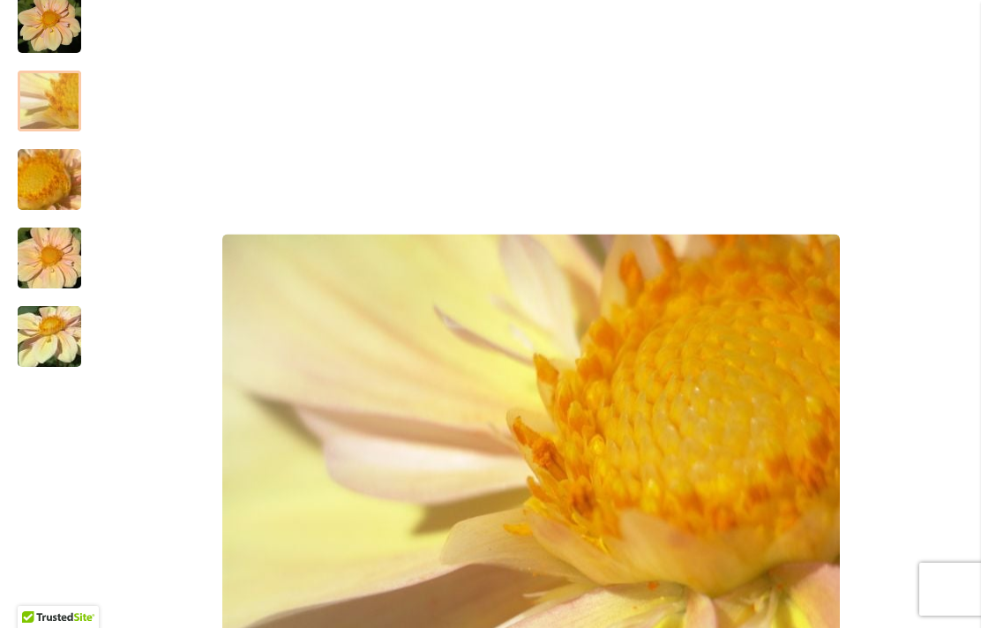
click at [44, 110] on img "APPLEBLOSSOM" at bounding box center [49, 101] width 127 height 95
click at [49, 266] on img "APPLEBLOSSOM" at bounding box center [49, 258] width 127 height 85
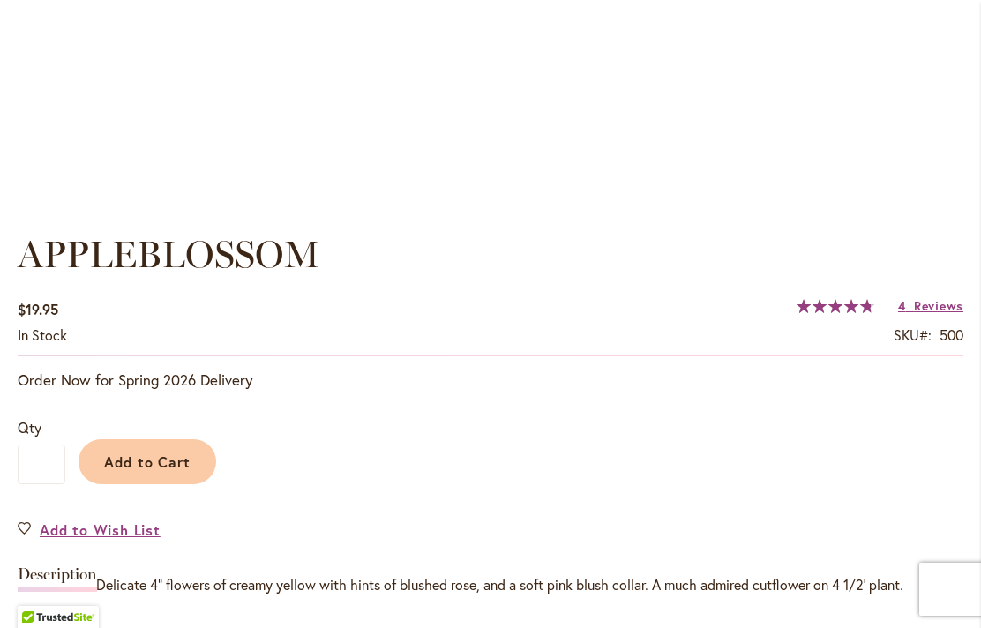
scroll to position [1134, 0]
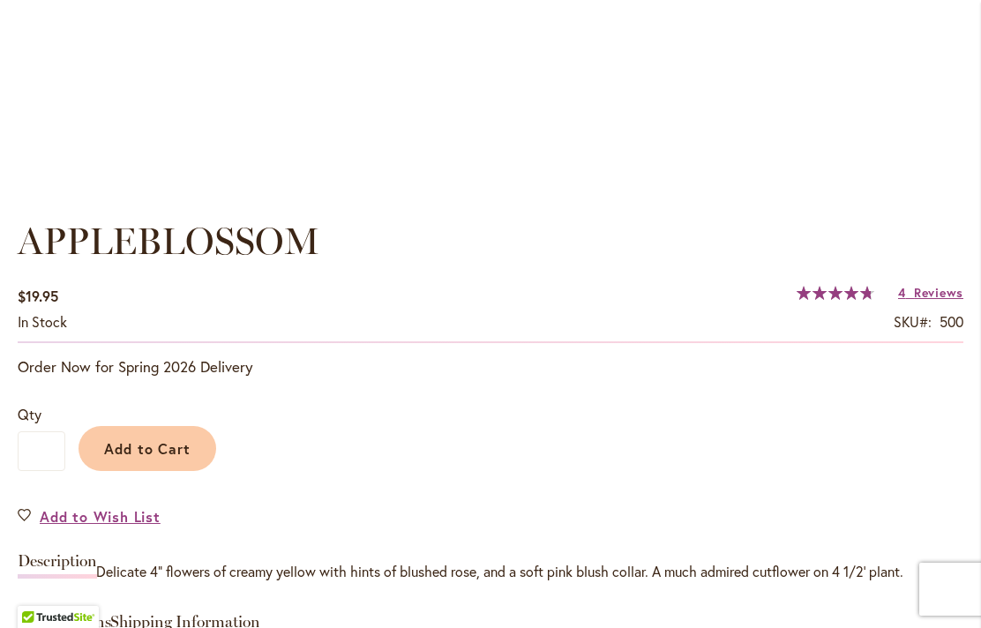
click at [927, 296] on span "Reviews" at bounding box center [938, 292] width 49 height 17
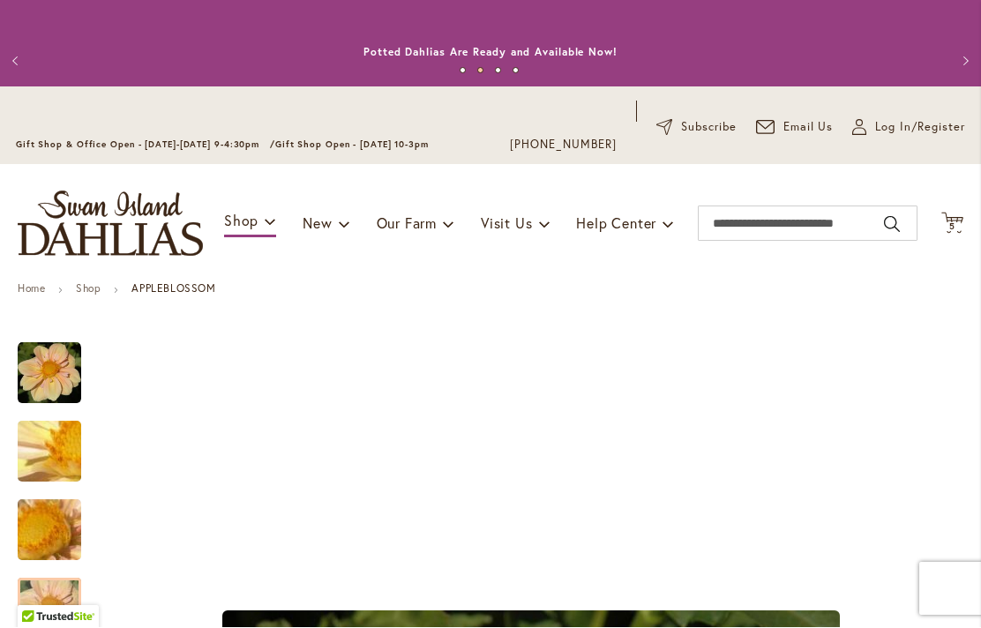
scroll to position [0, 0]
click at [954, 223] on span "5" at bounding box center [952, 226] width 6 height 11
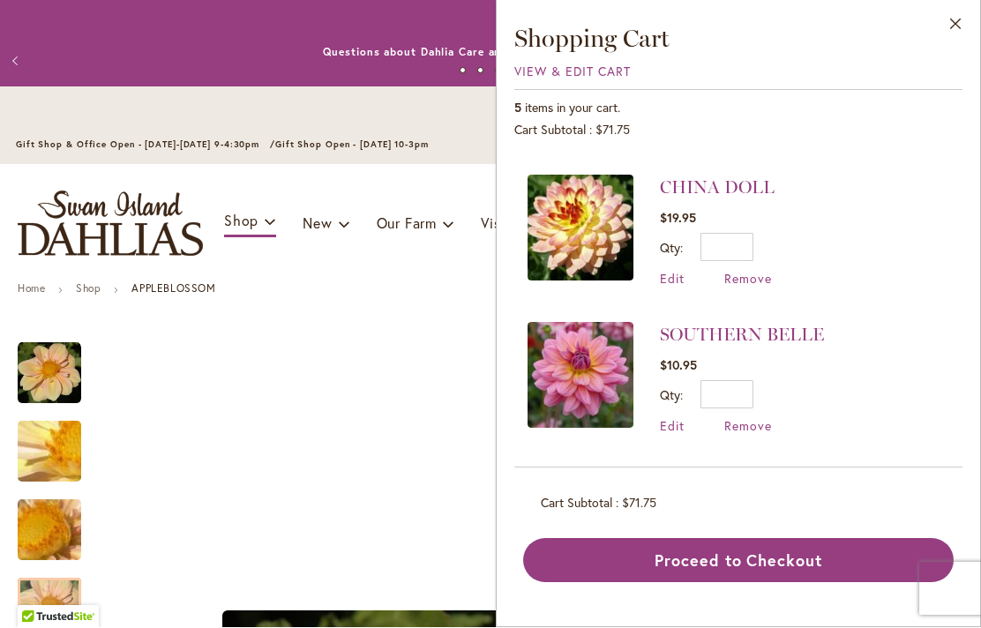
click at [949, 34] on button "Close" at bounding box center [956, 29] width 49 height 56
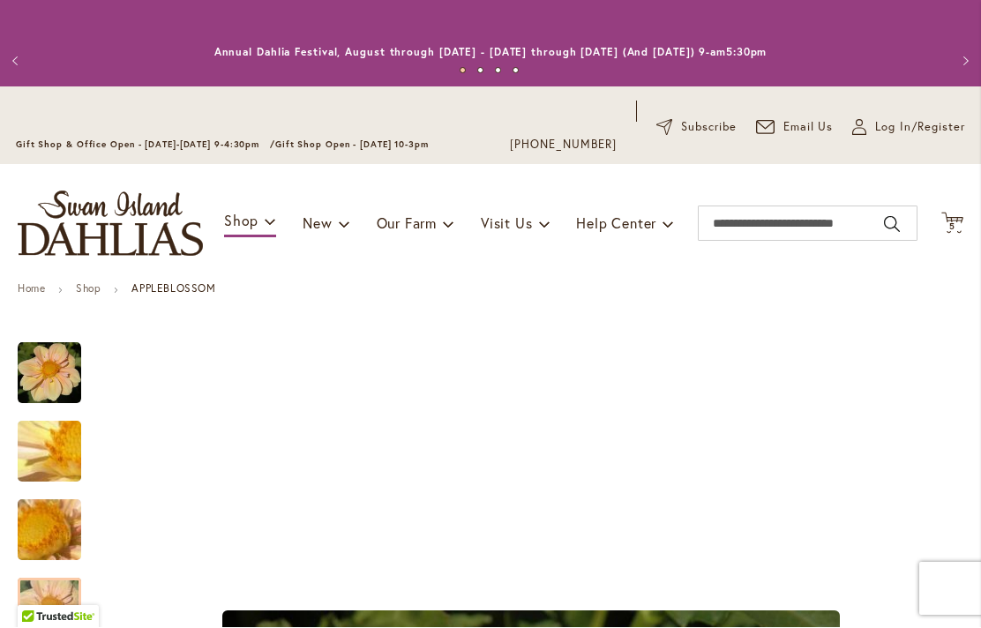
click at [946, 231] on span "5 5 items" at bounding box center [953, 227] width 18 height 9
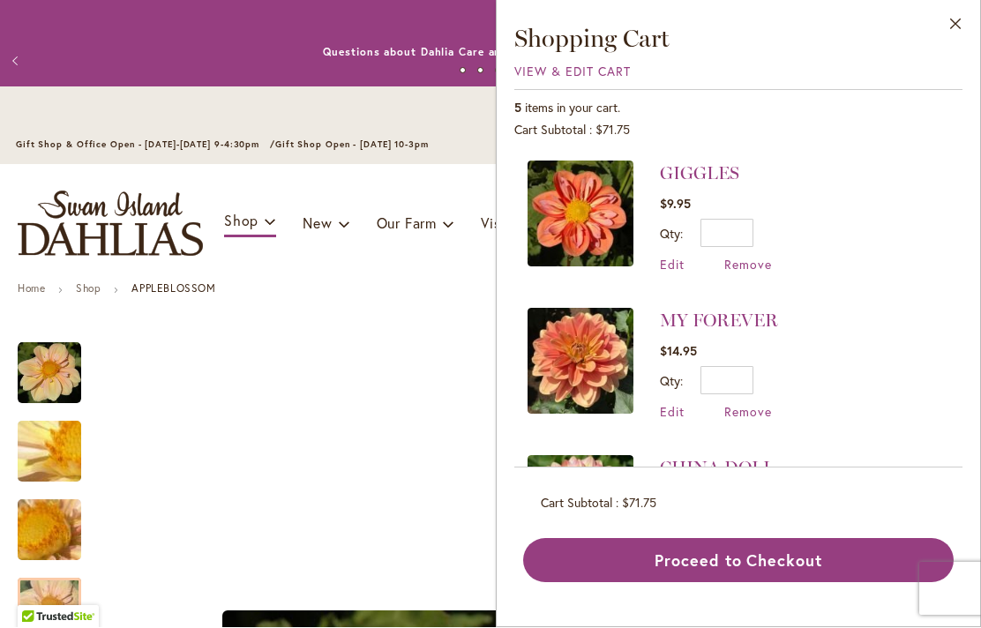
click at [579, 221] on img at bounding box center [581, 214] width 106 height 106
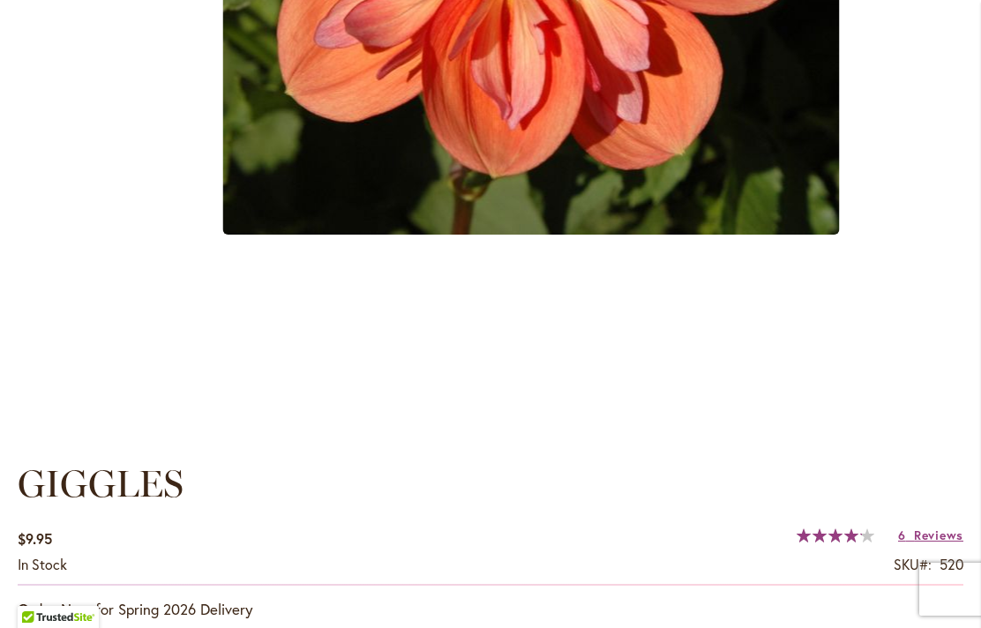
scroll to position [878, 0]
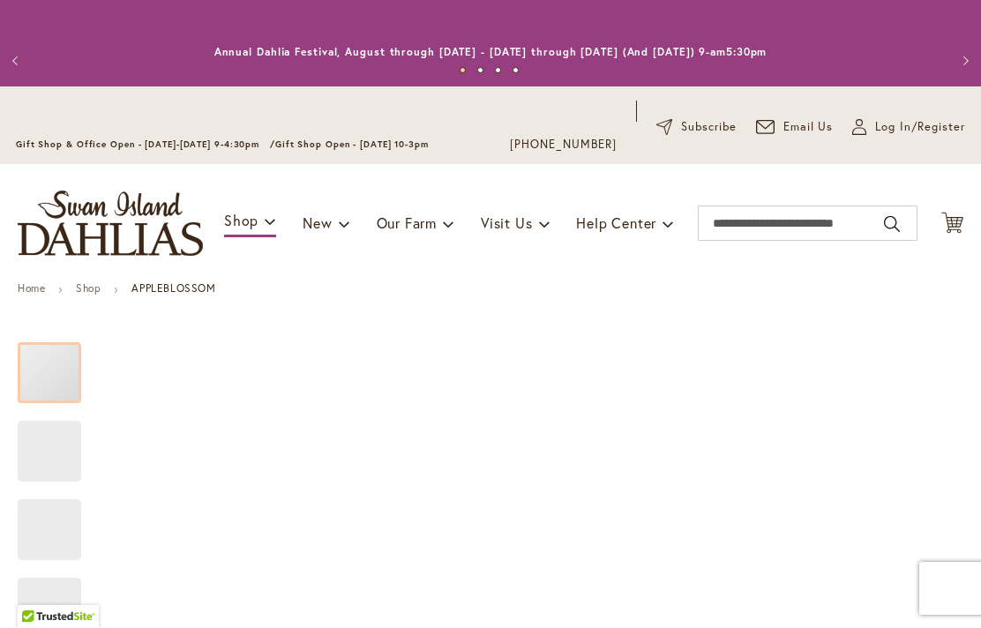
scroll to position [1, 0]
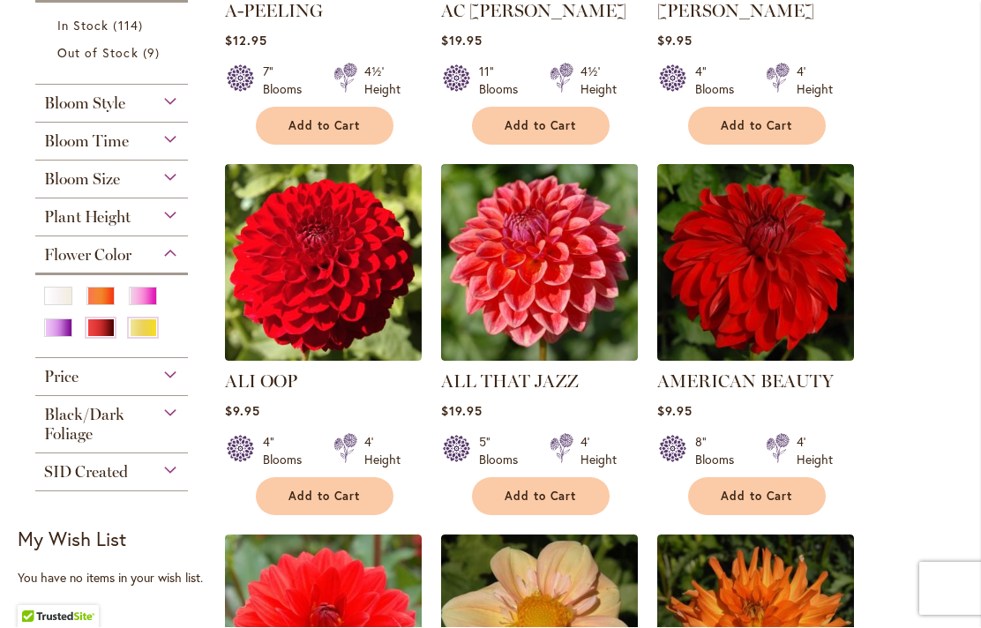
scroll to position [670, 0]
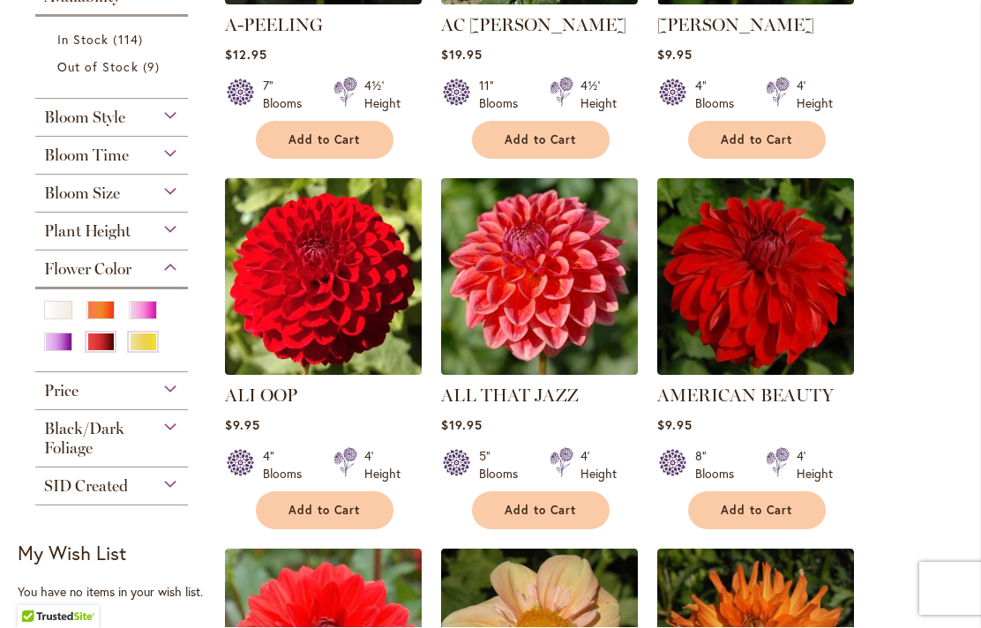
click at [99, 352] on div "Red" at bounding box center [100, 343] width 28 height 19
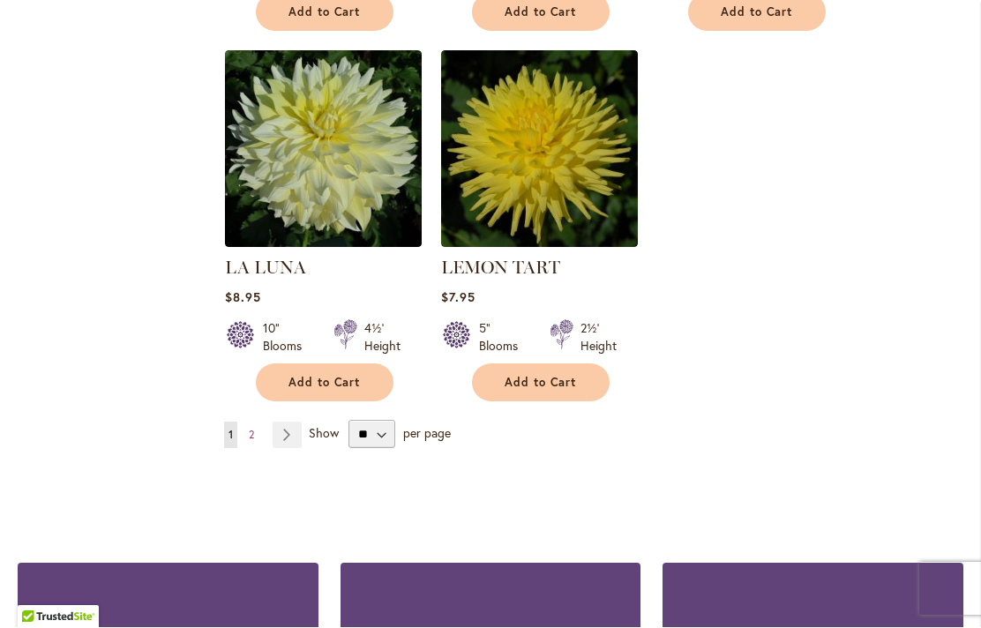
scroll to position [4208, 0]
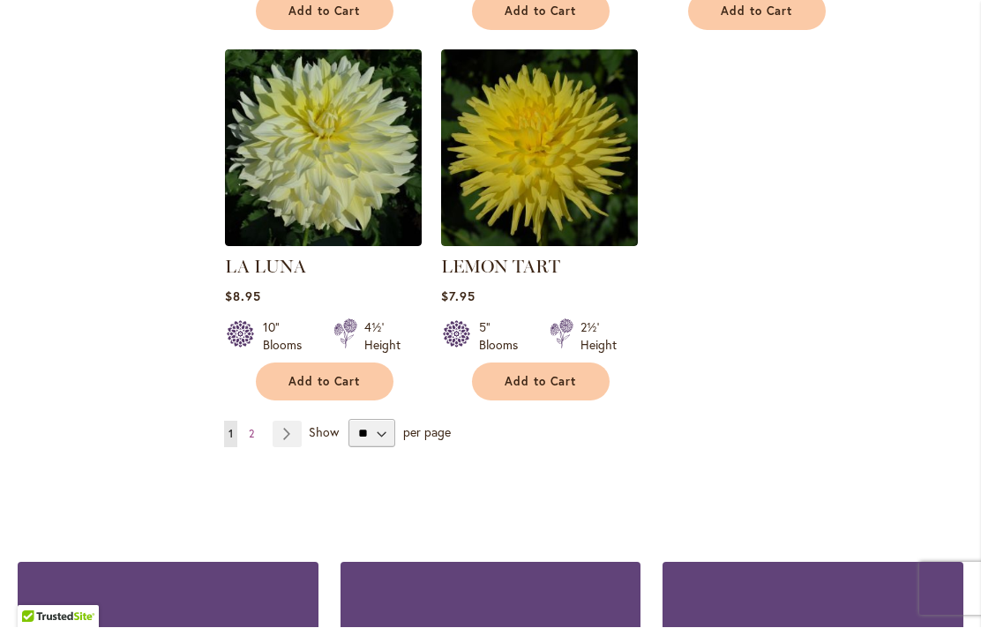
click at [297, 422] on link "Page Next" at bounding box center [287, 435] width 29 height 26
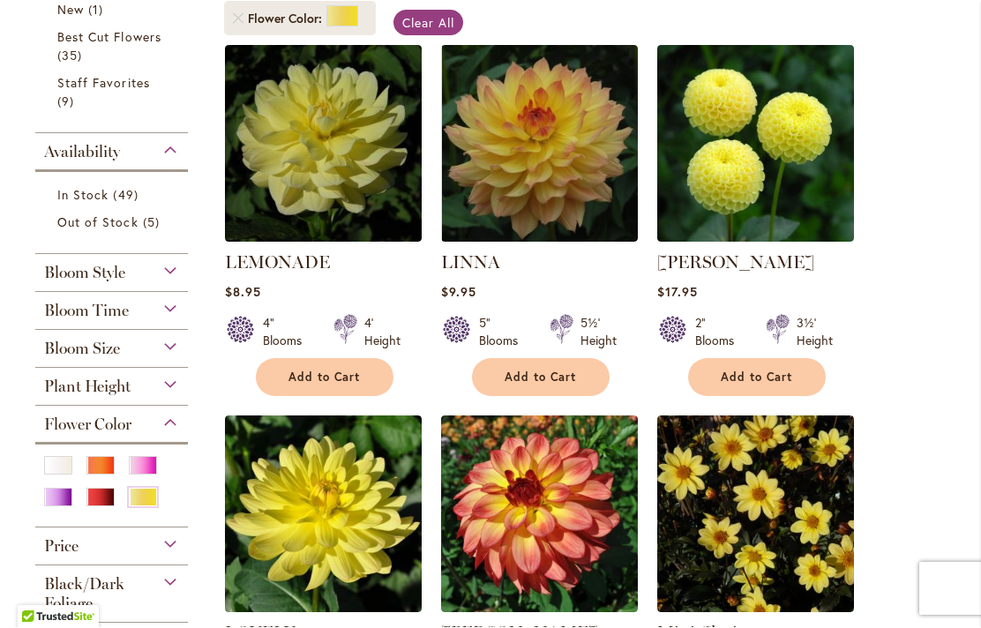
scroll to position [433, 0]
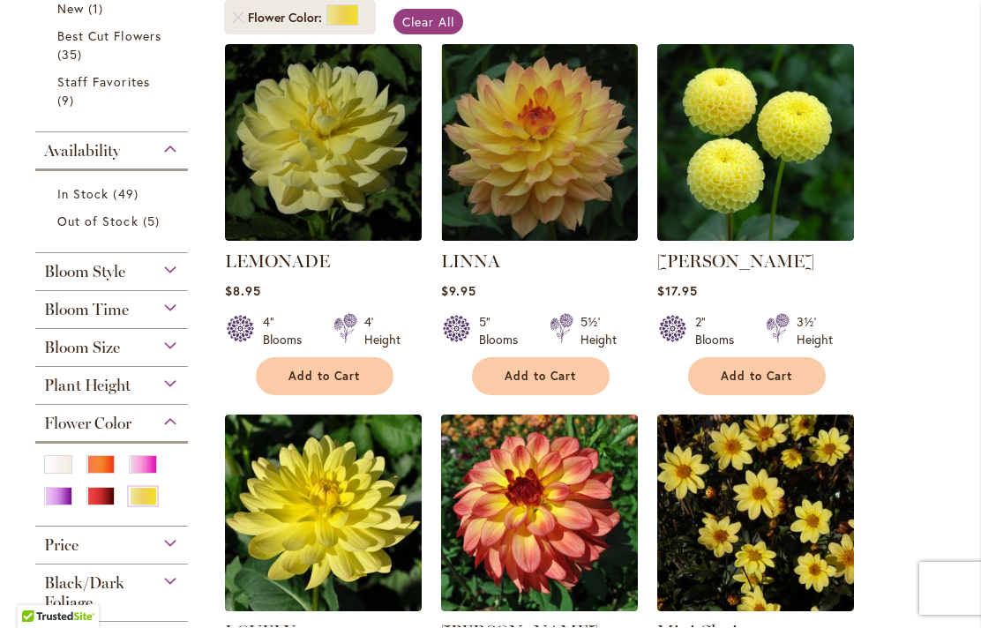
click at [517, 157] on img at bounding box center [539, 143] width 197 height 197
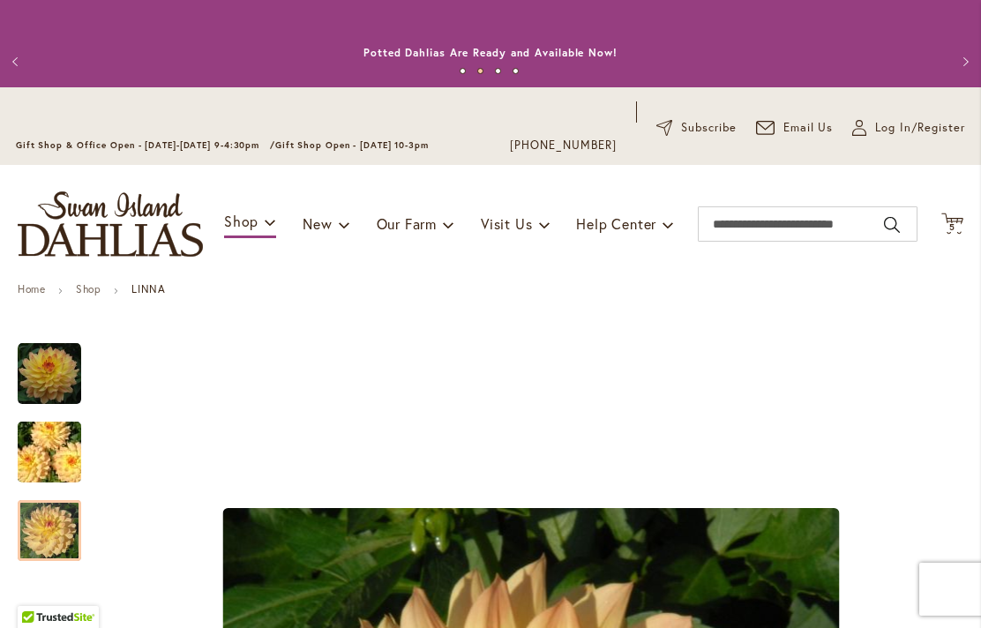
click at [950, 228] on span "5" at bounding box center [952, 226] width 6 height 11
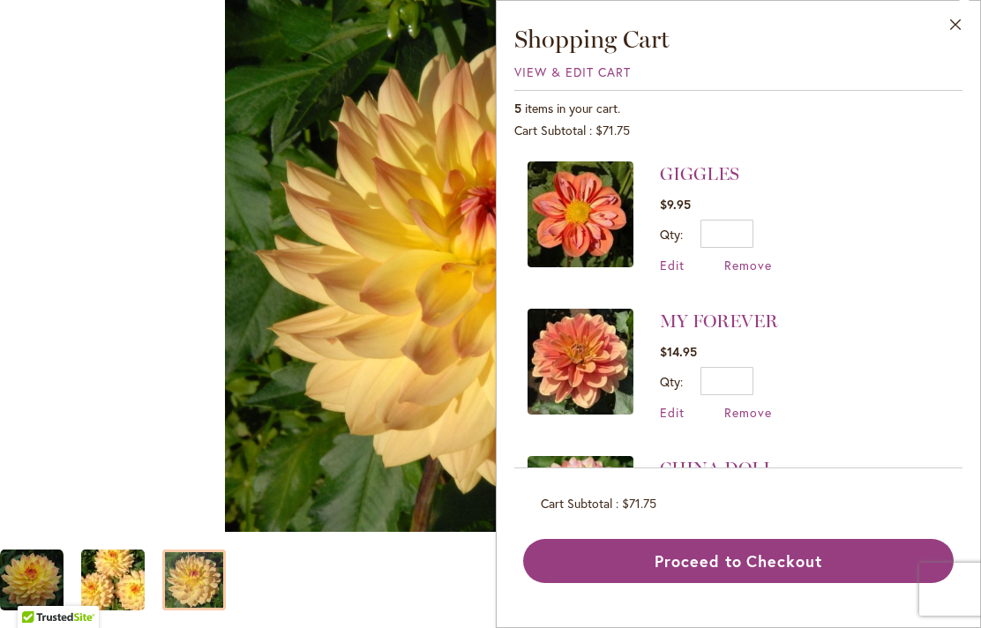
click at [946, 44] on button "Close" at bounding box center [956, 29] width 49 height 56
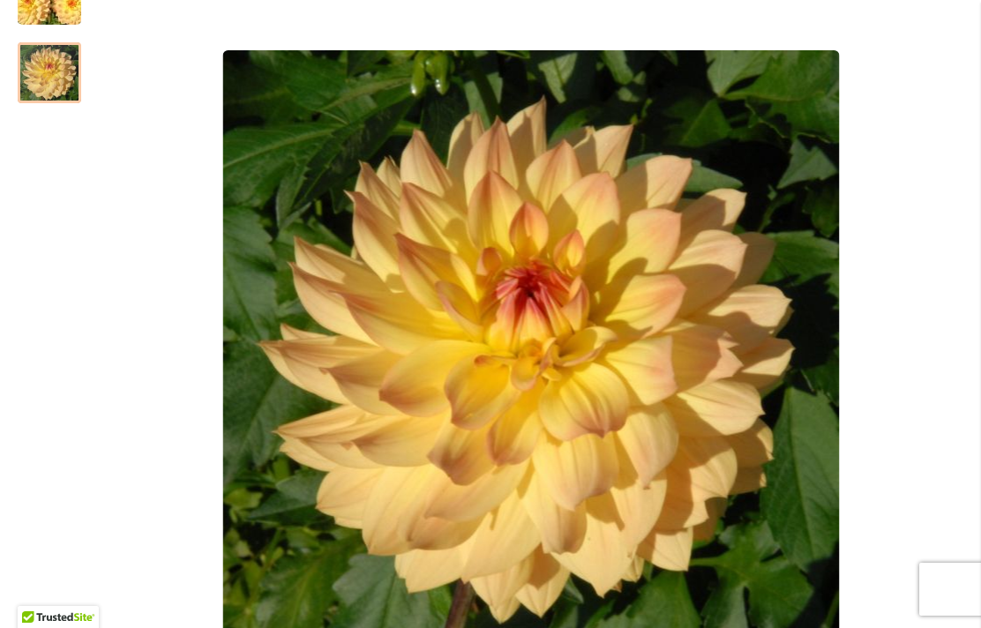
scroll to position [419, 0]
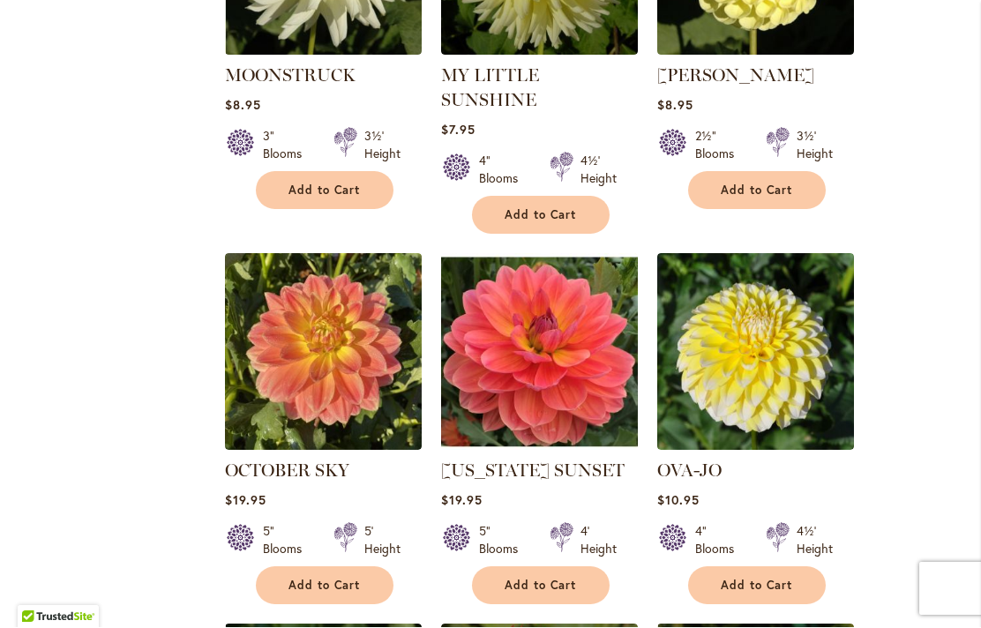
scroll to position [1387, 0]
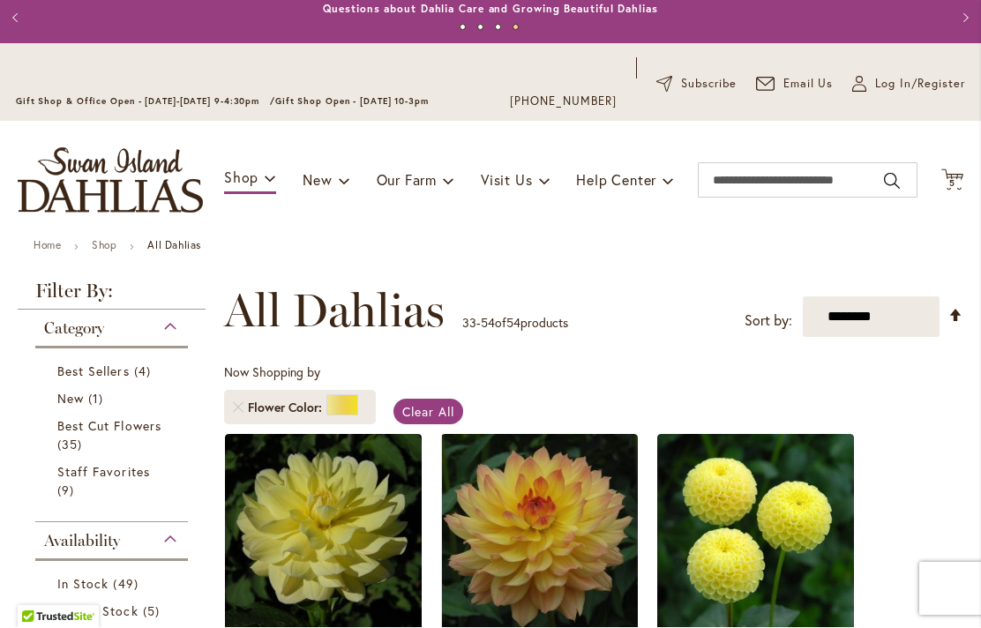
scroll to position [39, 0]
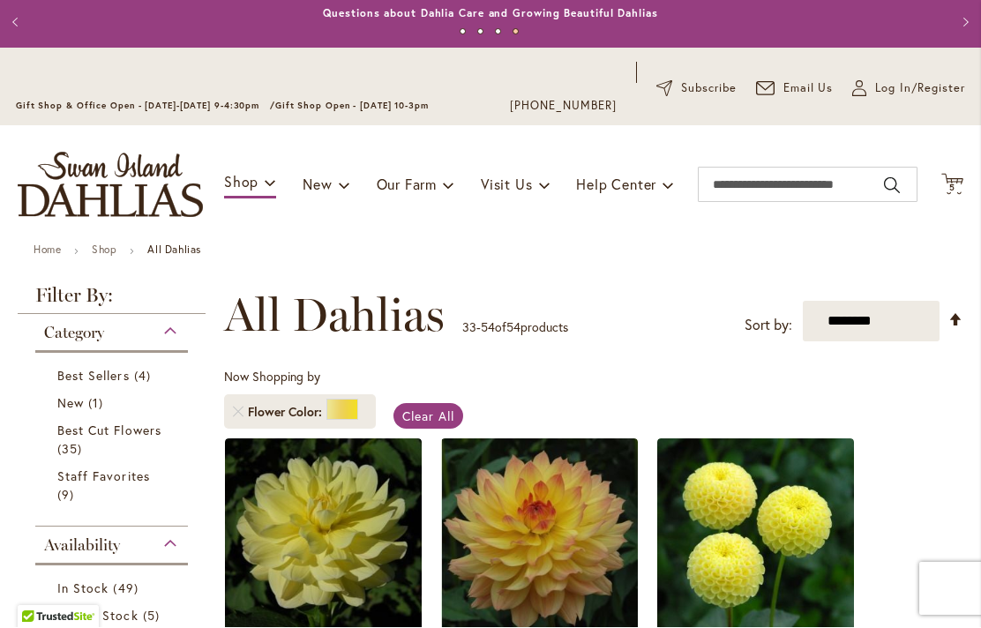
click at [958, 174] on icon "Cart .cls-1 { fill: #231f20; }" at bounding box center [953, 185] width 22 height 22
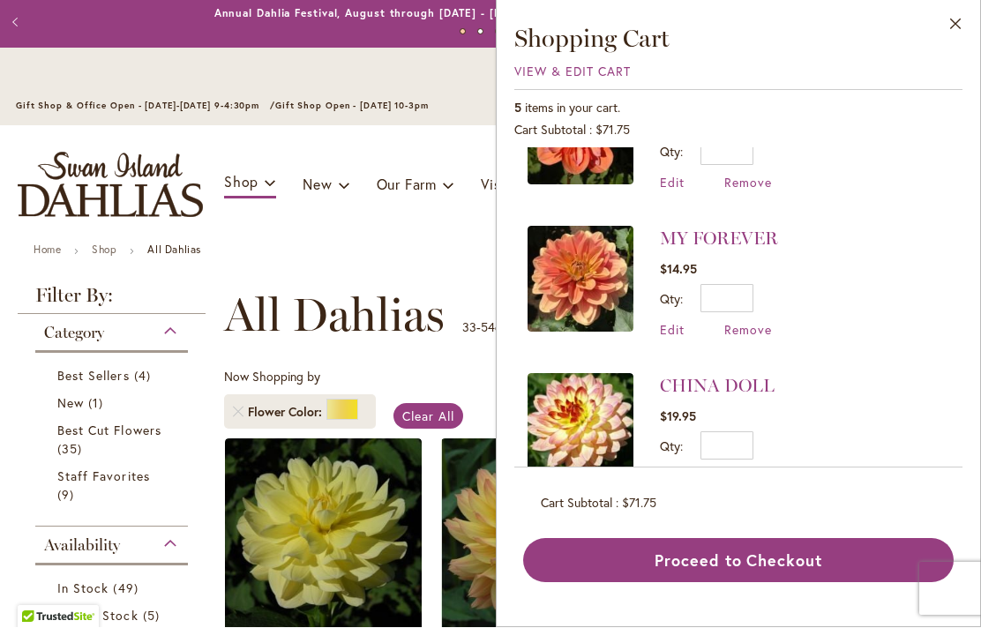
scroll to position [84, 0]
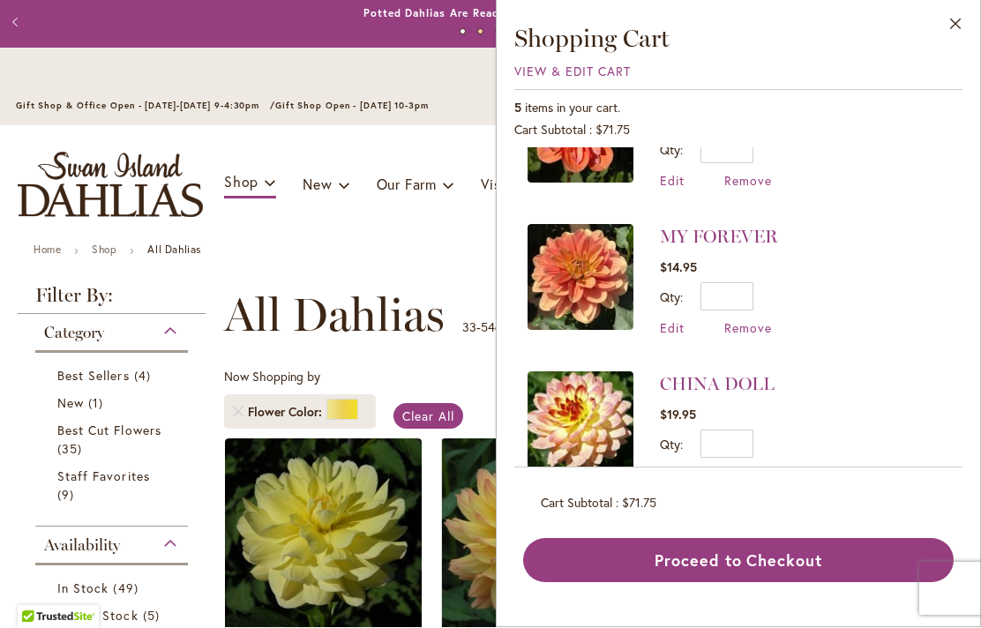
click at [594, 280] on img at bounding box center [581, 278] width 106 height 106
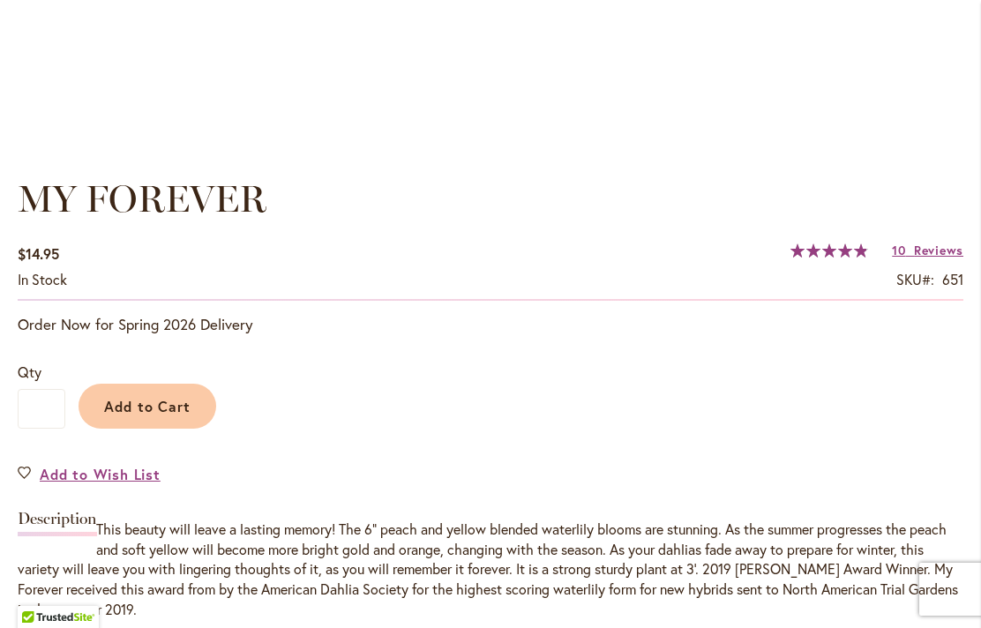
scroll to position [1182, 0]
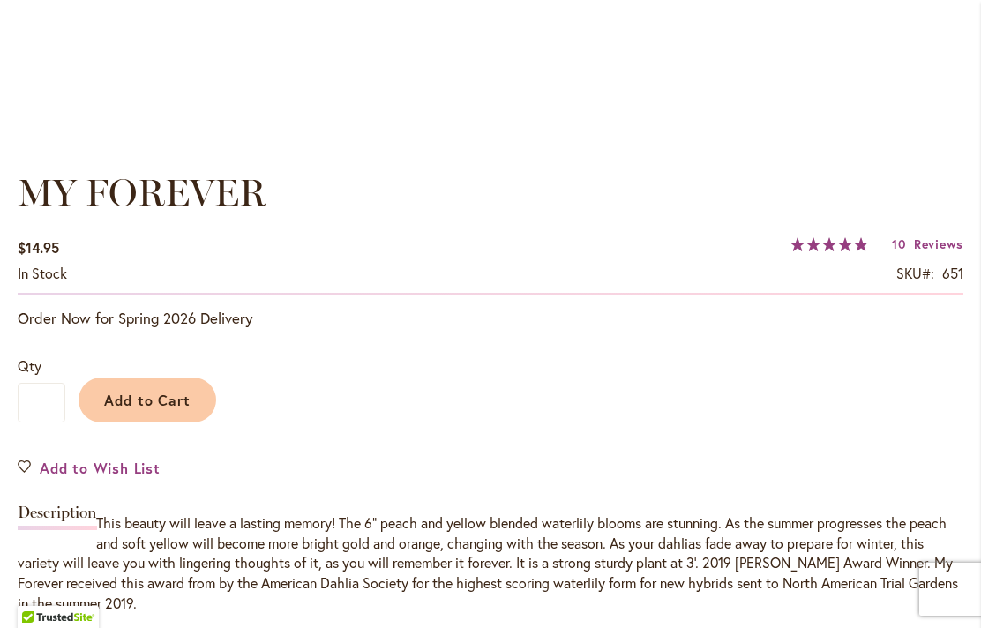
click at [930, 243] on span "Reviews" at bounding box center [938, 244] width 49 height 17
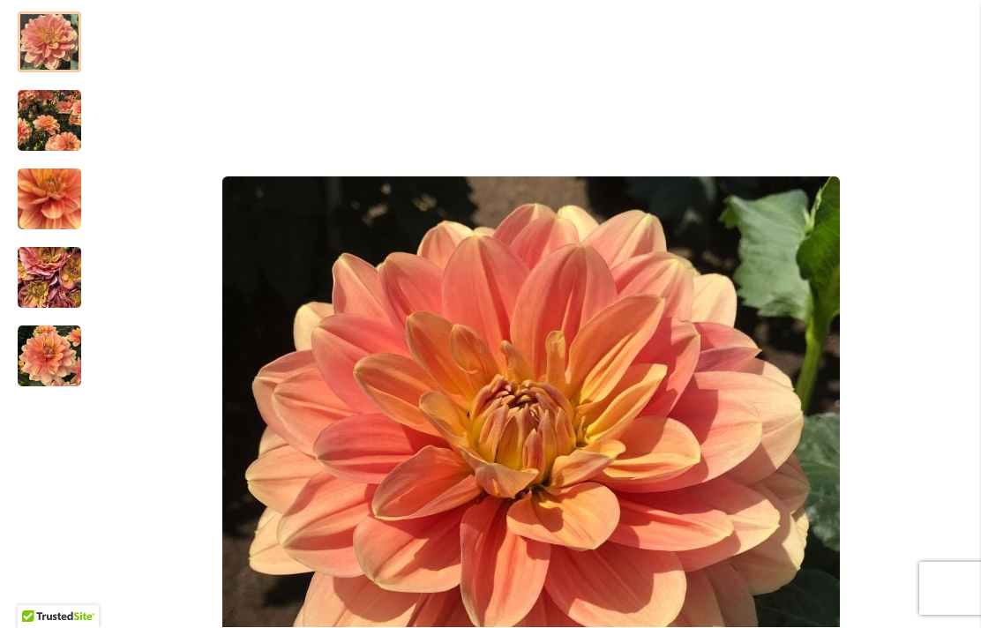
scroll to position [329, 0]
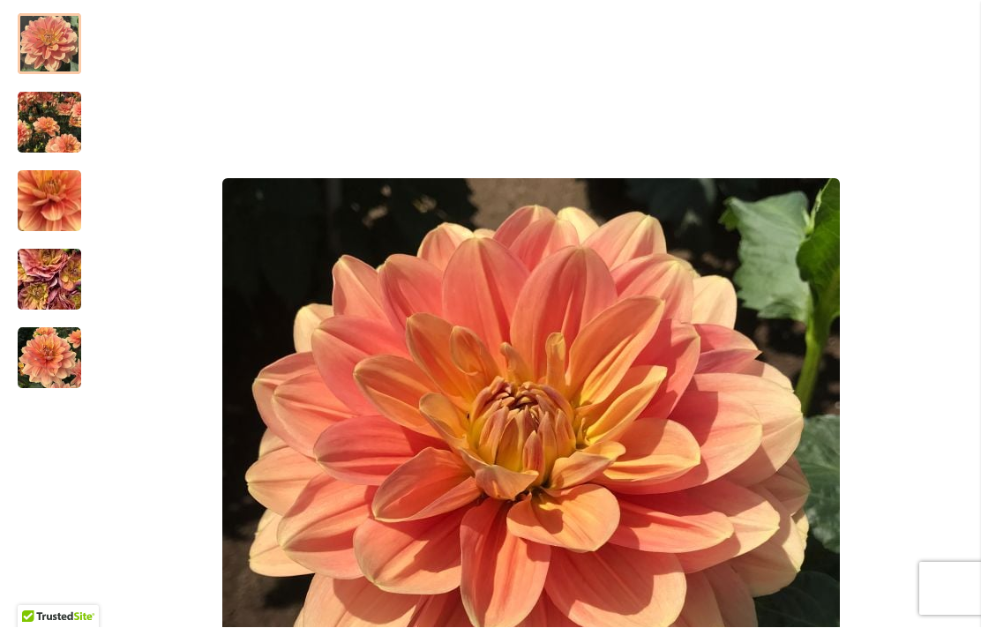
click at [43, 44] on div at bounding box center [50, 44] width 64 height 61
click at [64, 129] on img "MY FOREVER" at bounding box center [50, 123] width 64 height 79
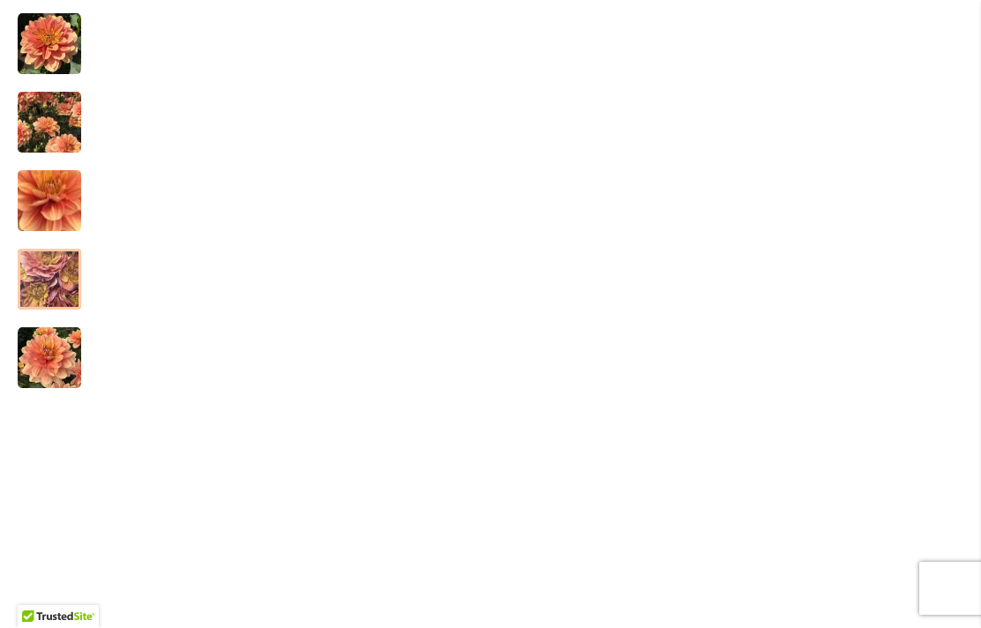
click at [40, 288] on img "MY FOREVER" at bounding box center [49, 280] width 127 height 95
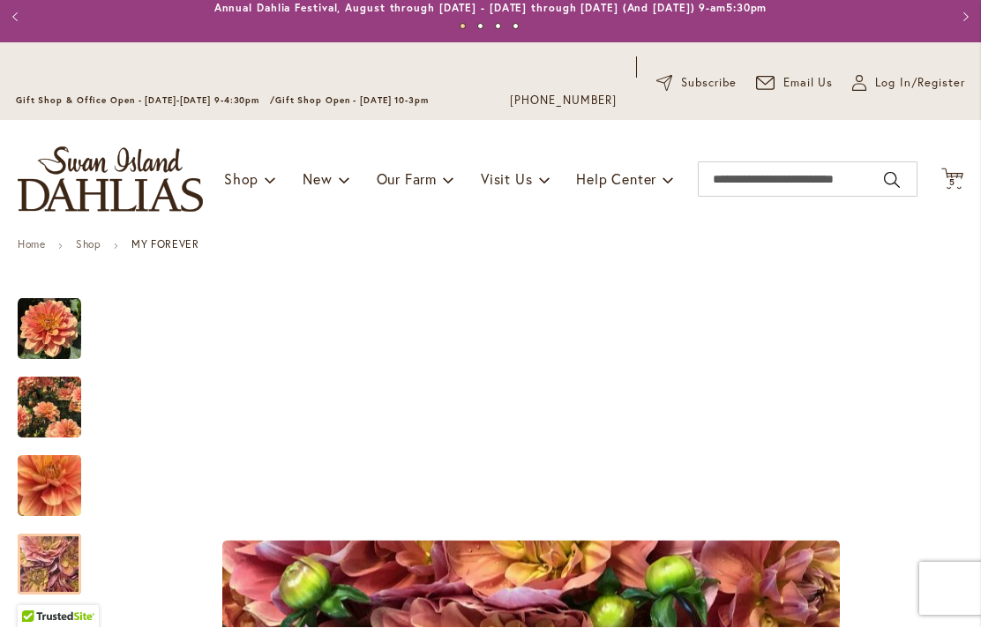
scroll to position [42, 0]
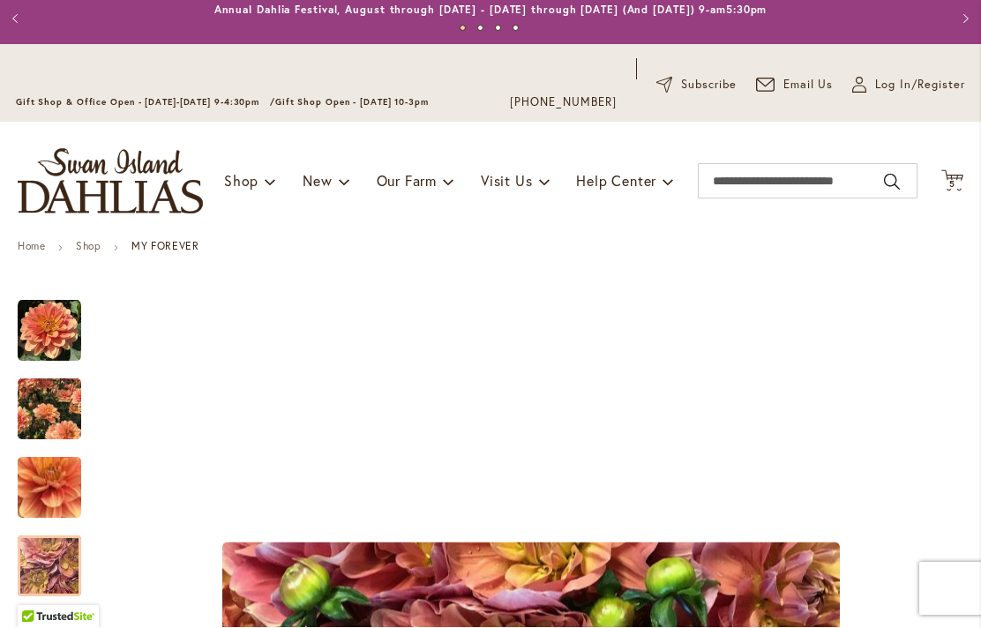
click at [960, 170] on icon "Cart .cls-1 { fill: #231f20; }" at bounding box center [953, 181] width 22 height 22
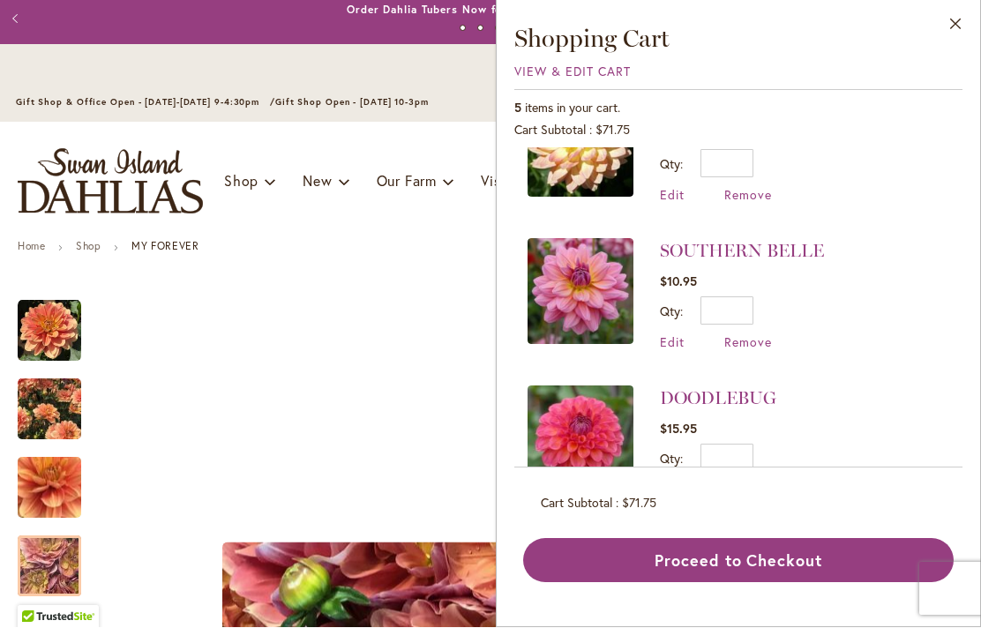
scroll to position [363, 0]
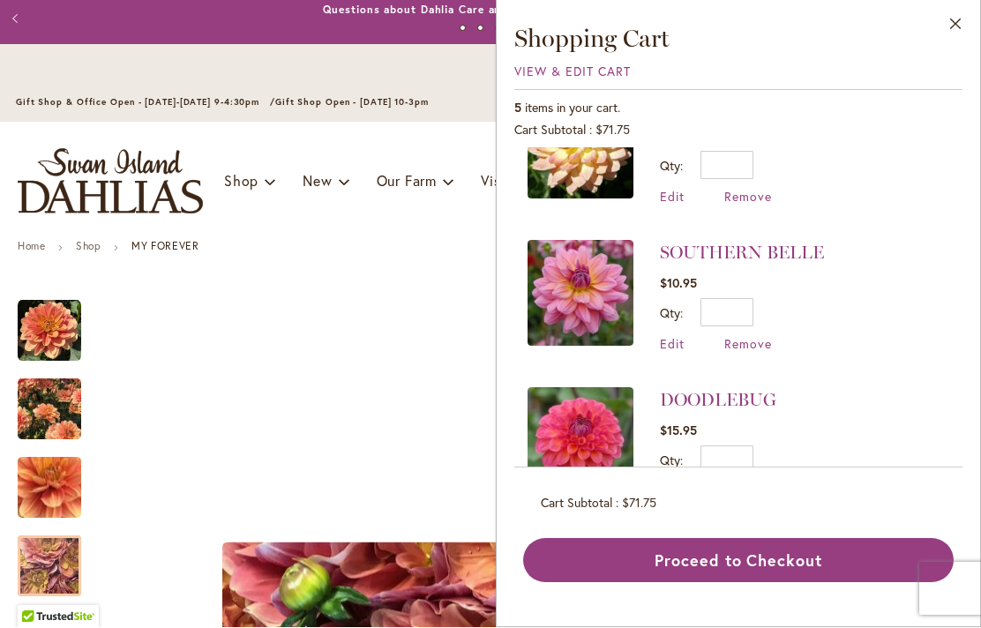
click at [595, 304] on img at bounding box center [581, 294] width 106 height 106
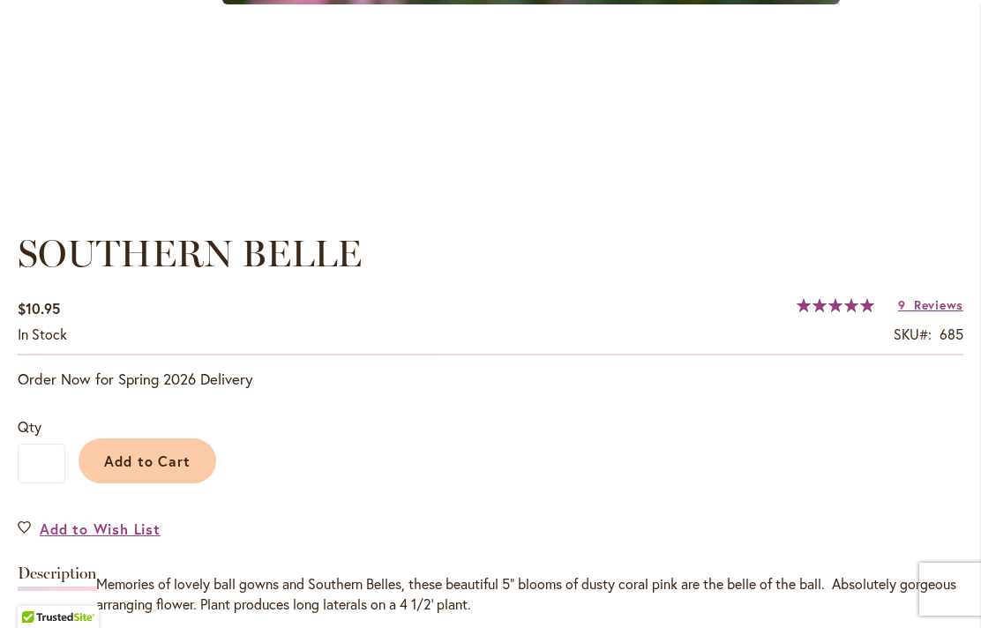
scroll to position [1137, 0]
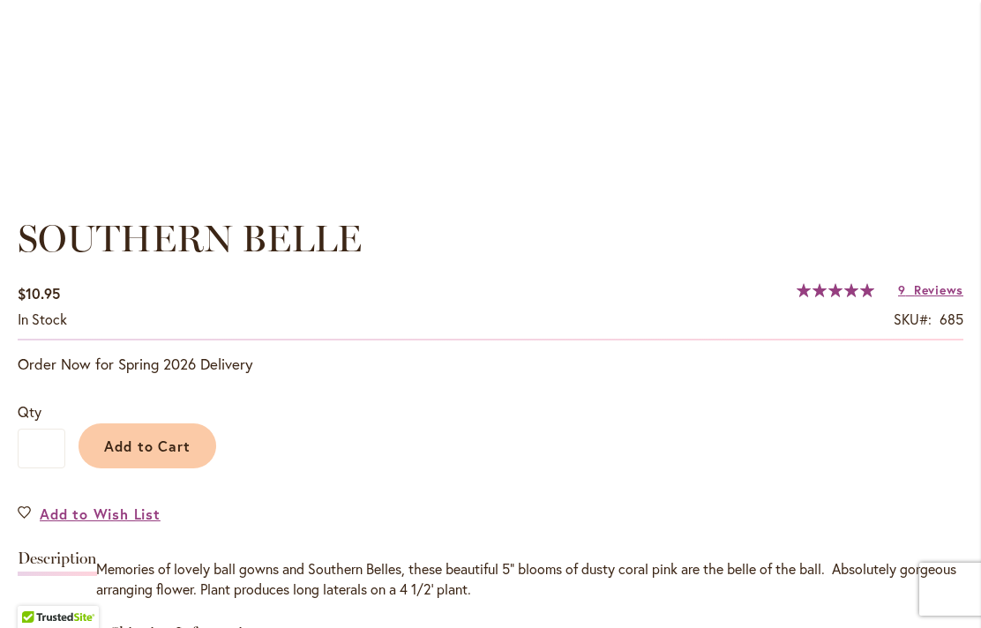
click at [934, 281] on span "Reviews" at bounding box center [938, 289] width 49 height 17
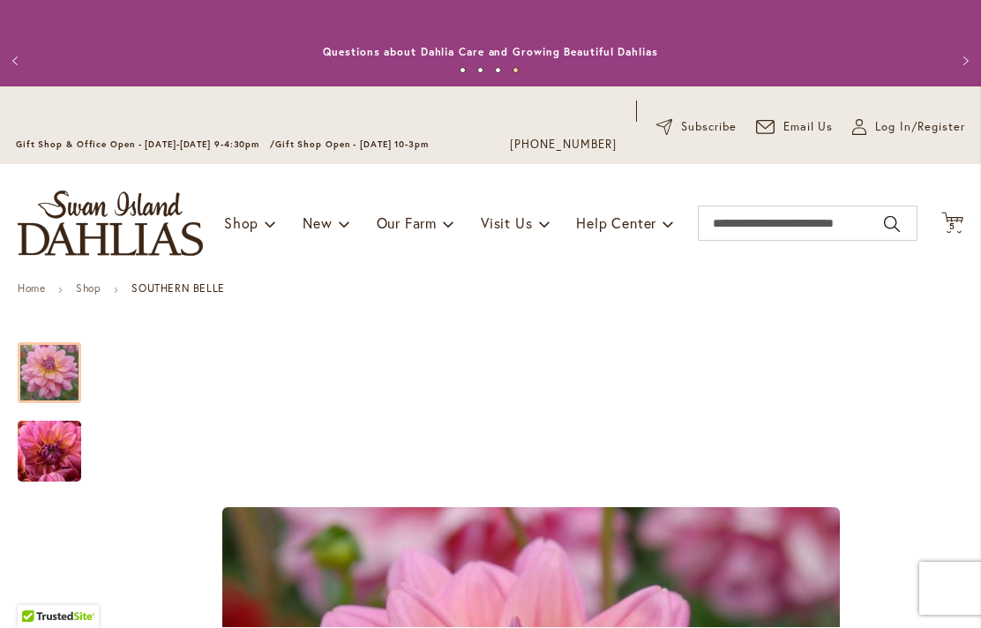
scroll to position [0, 0]
click at [946, 231] on span "5 5 items" at bounding box center [953, 227] width 18 height 9
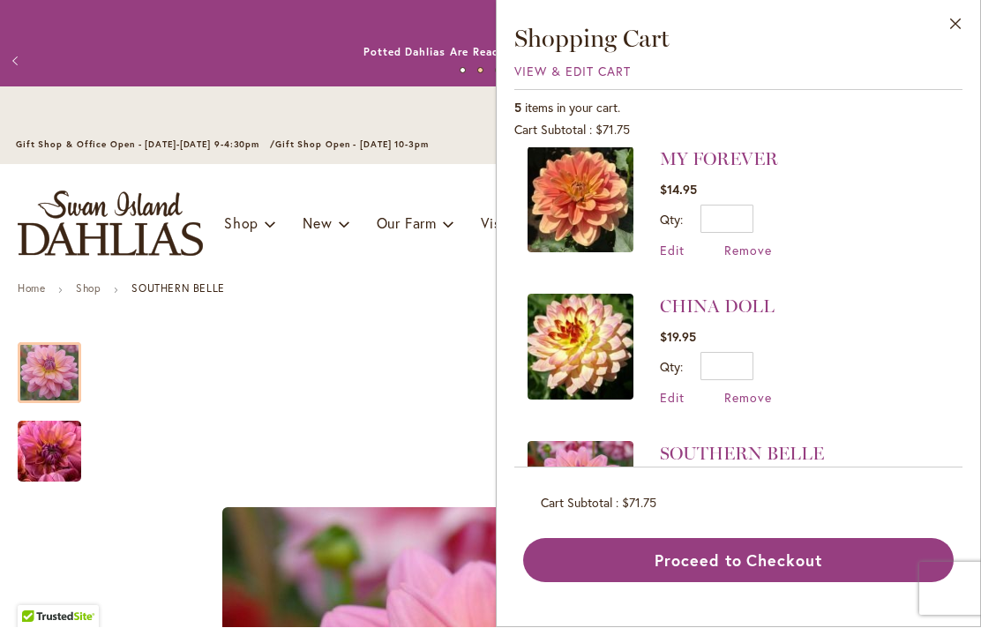
scroll to position [148, 0]
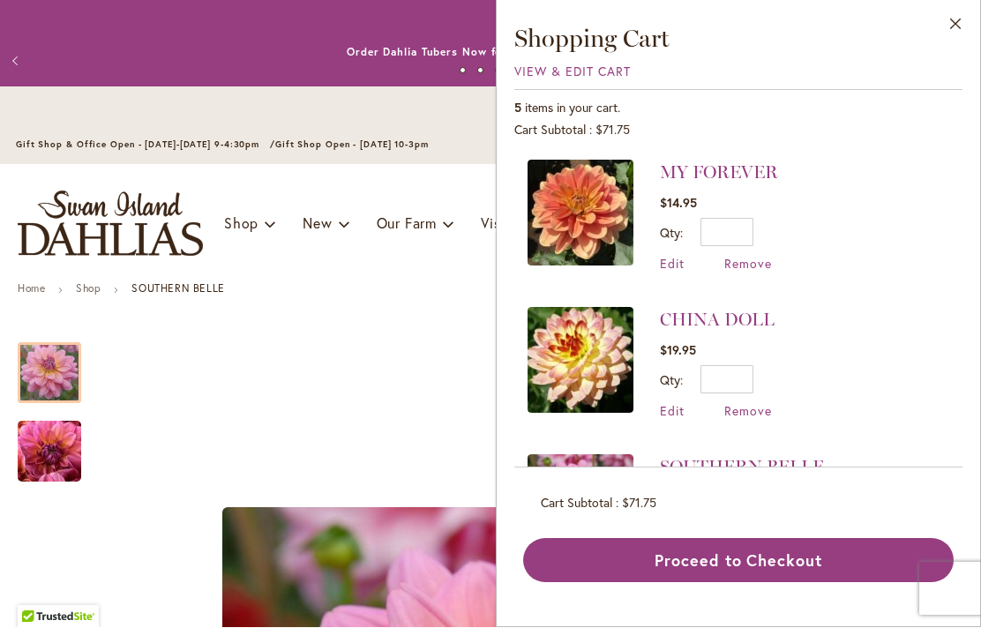
click at [583, 373] on img at bounding box center [581, 361] width 106 height 106
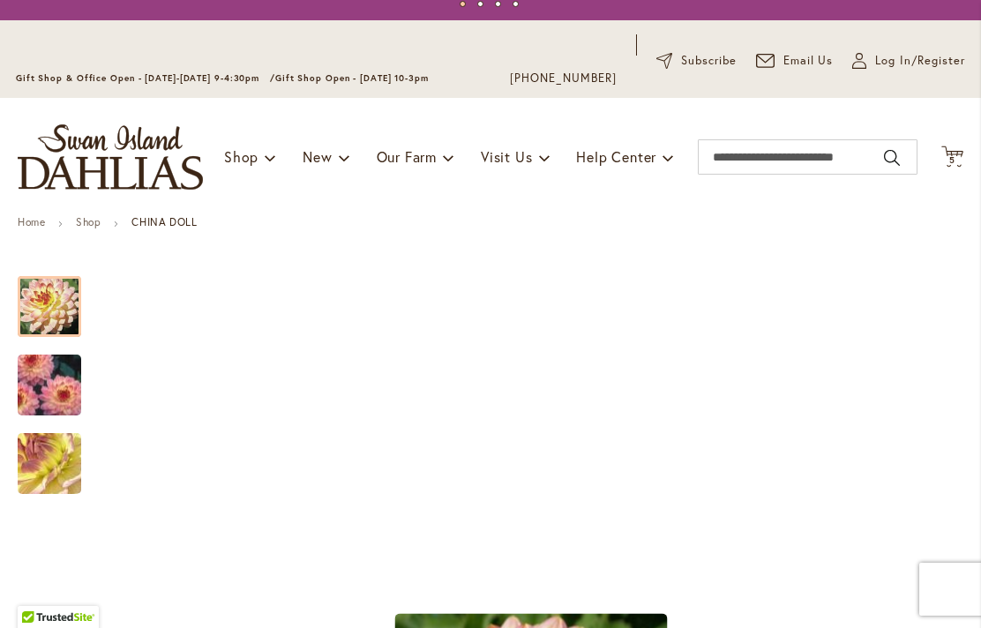
scroll to position [63, 0]
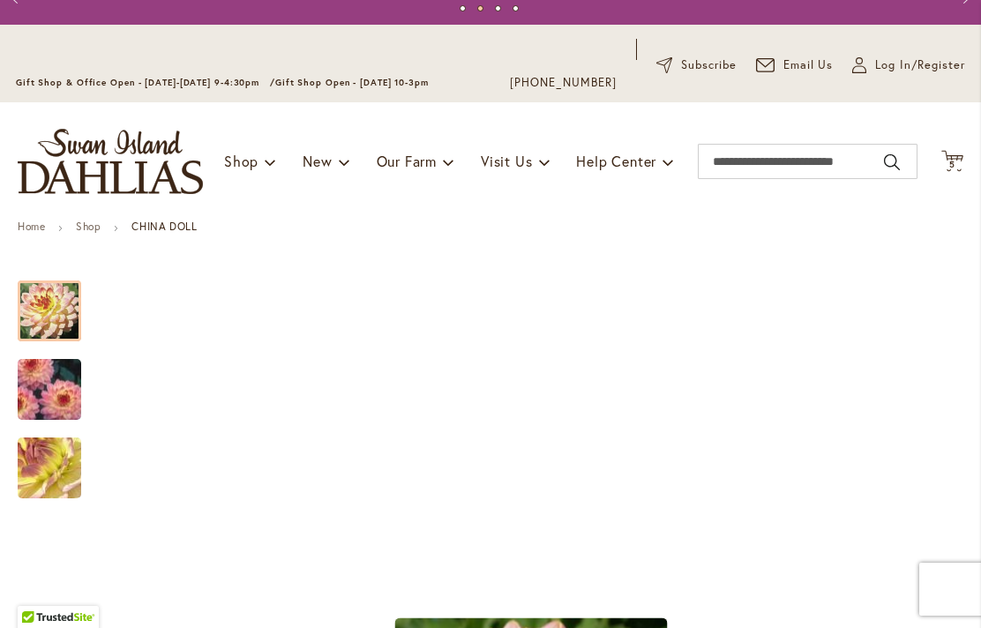
click at [942, 155] on icon "Cart .cls-1 { fill: #231f20; }" at bounding box center [953, 161] width 22 height 22
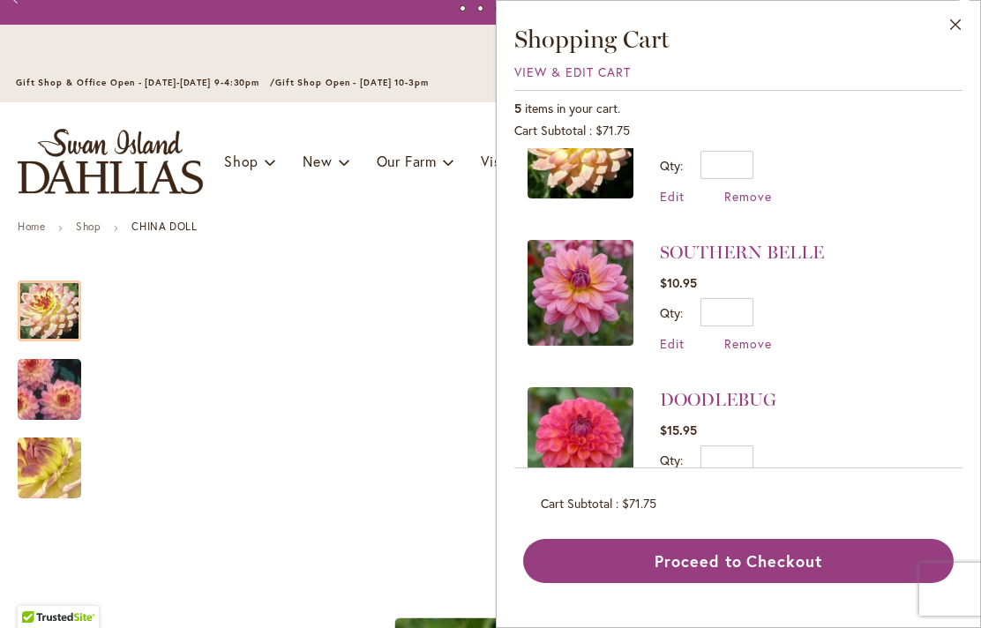
scroll to position [363, 0]
click at [575, 453] on img at bounding box center [581, 441] width 106 height 106
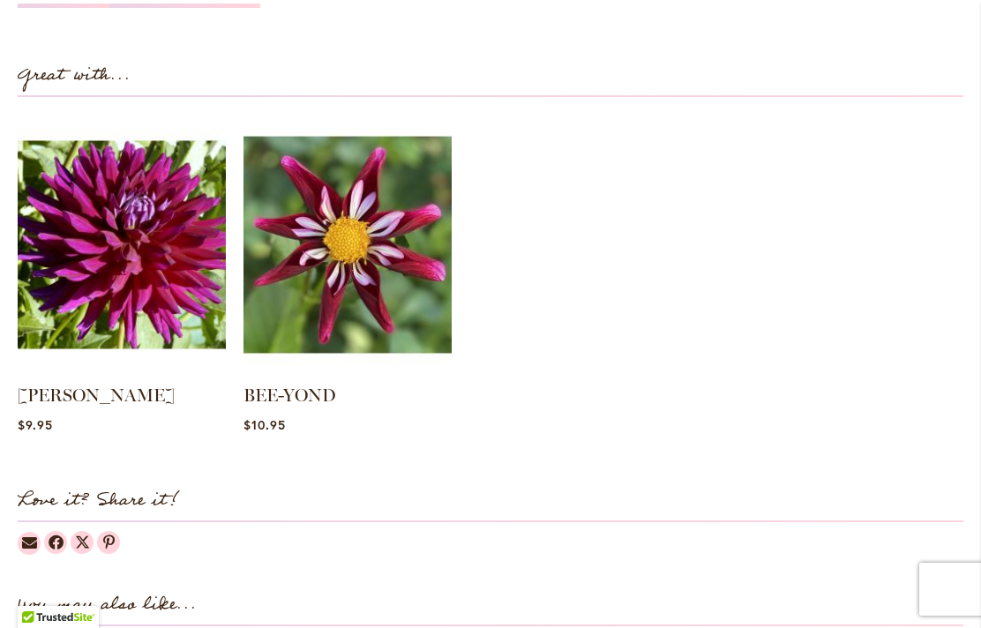
scroll to position [1746, 0]
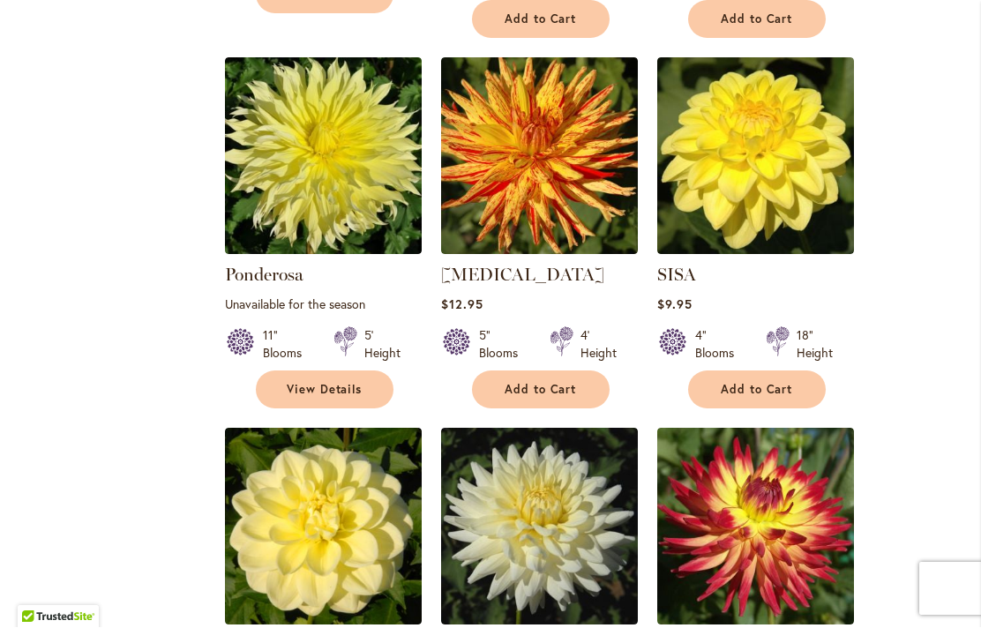
scroll to position [2348, 0]
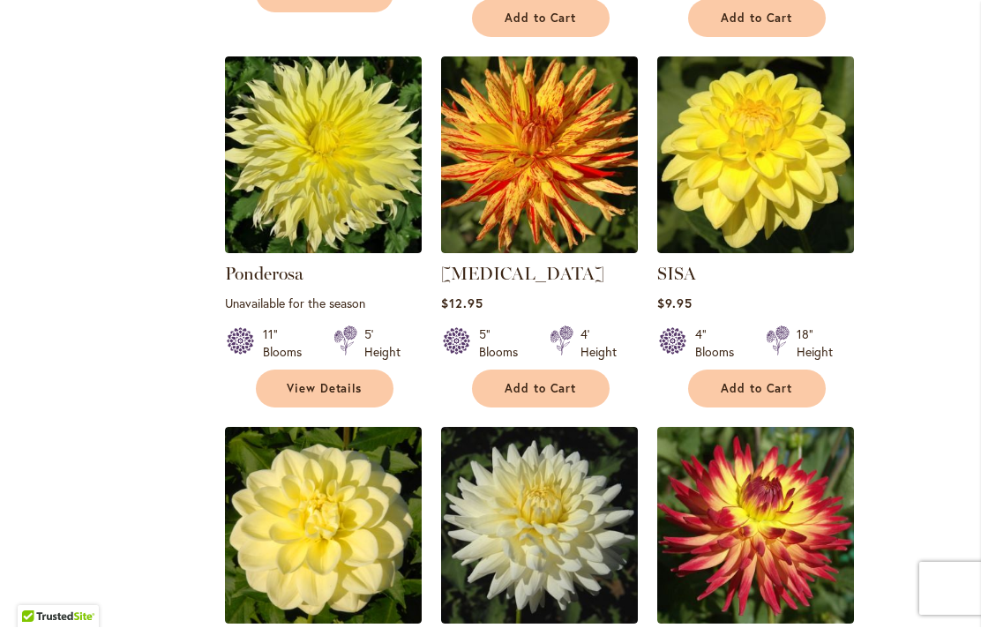
click at [731, 110] on img at bounding box center [755, 155] width 197 height 197
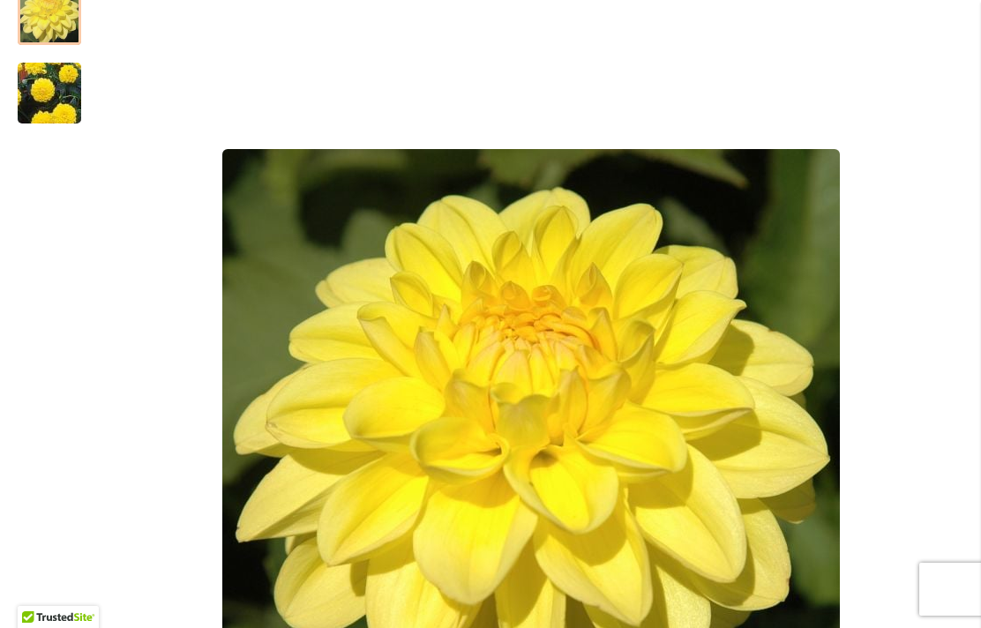
scroll to position [361, 0]
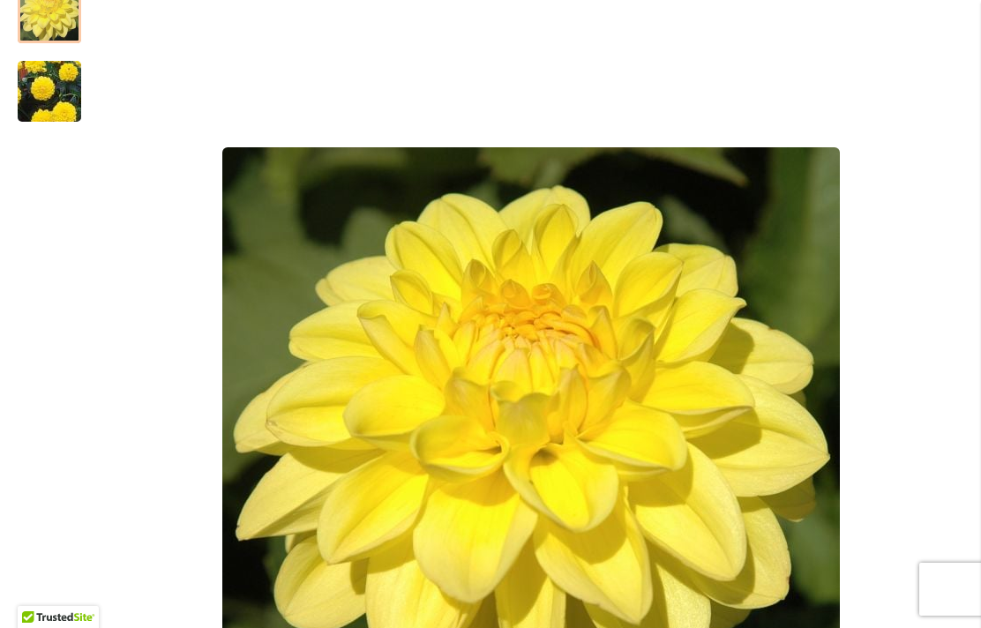
click at [40, 108] on img "SISA" at bounding box center [49, 91] width 127 height 113
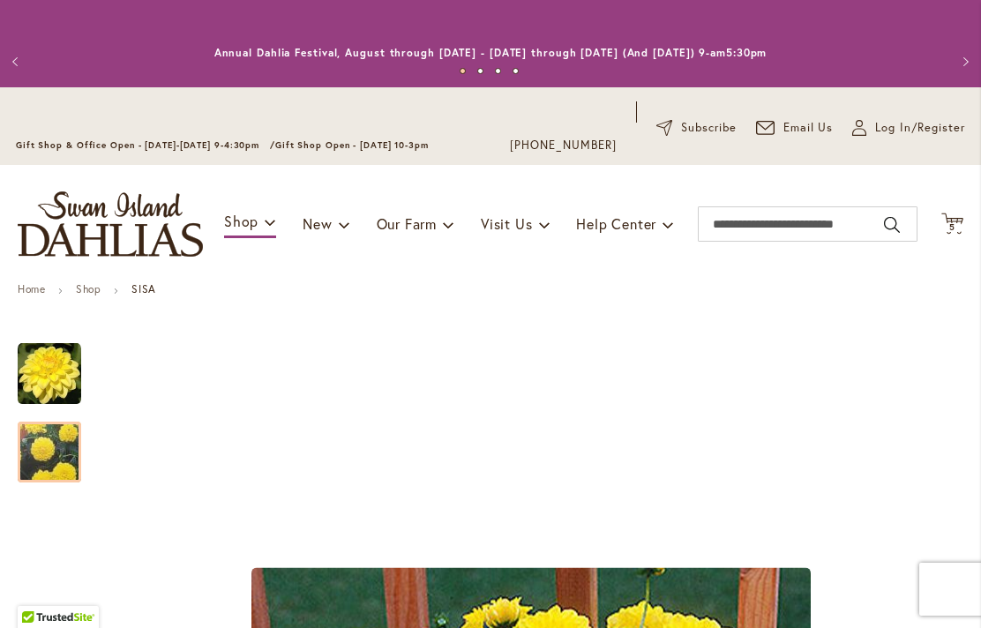
scroll to position [0, 0]
click at [959, 218] on icon at bounding box center [953, 223] width 22 height 21
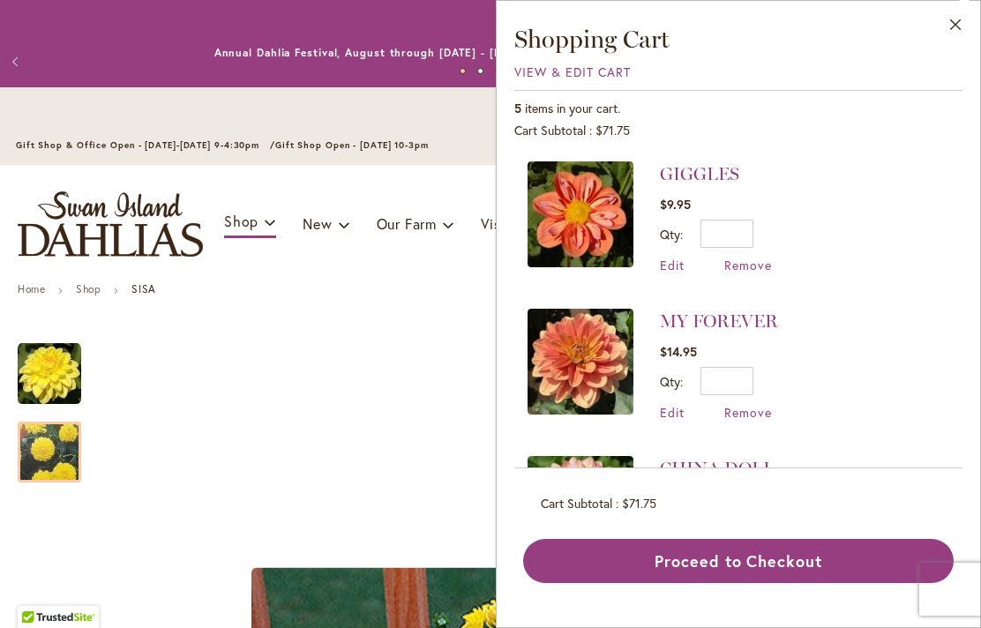
click at [920, 518] on li "CHINA DOLL $19.95 Qty * Update Edit Remove" at bounding box center [739, 512] width 422 height 147
click at [580, 218] on img at bounding box center [581, 214] width 106 height 106
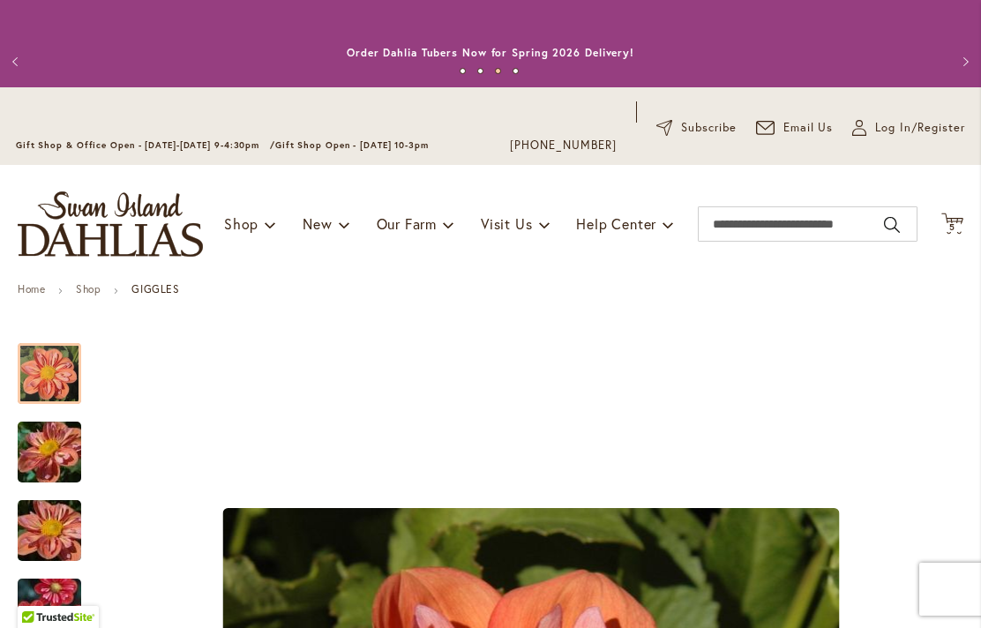
click at [958, 229] on span "5 5 items" at bounding box center [953, 227] width 18 height 9
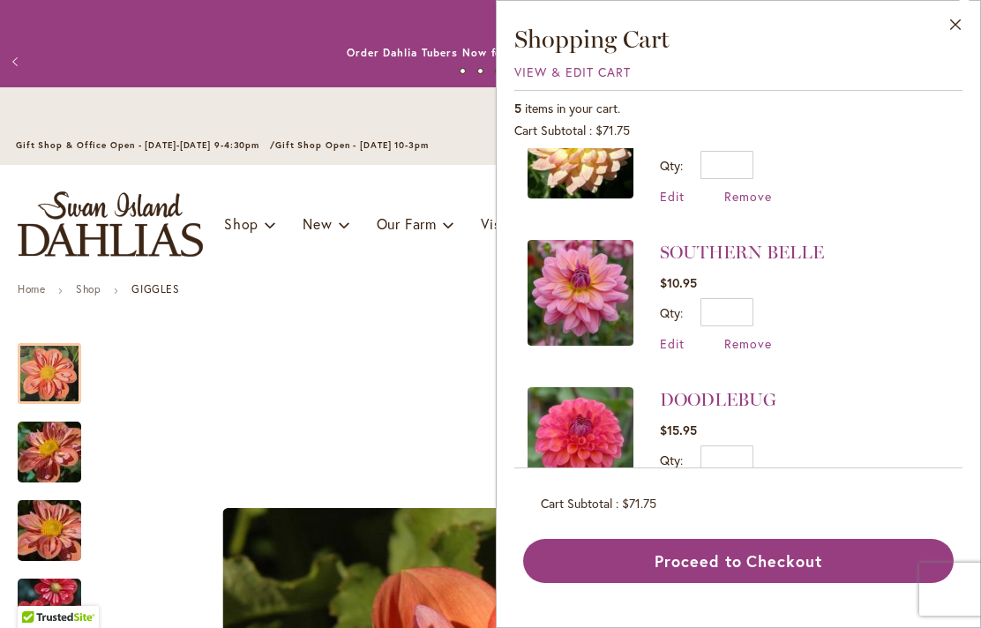
scroll to position [363, 0]
click at [582, 296] on img at bounding box center [581, 294] width 106 height 106
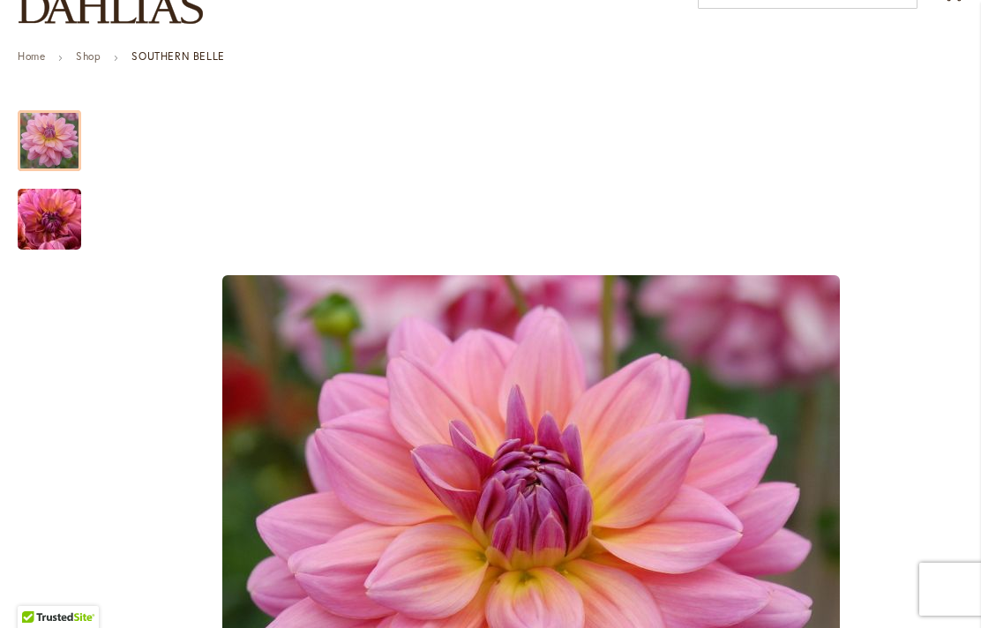
scroll to position [234, 0]
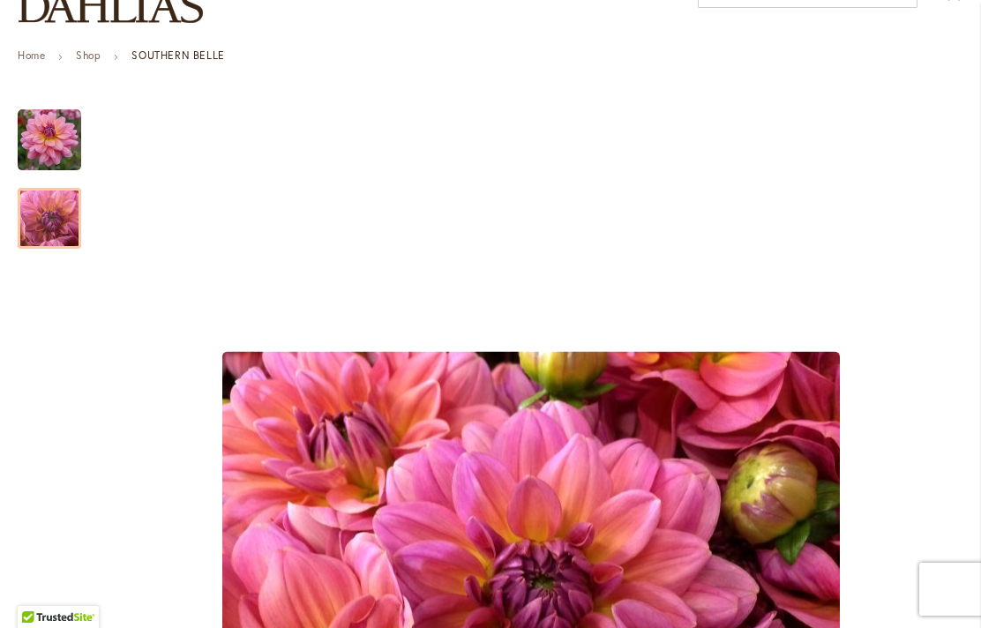
click at [37, 226] on img "SOUTHERN BELLE" at bounding box center [49, 218] width 127 height 95
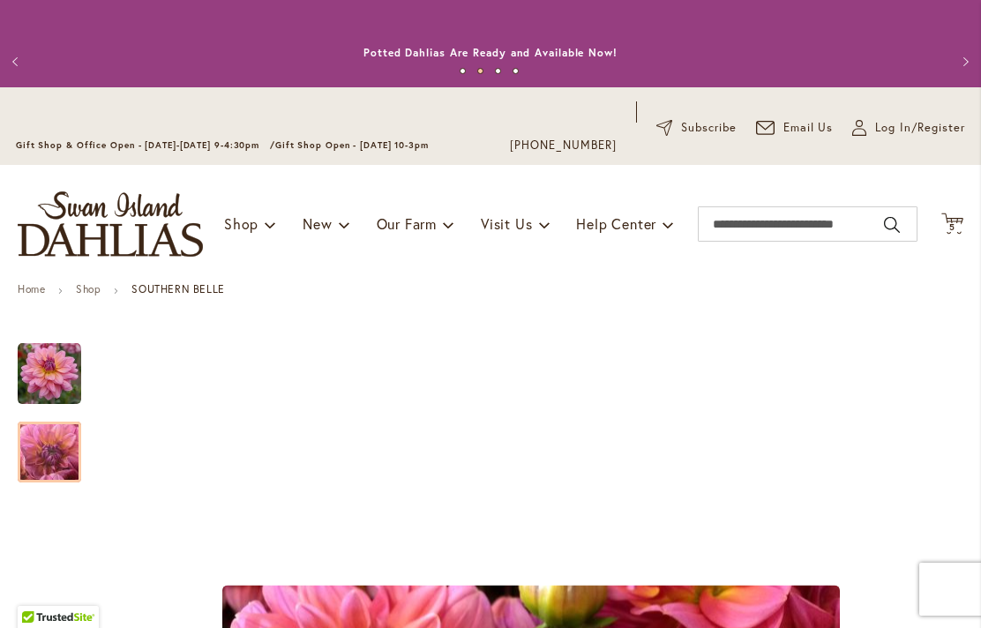
scroll to position [0, 0]
click at [961, 220] on icon "Cart .cls-1 { fill: #231f20; }" at bounding box center [953, 224] width 22 height 22
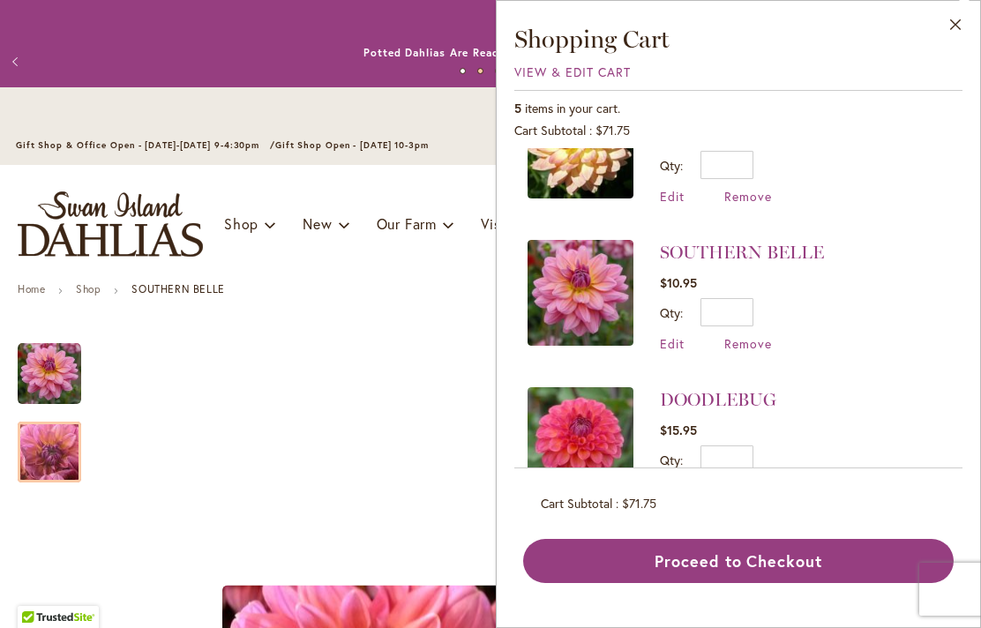
scroll to position [363, 0]
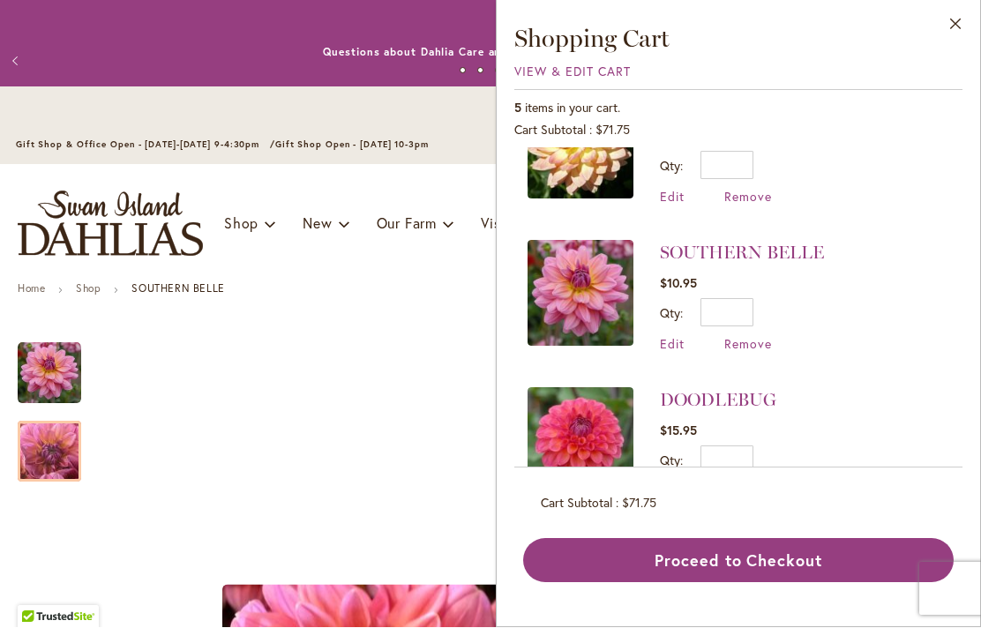
click at [957, 13] on button "Close" at bounding box center [956, 29] width 49 height 56
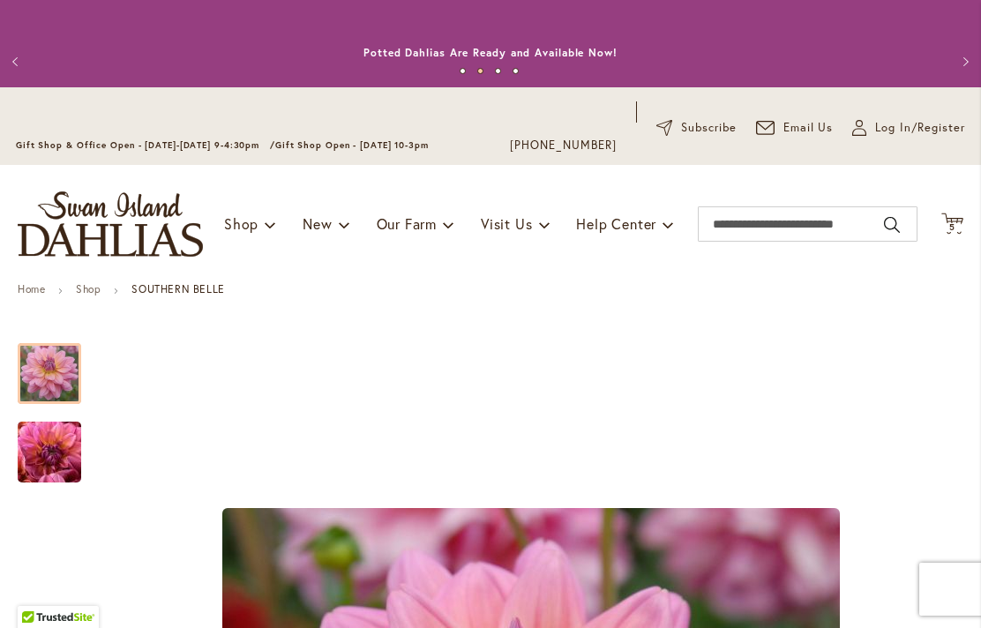
click at [447, 84] on ul "1 2 3 4" at bounding box center [490, 75] width 875 height 26
click at [14, 59] on button "Previous" at bounding box center [17, 61] width 35 height 35
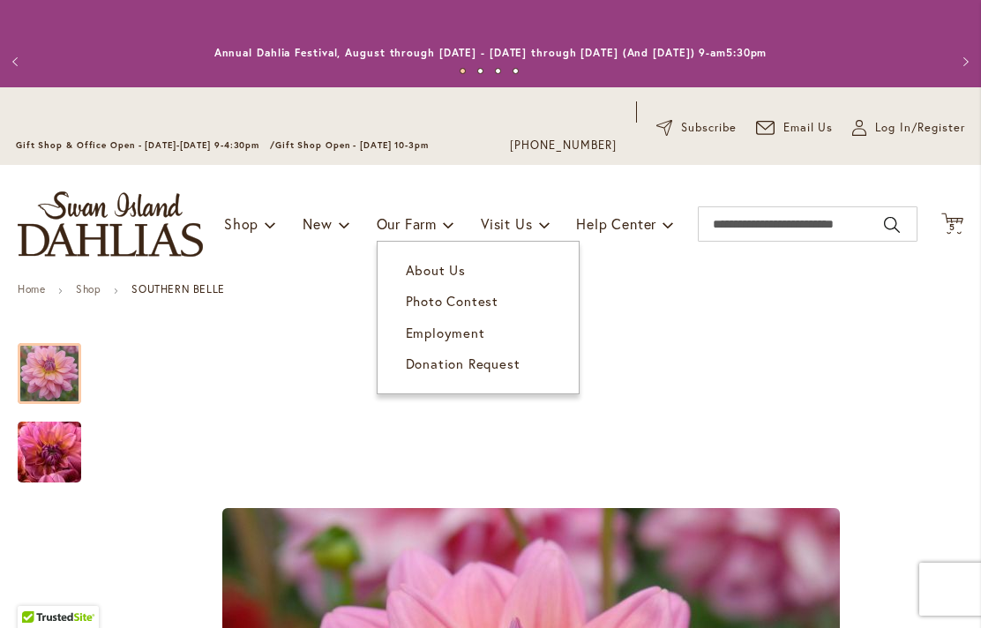
click at [449, 262] on span "About Us" at bounding box center [436, 270] width 60 height 18
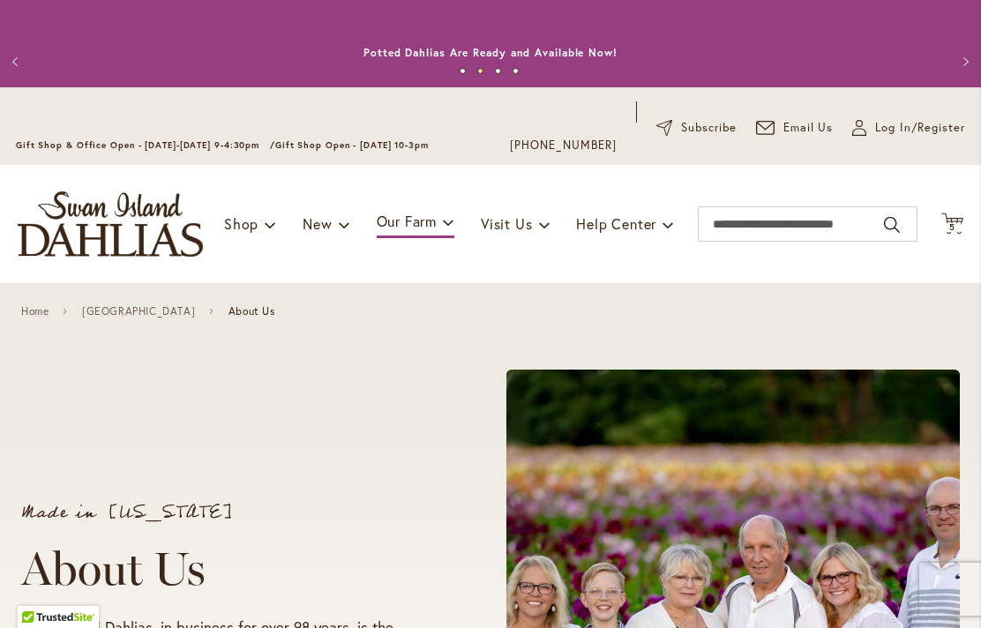
click at [960, 214] on icon "Cart .cls-1 { fill: #231f20; }" at bounding box center [953, 224] width 22 height 22
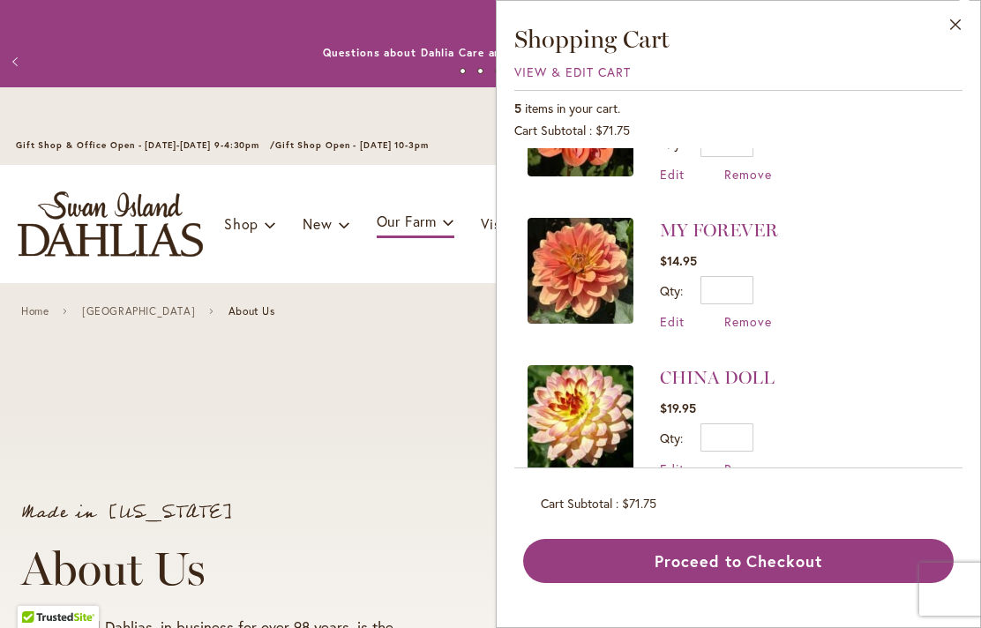
scroll to position [90, 0]
